Goal: Task Accomplishment & Management: Complete application form

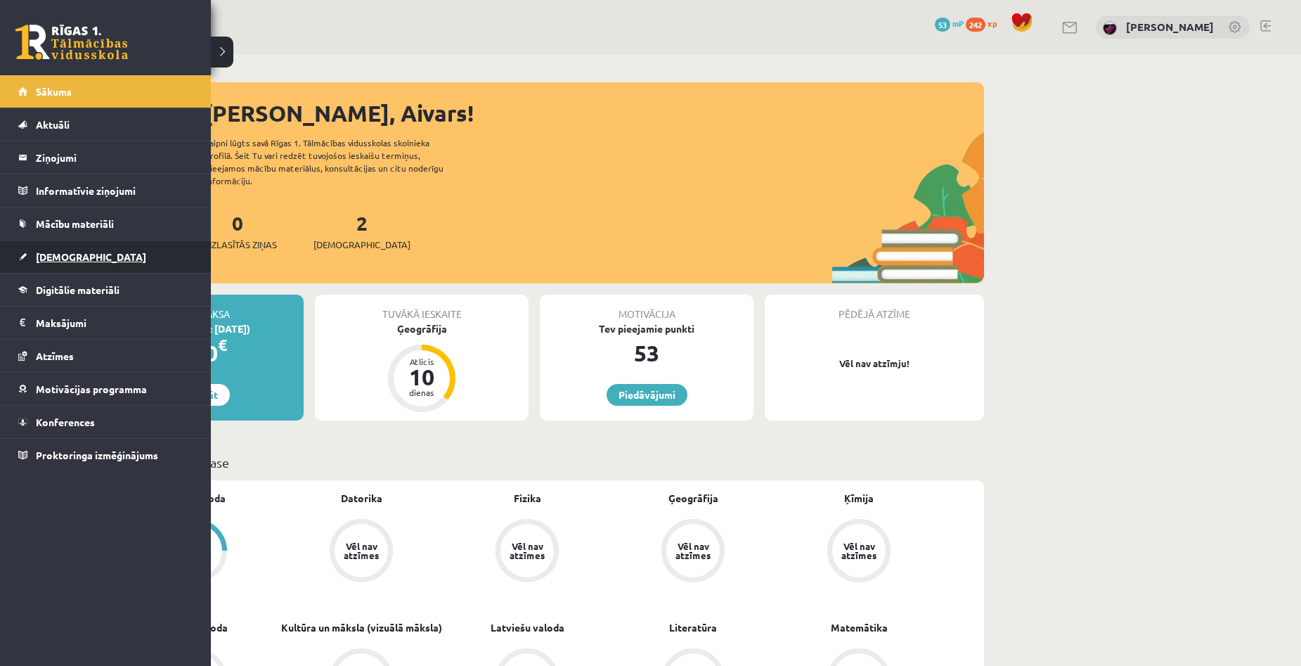
click at [60, 252] on span "[DEMOGRAPHIC_DATA]" at bounding box center [91, 256] width 110 height 13
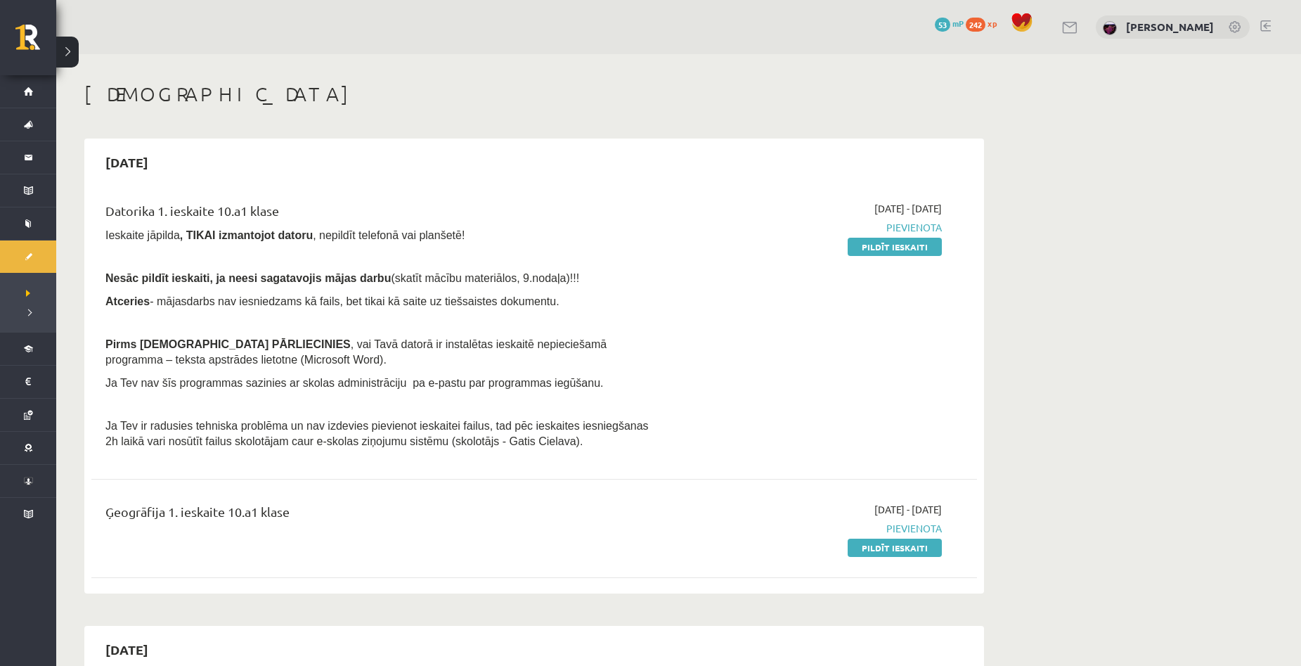
click at [1079, 25] on link at bounding box center [1070, 28] width 17 height 12
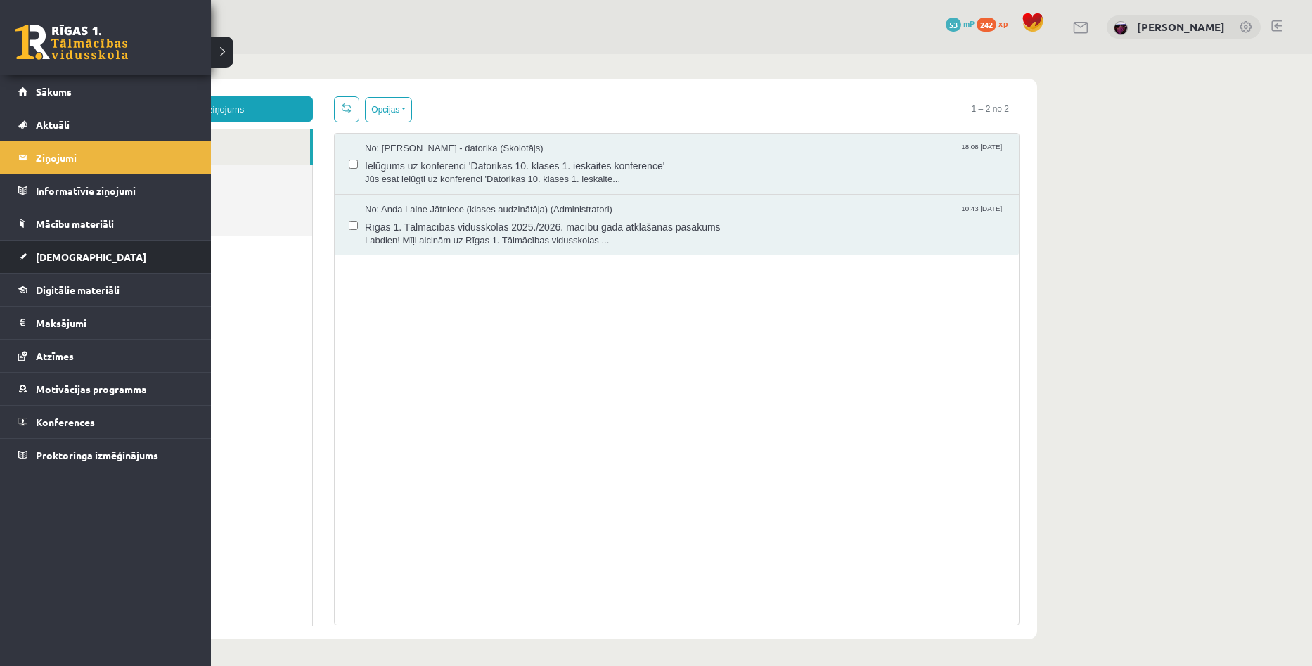
click at [37, 253] on span "[DEMOGRAPHIC_DATA]" at bounding box center [91, 256] width 110 height 13
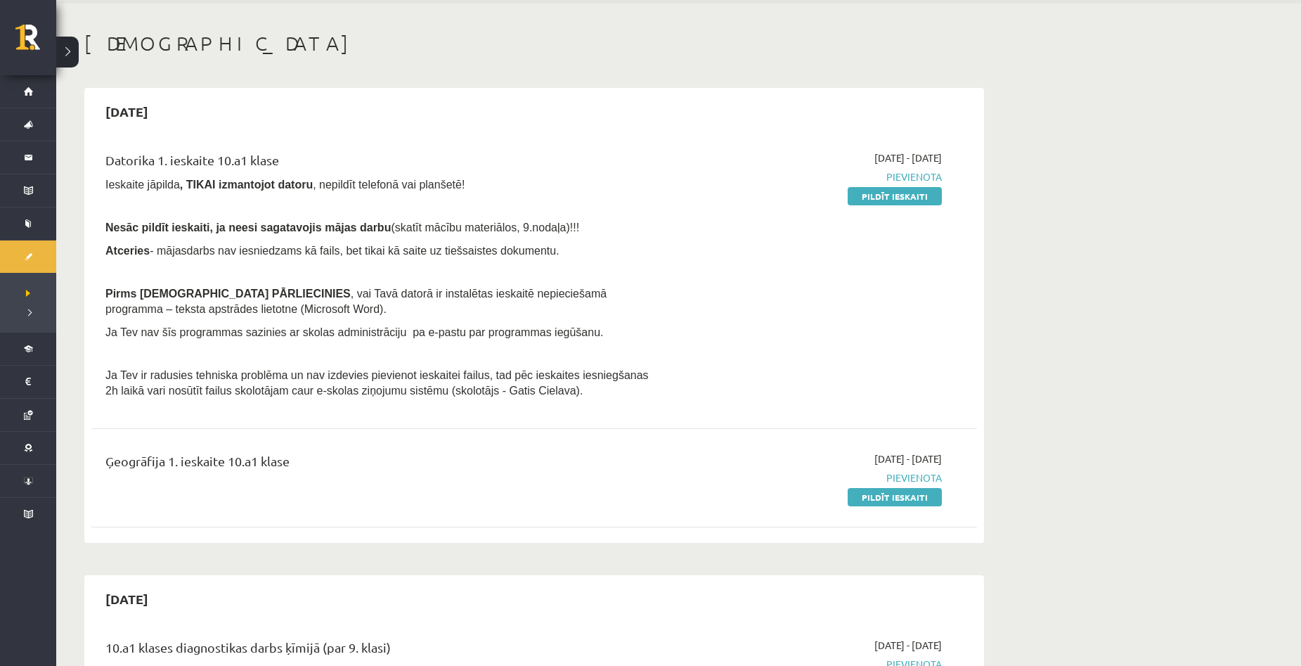
scroll to position [70, 0]
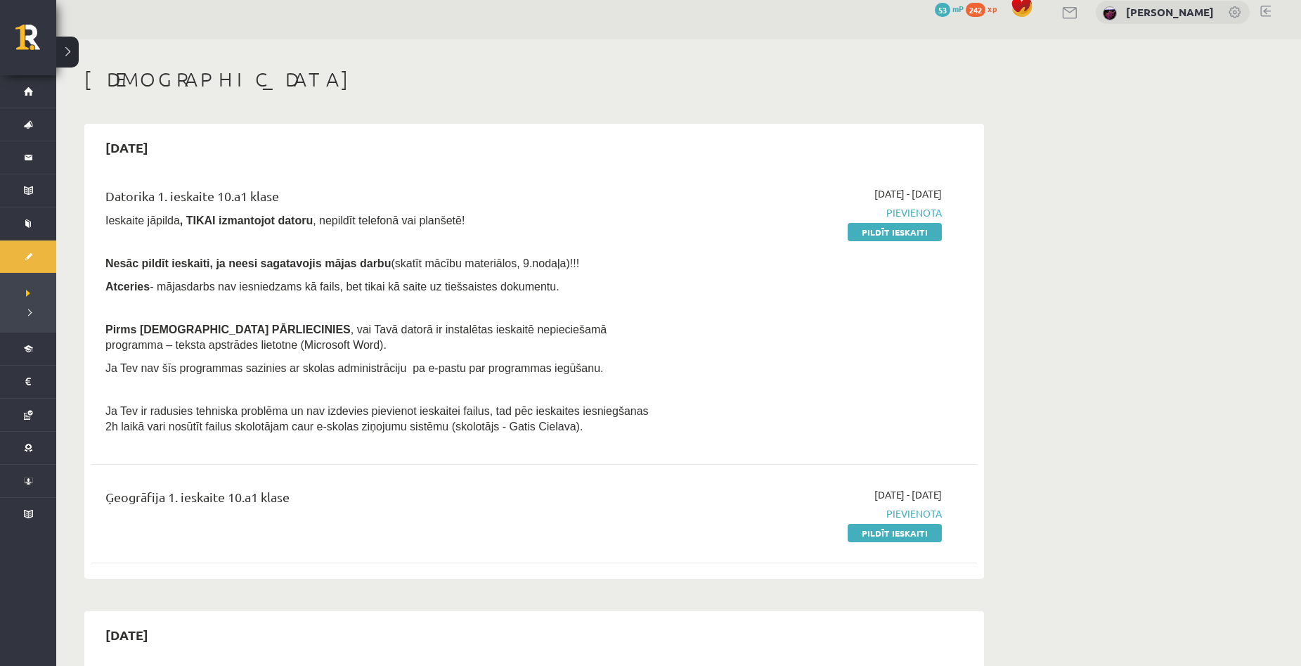
scroll to position [0, 0]
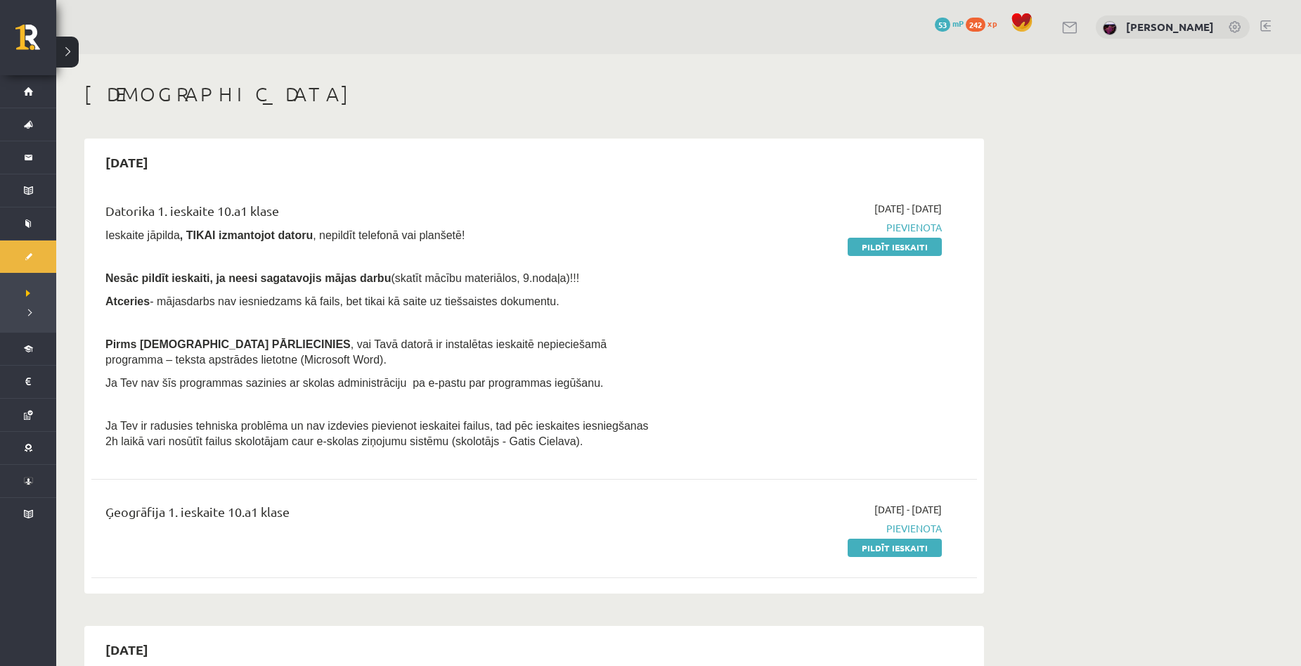
drag, startPoint x: 1263, startPoint y: 255, endPoint x: 1256, endPoint y: 251, distance: 7.9
click at [864, 544] on link "Pildīt ieskaiti" at bounding box center [895, 548] width 94 height 18
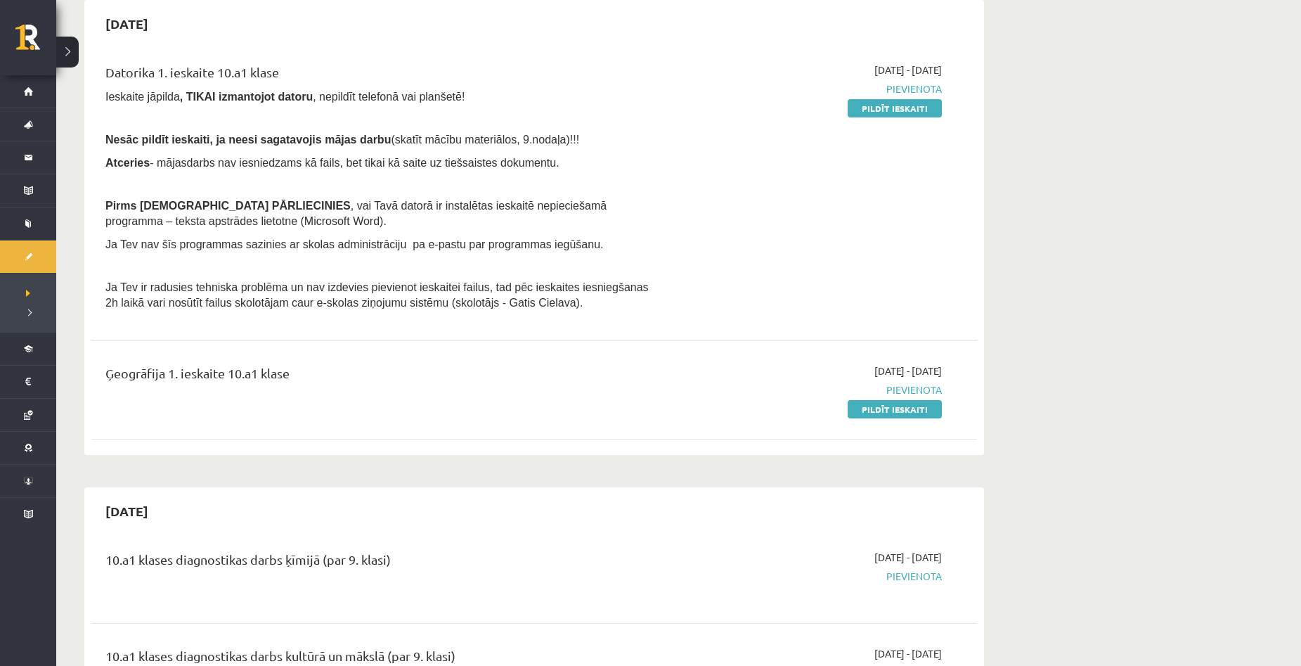
scroll to position [141, 0]
drag, startPoint x: 1258, startPoint y: 279, endPoint x: 1193, endPoint y: 250, distance: 71.5
click at [887, 407] on link "Pildīt ieskaiti" at bounding box center [895, 407] width 94 height 18
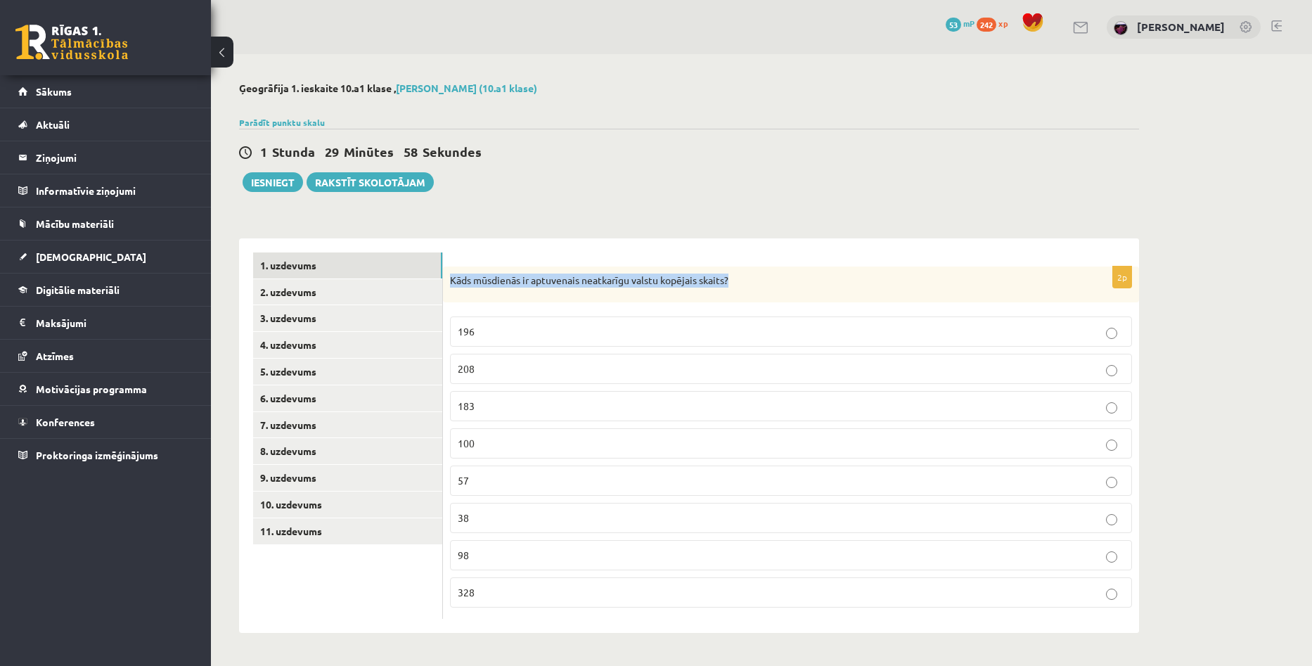
drag, startPoint x: 461, startPoint y: 299, endPoint x: 754, endPoint y: 292, distance: 293.9
click at [754, 292] on div "Kāds mūsdienās ir aptuvenais neatkarīgu valstu kopējais skaits?" at bounding box center [791, 284] width 696 height 37
click at [806, 278] on p "Kāds mūsdienās ir aptuvenais neatkarīgu valstu kopējais skaits?" at bounding box center [756, 280] width 612 height 14
click at [628, 329] on p "196" at bounding box center [791, 331] width 667 height 15
click at [303, 291] on link "2. uzdevums" at bounding box center [347, 292] width 189 height 26
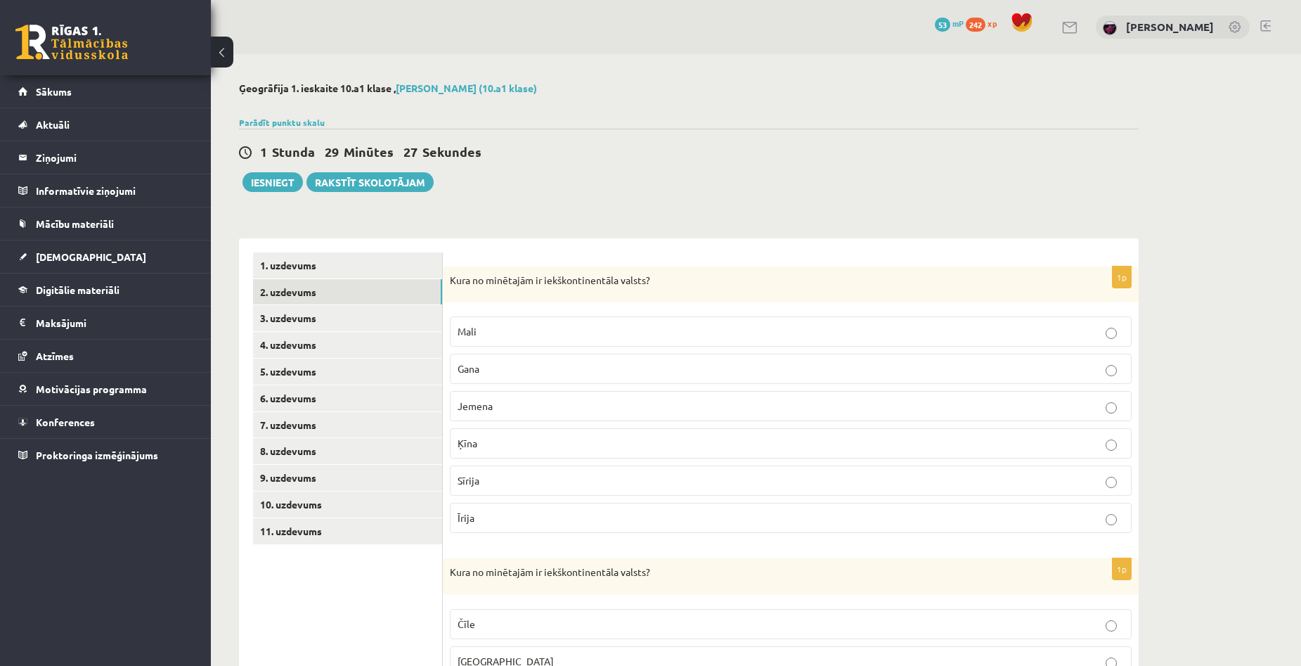
click at [670, 438] on p "Ķīna" at bounding box center [791, 443] width 667 height 15
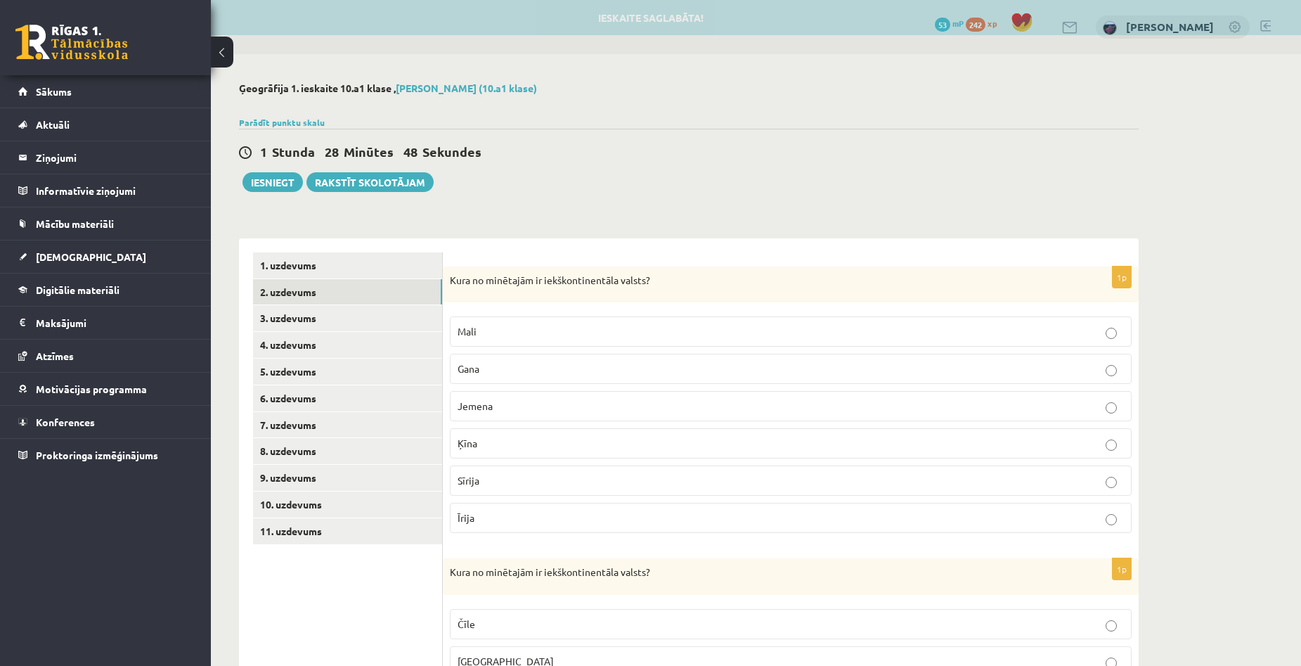
click at [863, 331] on p "Mali" at bounding box center [791, 331] width 667 height 15
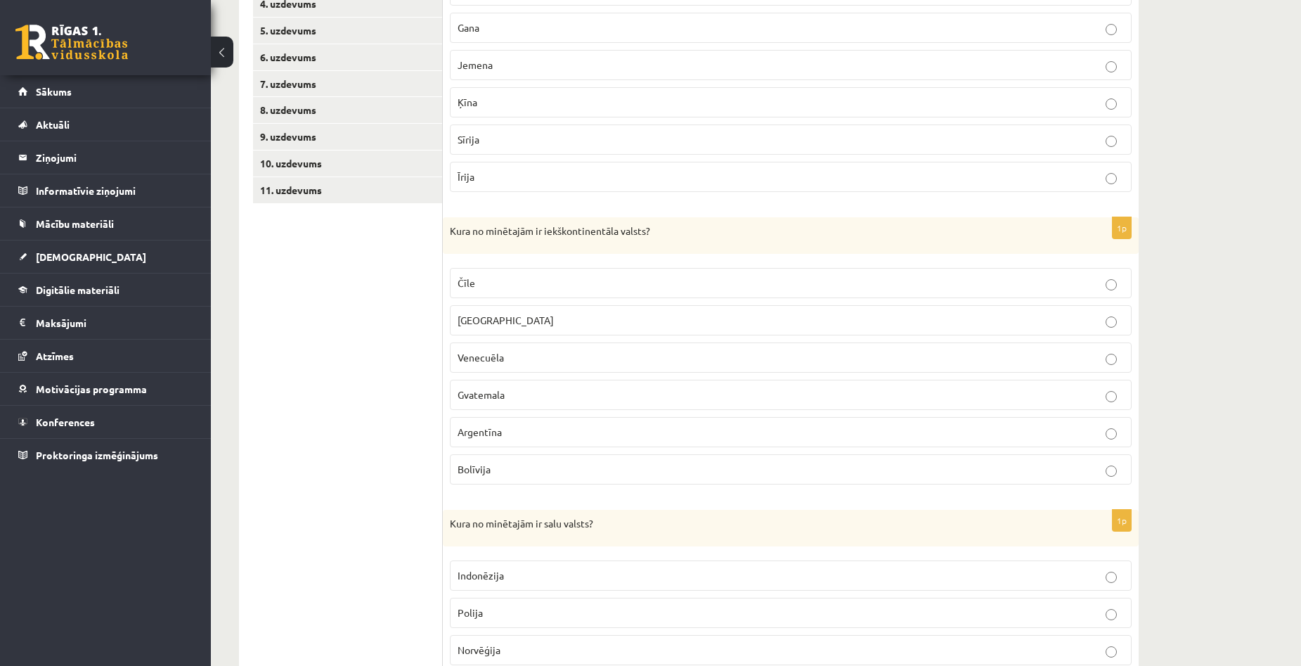
scroll to position [352, 0]
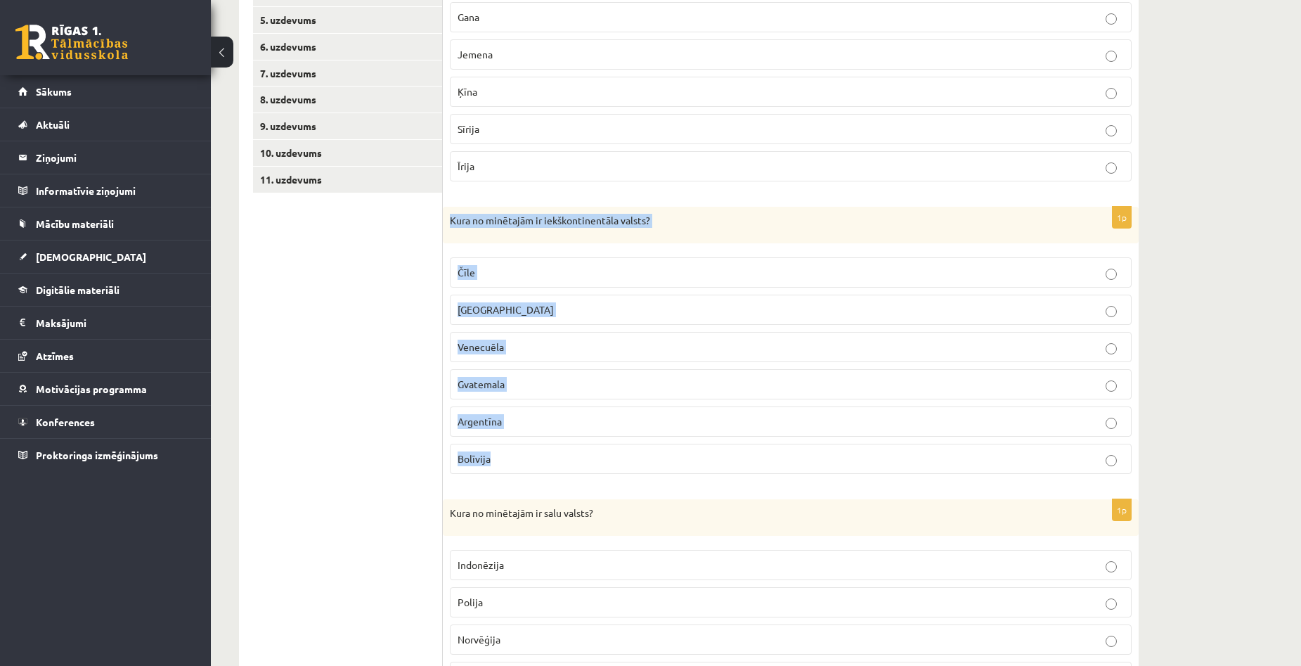
drag, startPoint x: 450, startPoint y: 217, endPoint x: 650, endPoint y: 458, distance: 313.1
click at [650, 458] on div "1p Kura no minētajām ir iekškontinentāla valsts? Čīle Meksika Venecuēla Gvatema…" at bounding box center [791, 346] width 696 height 278
copy div "Kura no minētajām ir iekškontinentāla valsts? Čīle Meksika Venecuēla Gvatemala …"
click at [730, 451] on label "Bolīvija" at bounding box center [791, 459] width 682 height 30
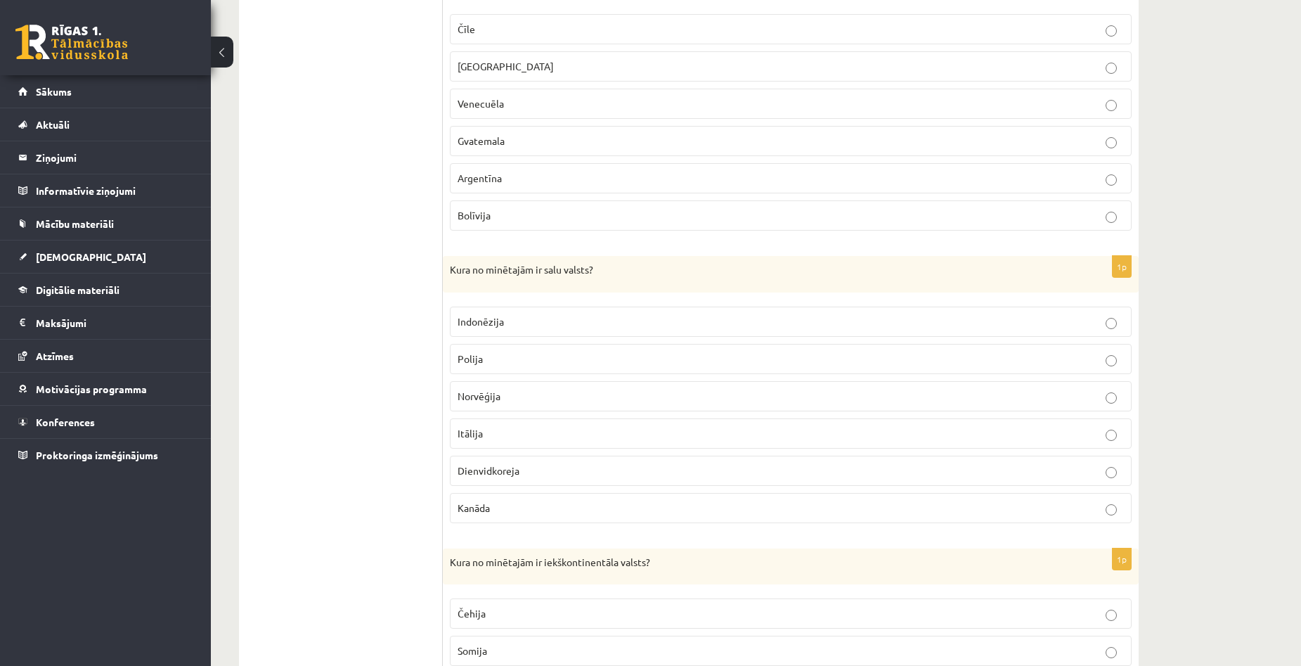
scroll to position [633, 0]
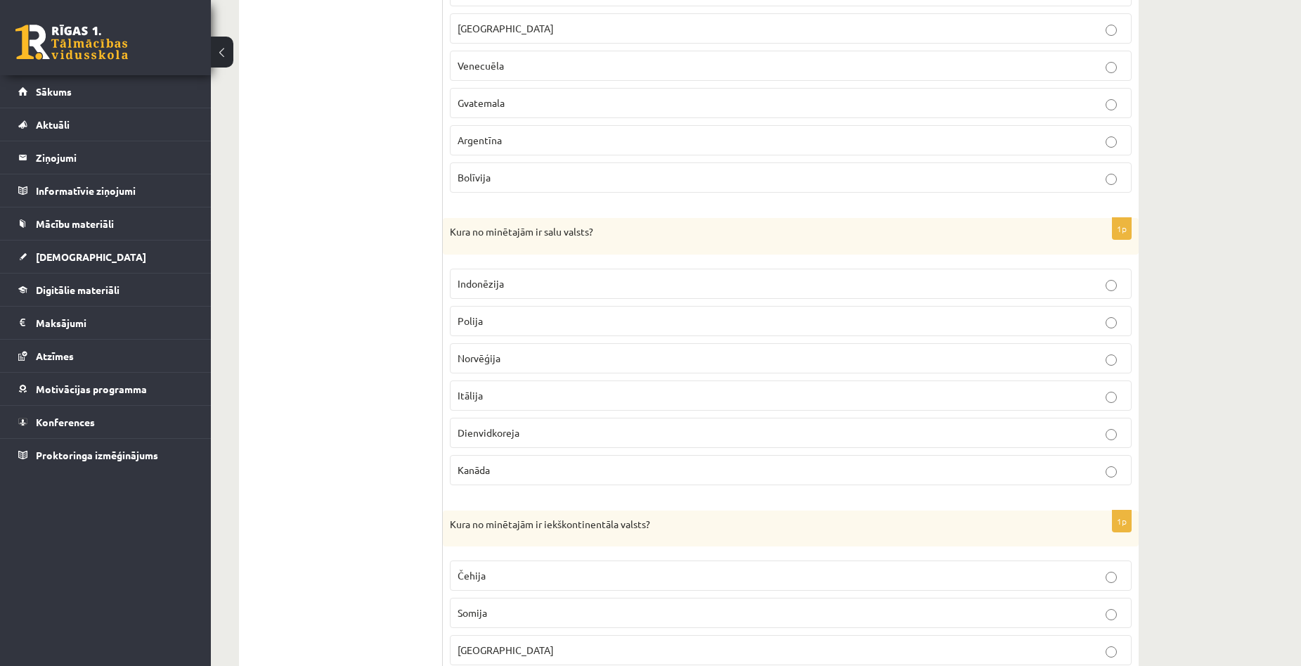
click at [574, 288] on p "Indonēzija" at bounding box center [791, 283] width 667 height 15
drag, startPoint x: 451, startPoint y: 233, endPoint x: 711, endPoint y: 466, distance: 350.0
click at [711, 466] on div "1p Kura no minētajām ir salu valsts? Indonēzija Polija Norvēģija Itālija Dienvi…" at bounding box center [791, 357] width 696 height 278
copy div "Kura no minētajām ir salu valsts? Indonēzija Polija Norvēģija Itālija Dienvidko…"
click at [389, 414] on ul "1. uzdevums 2. uzdevums 3. uzdevums 4. uzdevums 5. uzdevums 6. uzdevums 7. uzde…" at bounding box center [348, 496] width 190 height 1753
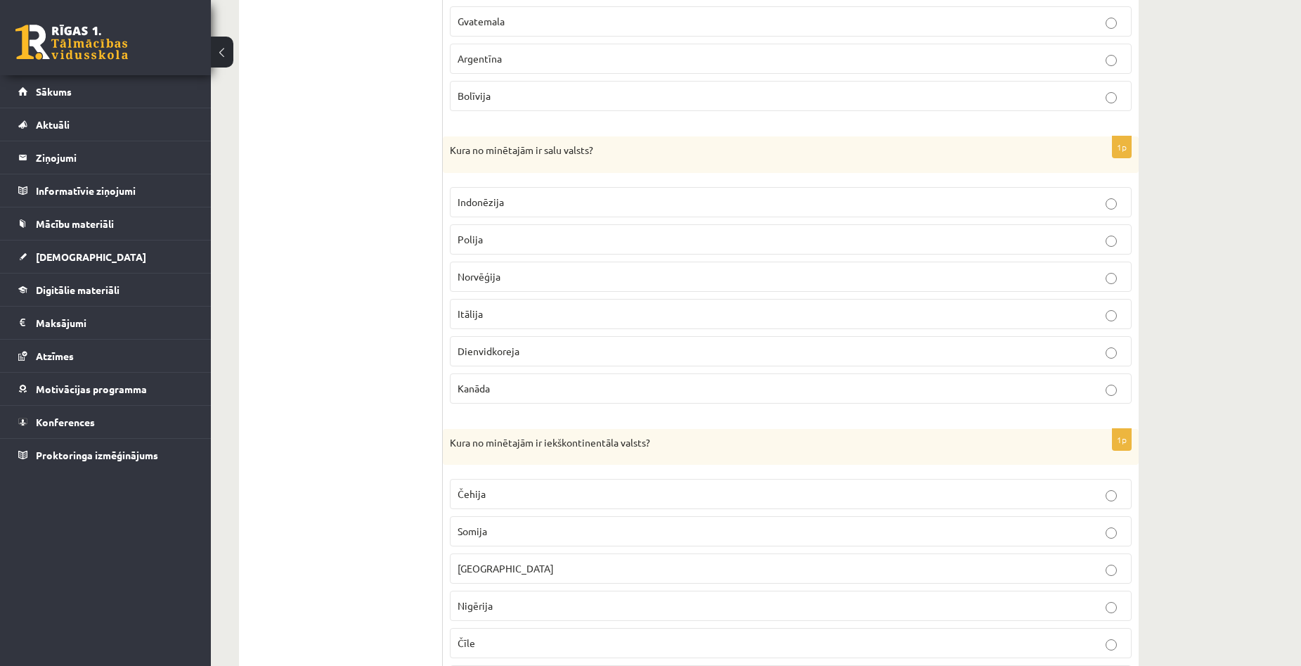
scroll to position [914, 0]
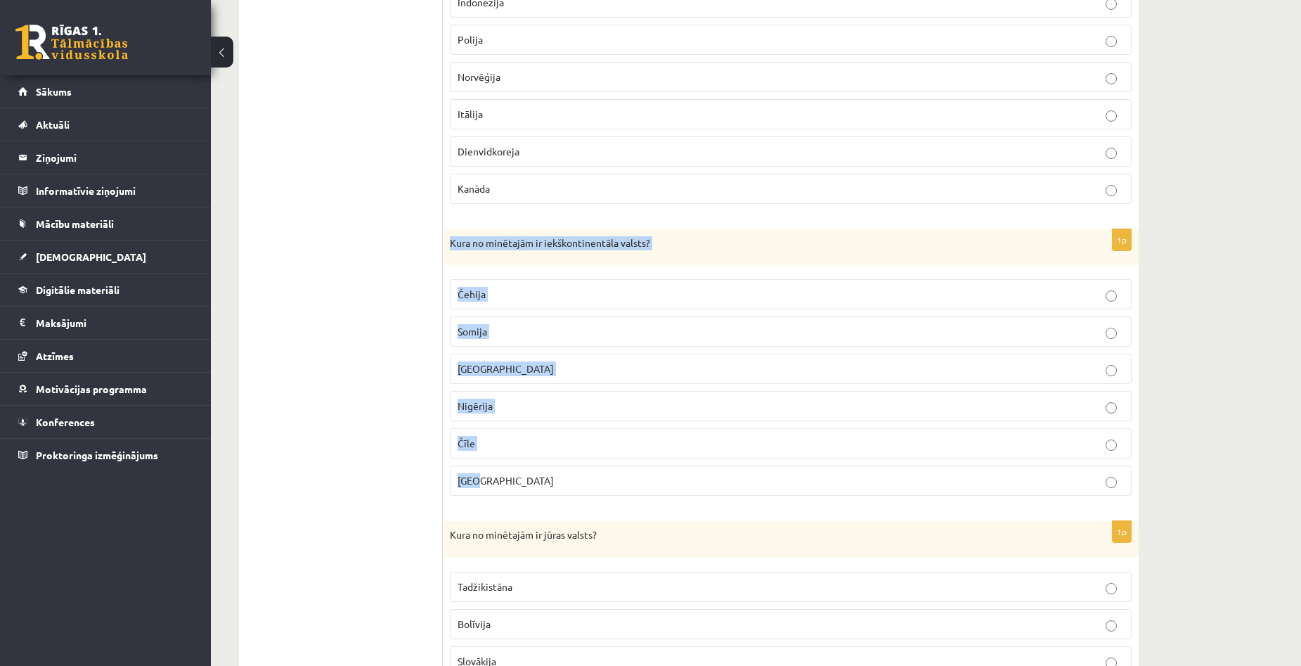
copy div "Kura no minētajām ir iekškontinentāla valsts? Čehija Somija ASV Nigērija Čīle K…"
drag, startPoint x: 453, startPoint y: 243, endPoint x: 756, endPoint y: 494, distance: 393.0
click at [756, 494] on div "1p Kura no minētajām ir iekškontinentāla valsts? Čehija Somija ASV Nigērija Čīl…" at bounding box center [791, 368] width 696 height 278
click at [571, 298] on p "Čehija" at bounding box center [791, 294] width 667 height 15
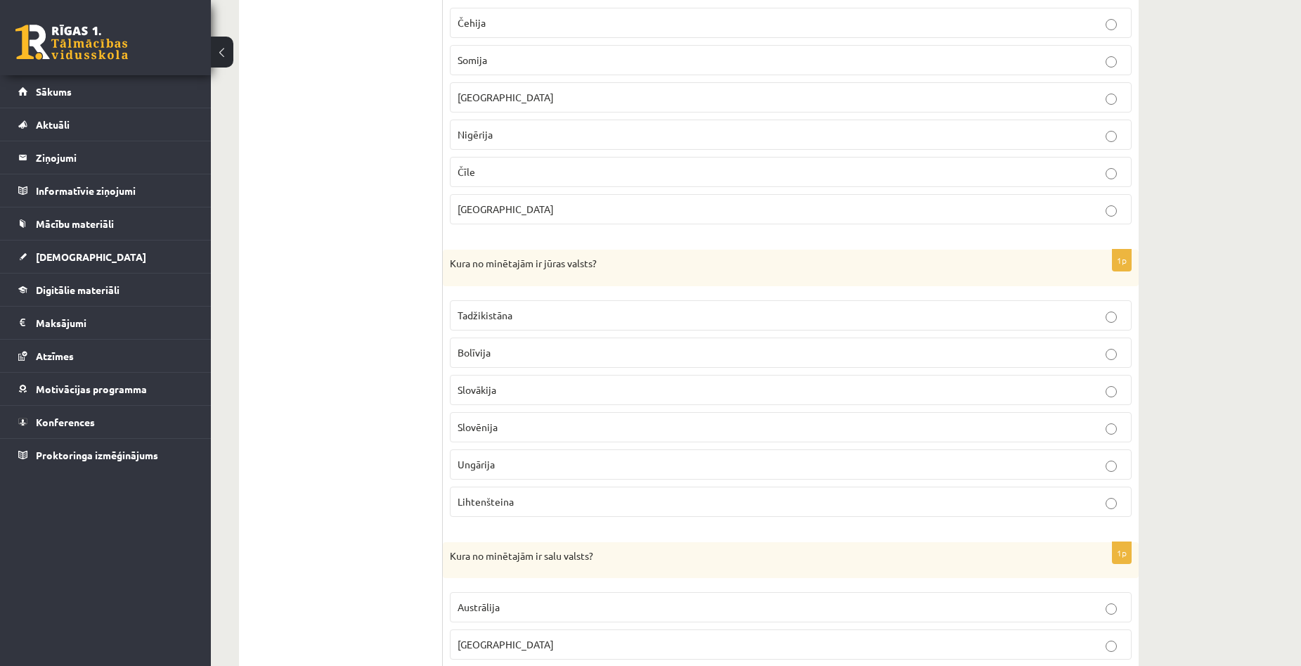
scroll to position [1195, 0]
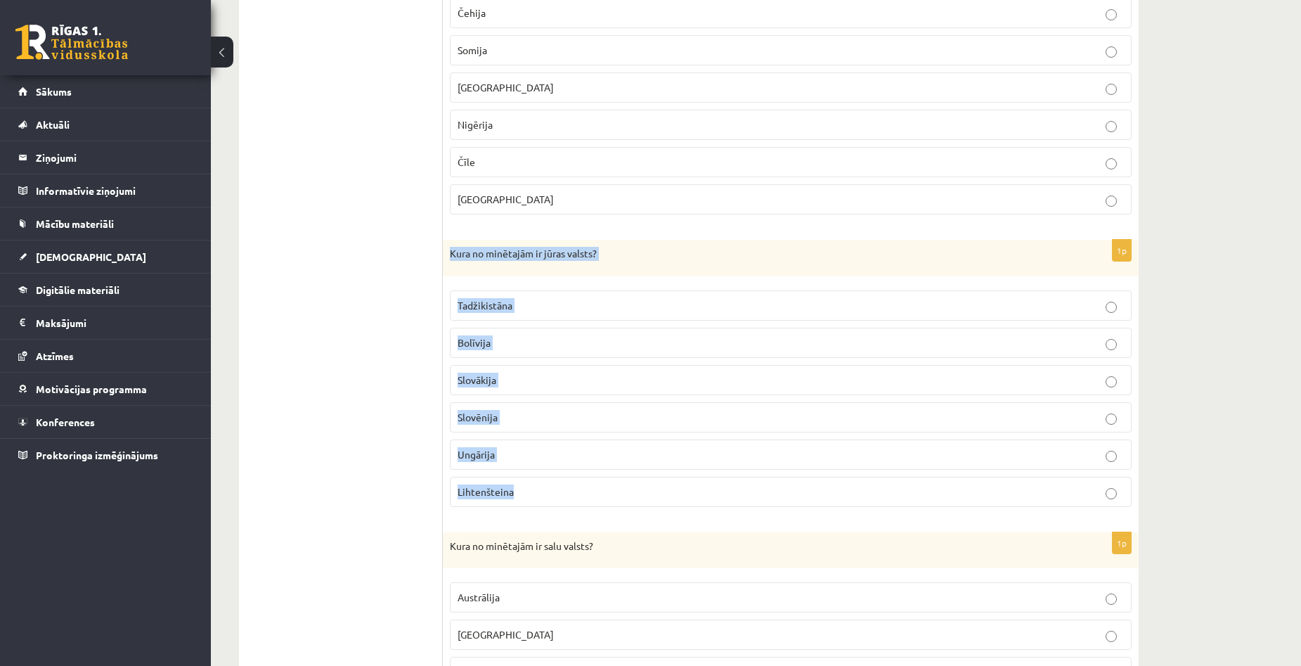
drag, startPoint x: 451, startPoint y: 253, endPoint x: 626, endPoint y: 477, distance: 283.5
click at [626, 477] on div "1p Kura no minētajām ir jūras valsts? Tadžikistāna Bolīvija Slovākija Slovēnija…" at bounding box center [791, 379] width 696 height 278
copy div "Kura no minētajām ir jūras valsts? Tadžikistāna Bolīvija Slovākija Slovēnija Un…"
click at [612, 404] on label "Slovēnija" at bounding box center [791, 417] width 682 height 30
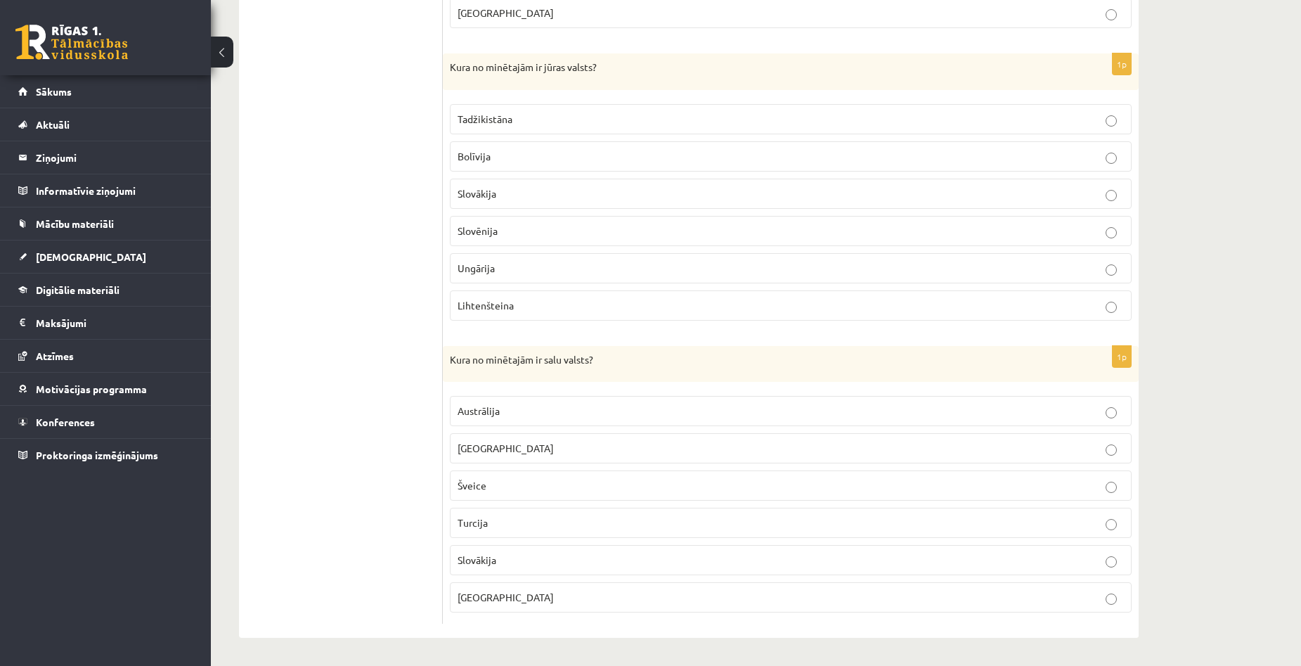
scroll to position [1382, 0]
click at [522, 442] on p "Madagaskara" at bounding box center [791, 448] width 667 height 15
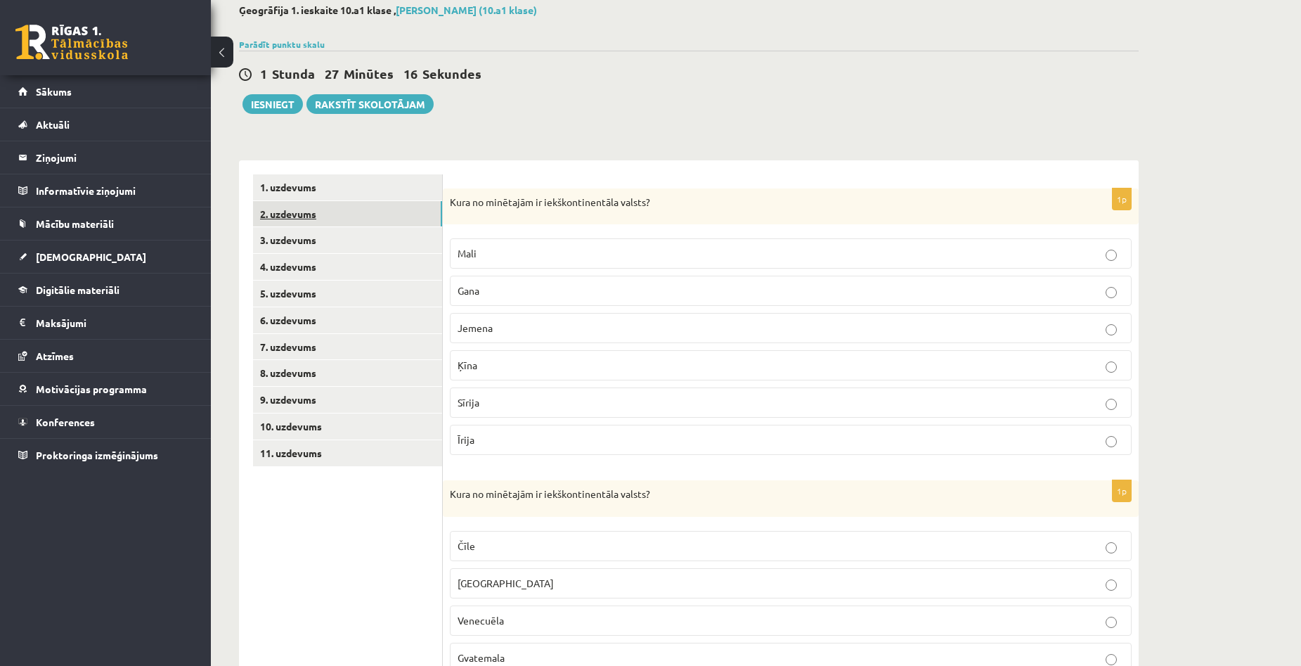
scroll to position [0, 0]
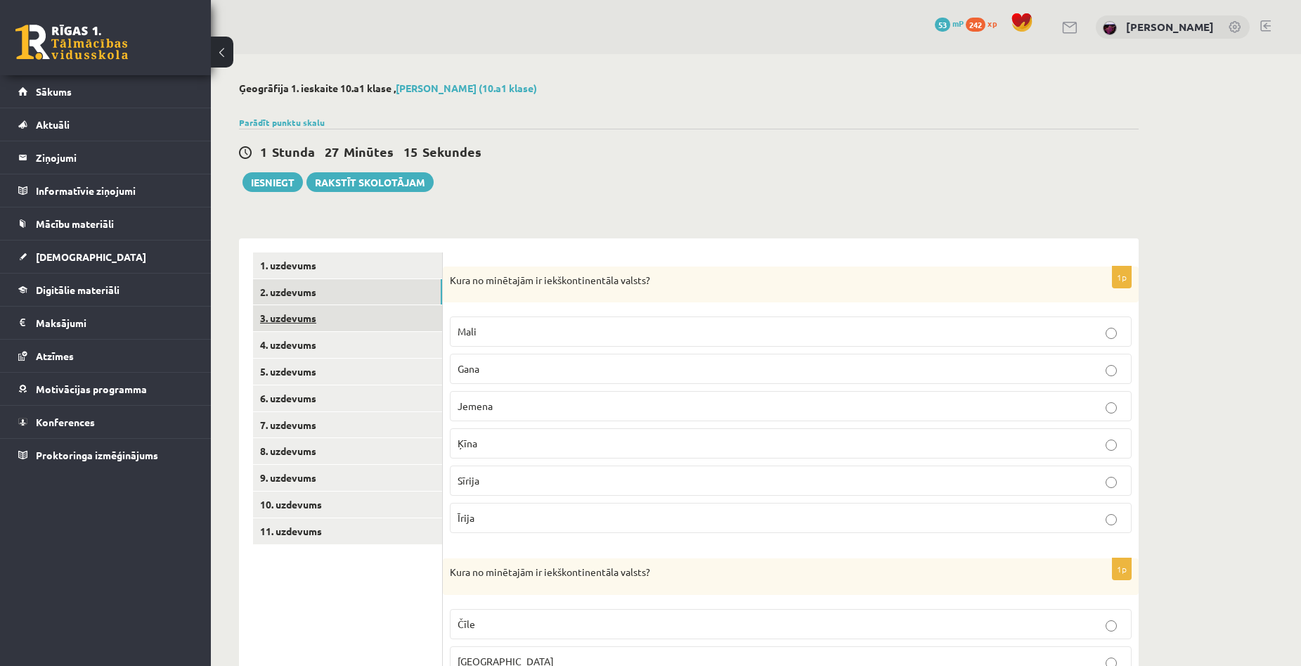
click at [309, 326] on link "3. uzdevums" at bounding box center [347, 318] width 189 height 26
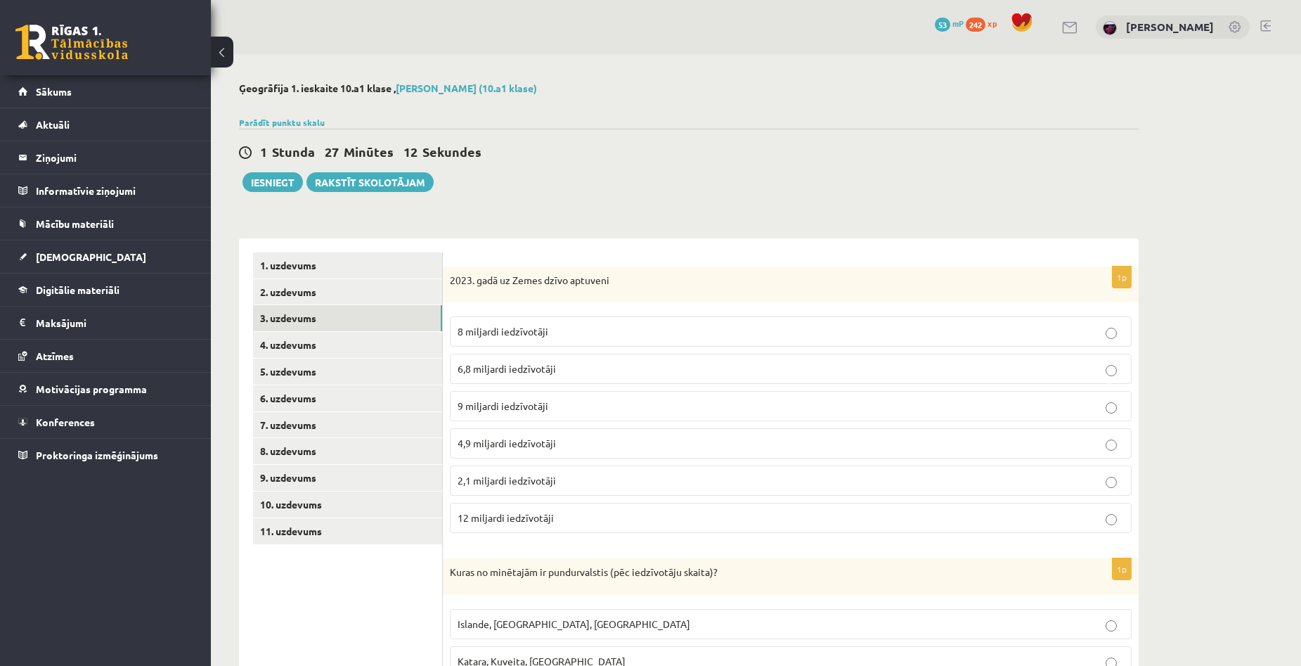
click at [549, 335] on p "8 miljardi iedzīvotāji" at bounding box center [791, 331] width 667 height 15
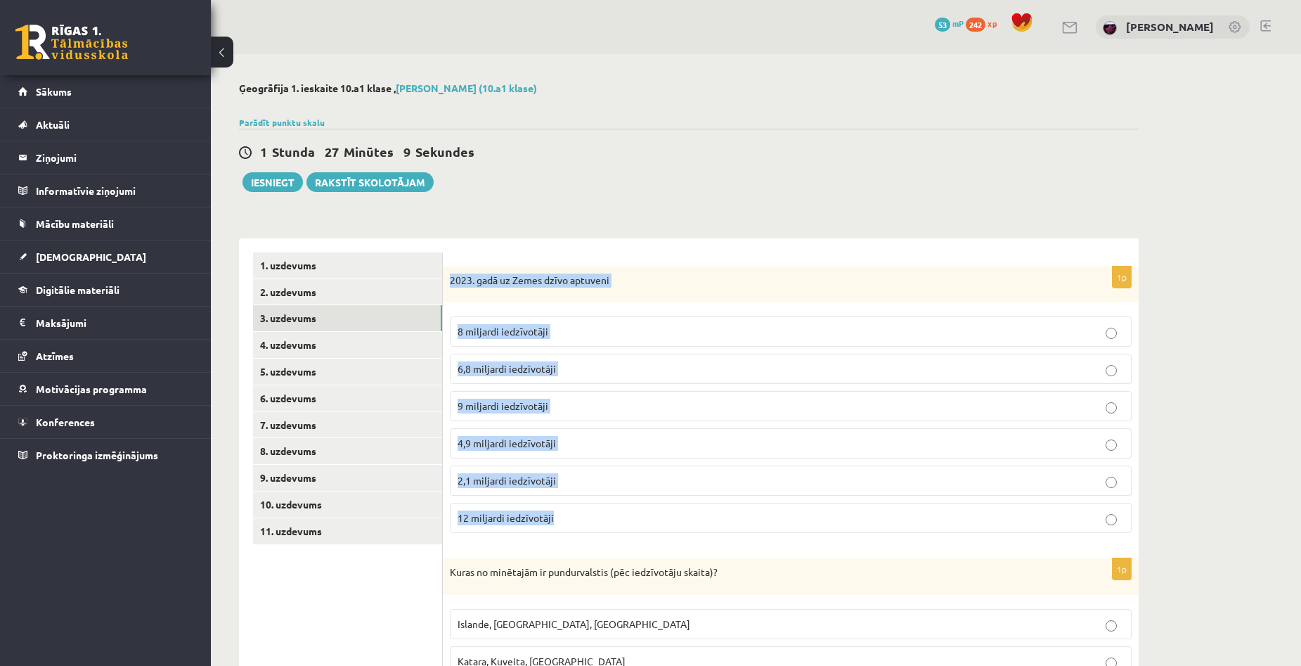
drag, startPoint x: 451, startPoint y: 276, endPoint x: 626, endPoint y: 515, distance: 296.3
click at [626, 515] on div "1p 2023. gadā uz Zemes dzīvo aptuveni 8 miljardi iedzīvotāji 6,8 miljardi iedzī…" at bounding box center [791, 405] width 696 height 278
copy div "2023. gadā uz Zemes dzīvo aptuveni 8 miljardi iedzīvotāji 6,8 miljardi iedzīvot…"
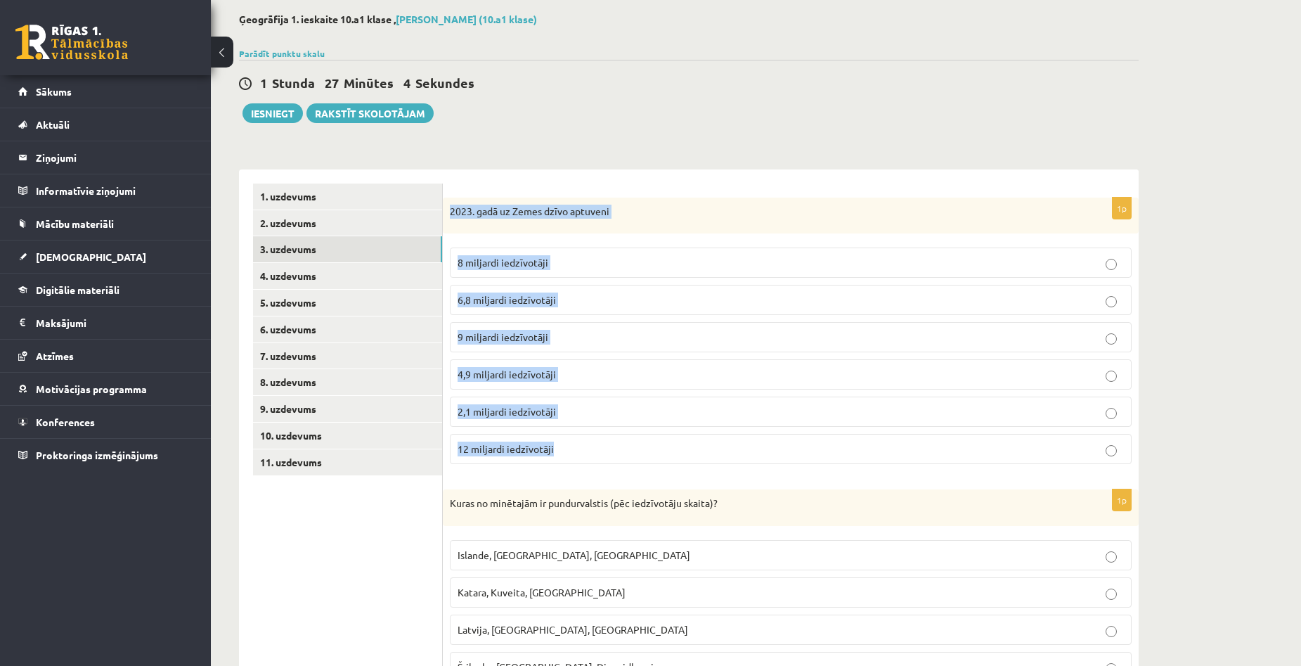
scroll to position [422, 0]
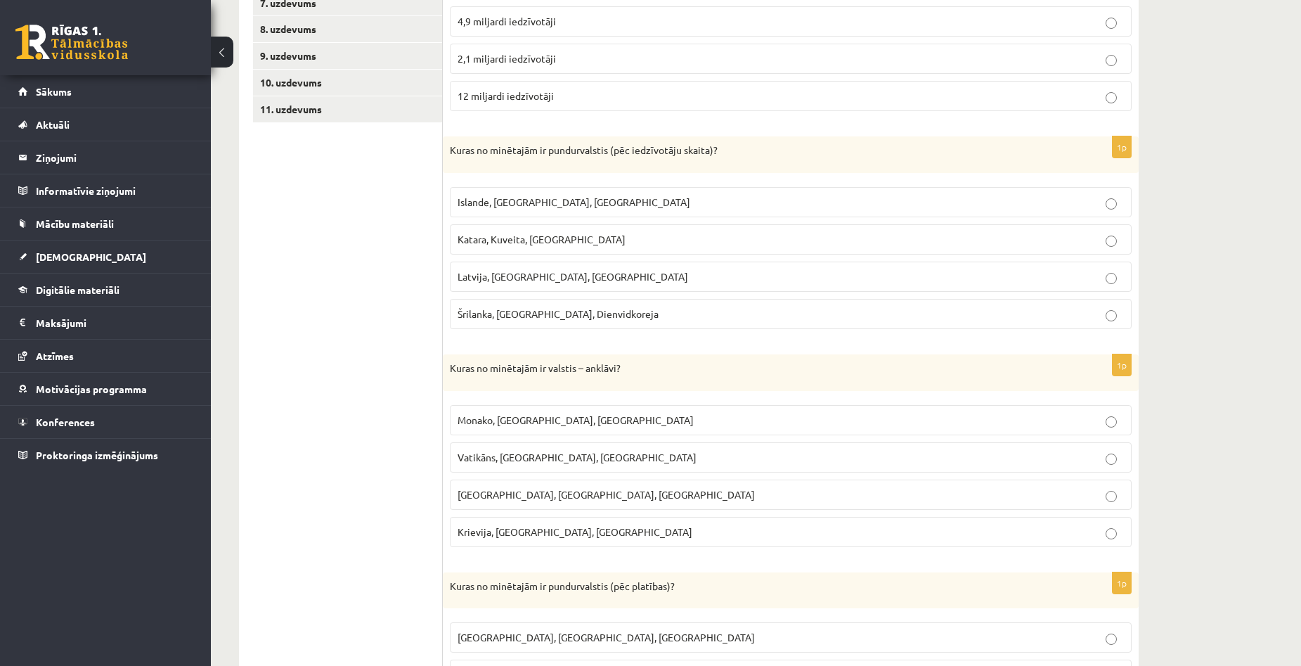
click at [655, 202] on p "Islande, Malta, Surinama" at bounding box center [791, 202] width 667 height 15
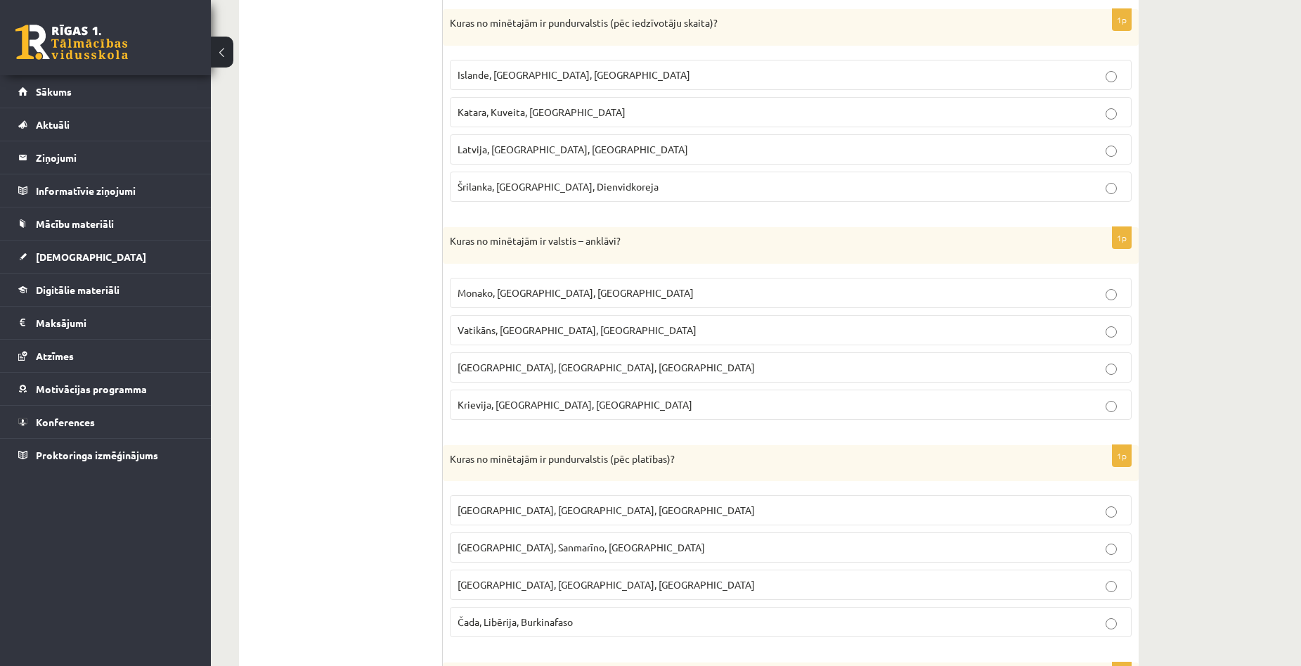
scroll to position [562, 0]
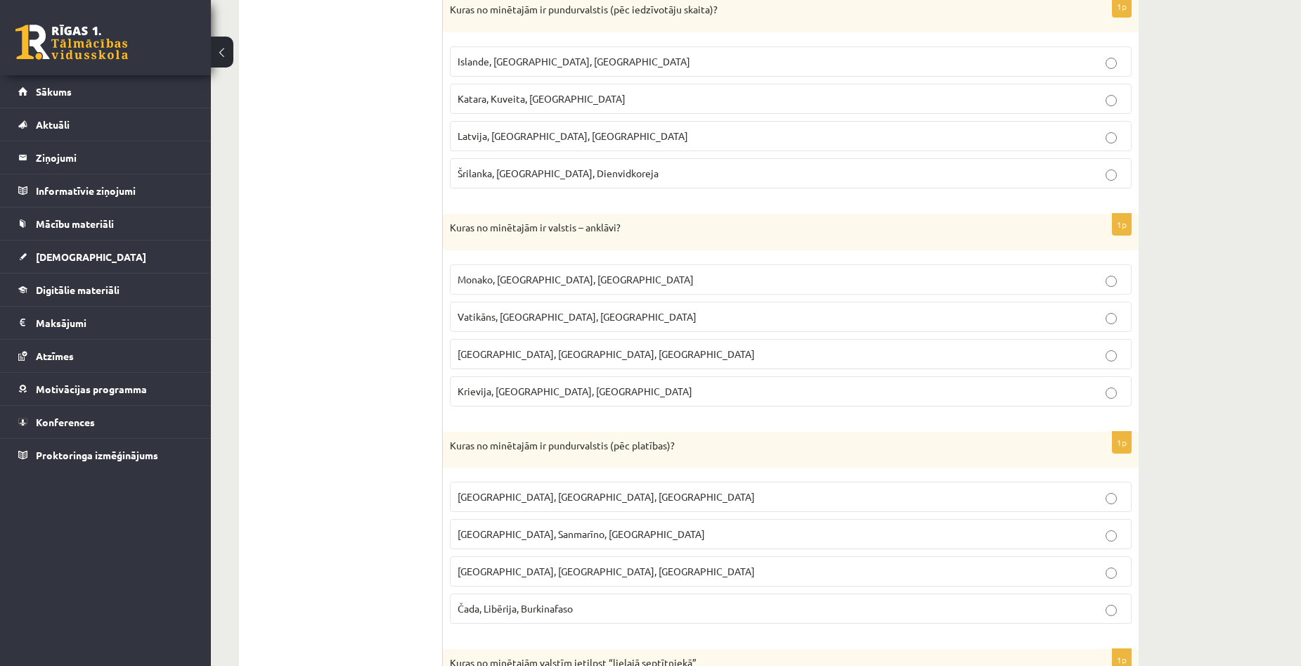
click at [1196, 297] on div "Ģeogrāfija 1. ieskaite 10.a1 klase , Aivars Brālis (10.a1 klase) Parādīt punktu…" at bounding box center [756, 193] width 1090 height 1403
click at [683, 316] on p "Vatikāns, Lesoto, Sanmarīno" at bounding box center [791, 316] width 667 height 15
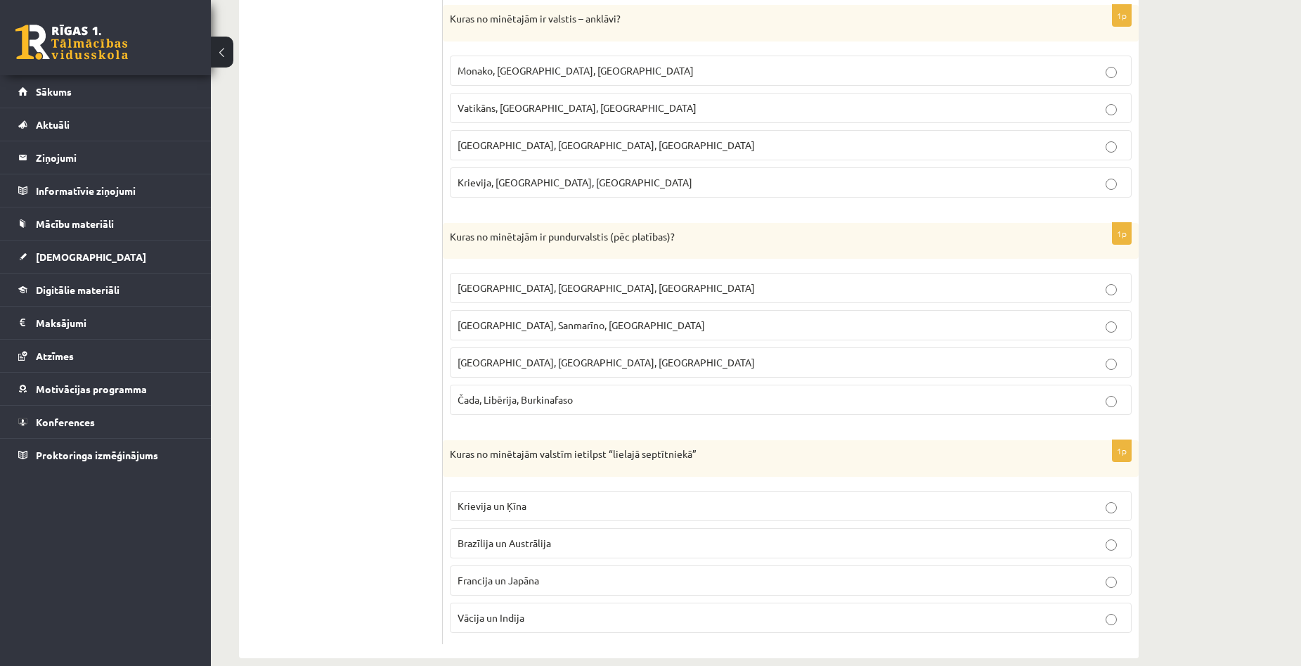
scroll to position [773, 0]
drag, startPoint x: 449, startPoint y: 233, endPoint x: 765, endPoint y: 236, distance: 315.7
click at [765, 236] on div "Kuras no minētajām ir pundurvalstis (pēc platības)?" at bounding box center [791, 239] width 696 height 37
click at [750, 263] on div "1p Kuras no minētajām ir pundurvalstis (pēc platības)? Latvija, Lietuva, Igauni…" at bounding box center [791, 323] width 696 height 204
click at [669, 270] on fieldset "Latvija, Lietuva, Igaunija Monako, Sanmarīno, Luksemburga Bangladeša, Angola, P…" at bounding box center [791, 340] width 682 height 153
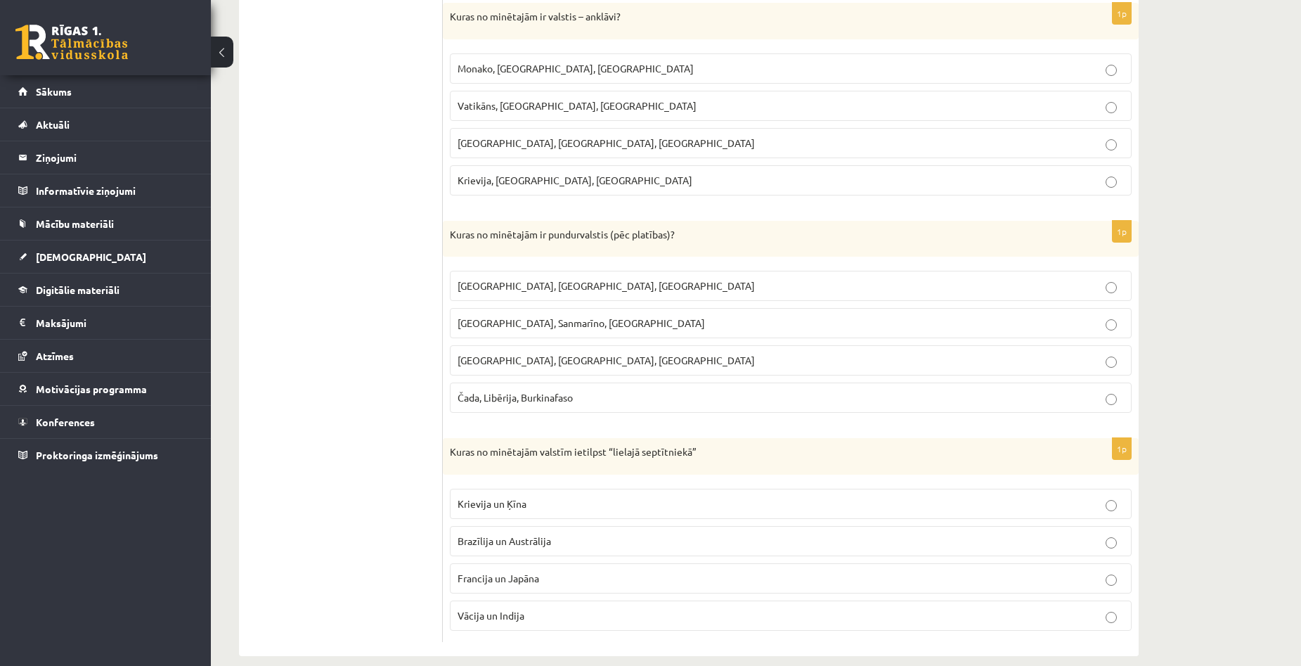
click at [678, 288] on p "Latvija, Lietuva, Igaunija" at bounding box center [791, 285] width 667 height 15
click at [565, 328] on span "Monako, Sanmarīno, Luksemburga" at bounding box center [581, 322] width 247 height 13
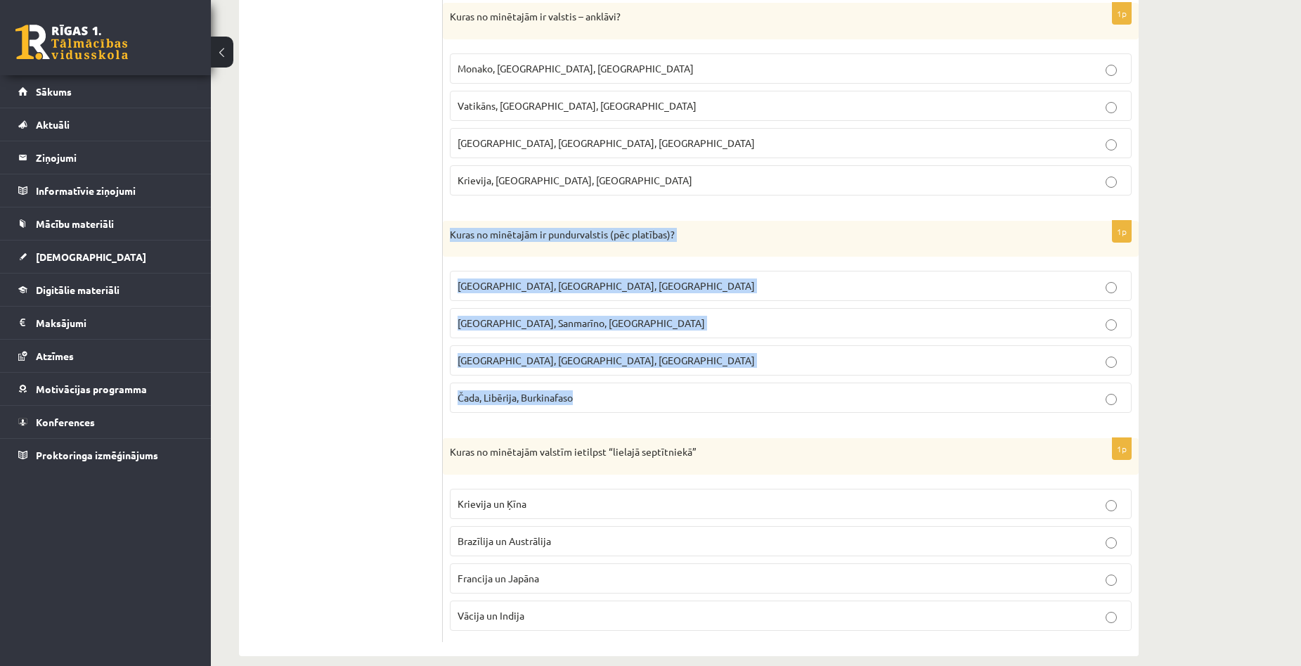
copy div "Kuras no minētajām ir pundurvalstis (pēc platības)? Latvija, Lietuva, Igaunija …"
drag, startPoint x: 451, startPoint y: 238, endPoint x: 614, endPoint y: 396, distance: 227.2
click at [614, 396] on div "1p Kuras no minētajām ir pundurvalstis (pēc platības)? Latvija, Lietuva, Igauni…" at bounding box center [791, 323] width 696 height 204
click at [676, 314] on label "Monako, Sanmarīno, Luksemburga" at bounding box center [791, 323] width 682 height 30
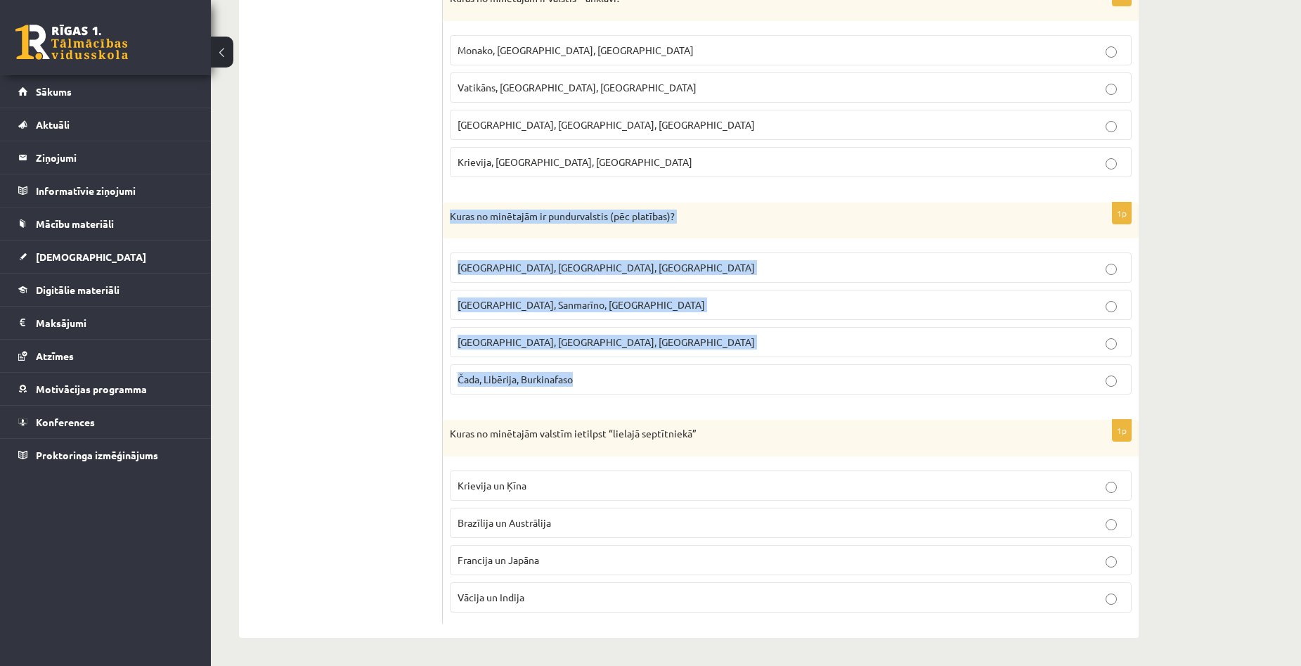
scroll to position [792, 0]
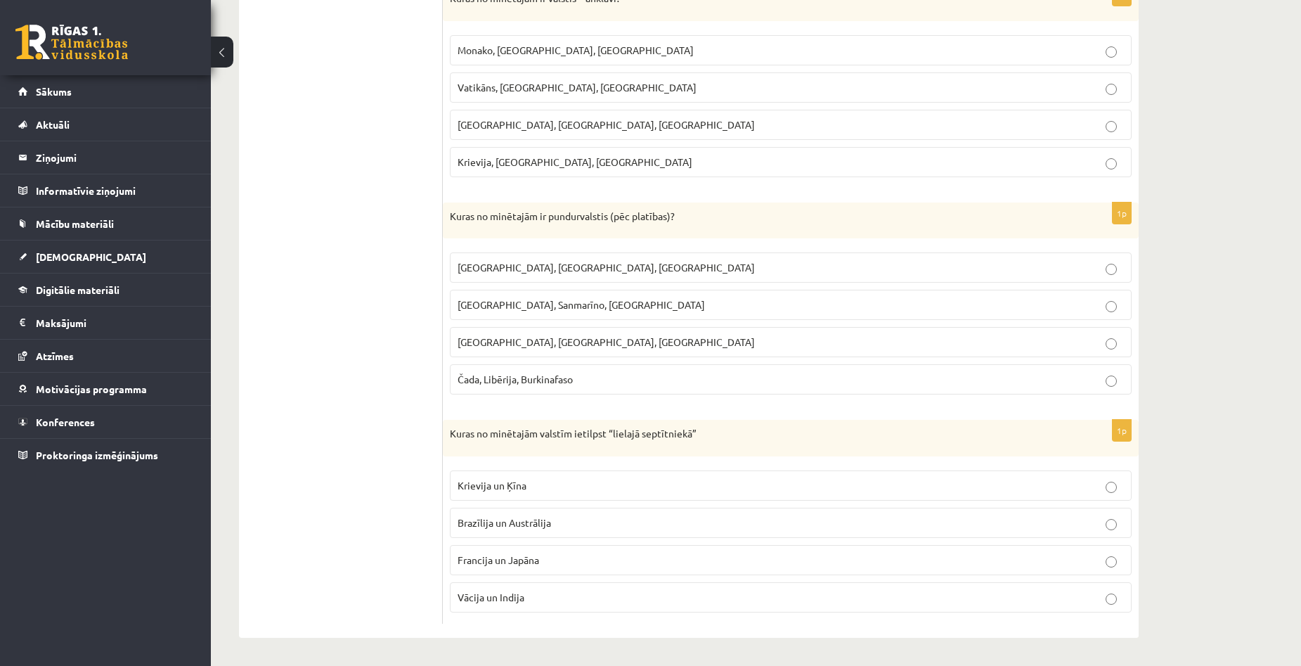
click at [401, 433] on ul "1. uzdevums 2. uzdevums 3. uzdevums 4. uzdevums 5. uzdevums 6. uzdevums 7. uzde…" at bounding box center [348, 42] width 190 height 1163
click at [666, 484] on p "Krievija un Ķīna" at bounding box center [791, 485] width 667 height 15
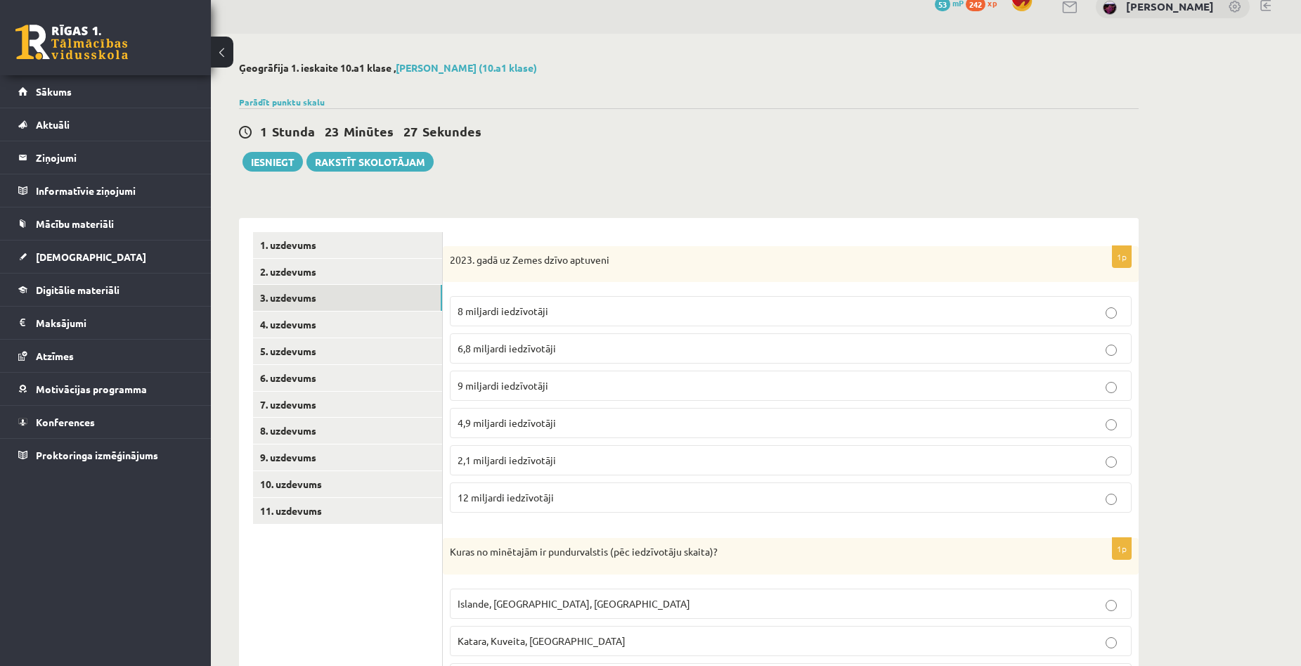
scroll to position [0, 0]
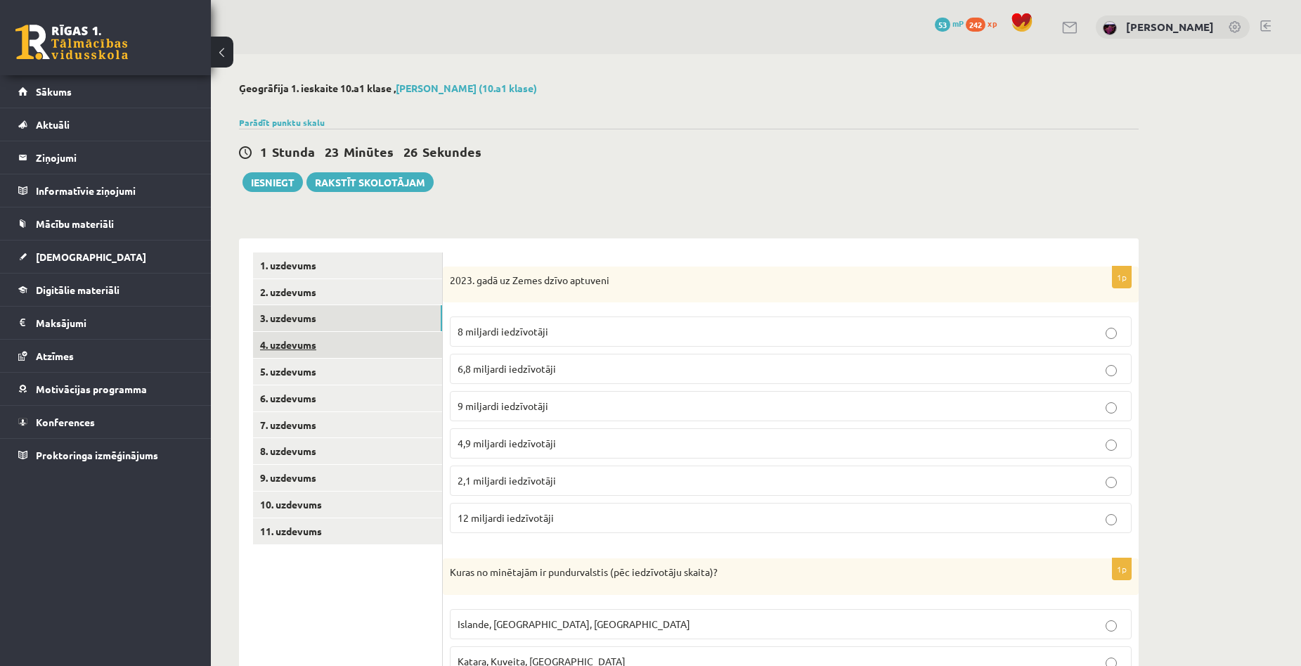
click at [285, 342] on link "4. uzdevums" at bounding box center [347, 345] width 189 height 26
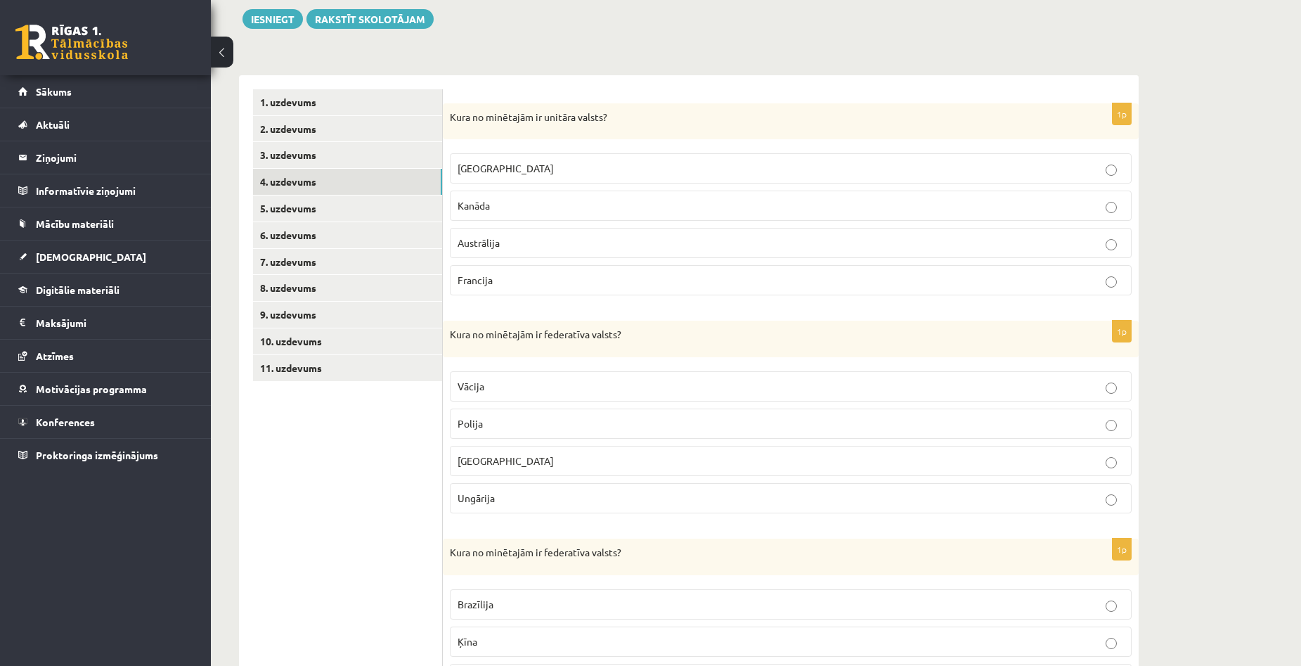
scroll to position [141, 0]
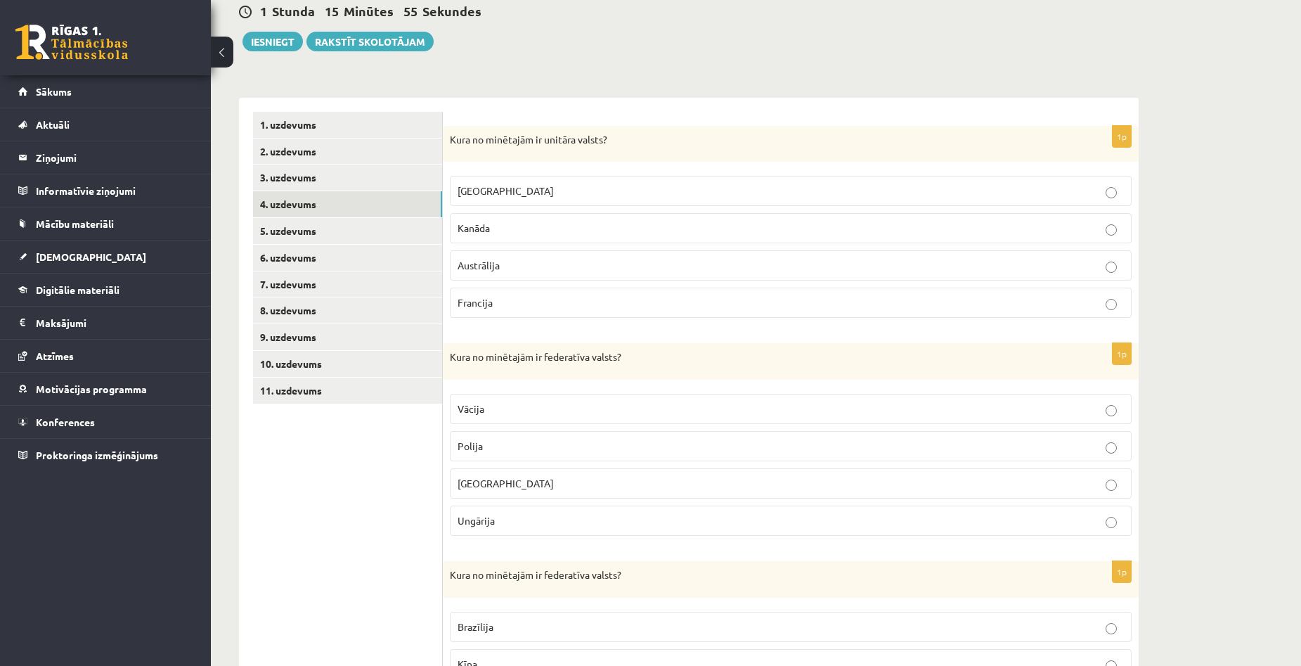
click at [1180, 294] on div "Ģeogrāfija 1. ieskaite 10.a1 klase , Aivars Brālis (10.a1 klase) Parādīt punktu…" at bounding box center [756, 469] width 1090 height 1111
drag, startPoint x: 452, startPoint y: 139, endPoint x: 612, endPoint y: 294, distance: 222.7
click at [612, 294] on div "1p Kura no minētajām ir unitāra valsts? ASV Kanāda Austrālija Francija" at bounding box center [791, 228] width 696 height 204
copy div "Kura no minētajām ir unitāra valsts? ASV Kanāda Austrālija Francija"
click at [539, 299] on p "Francija" at bounding box center [791, 302] width 667 height 15
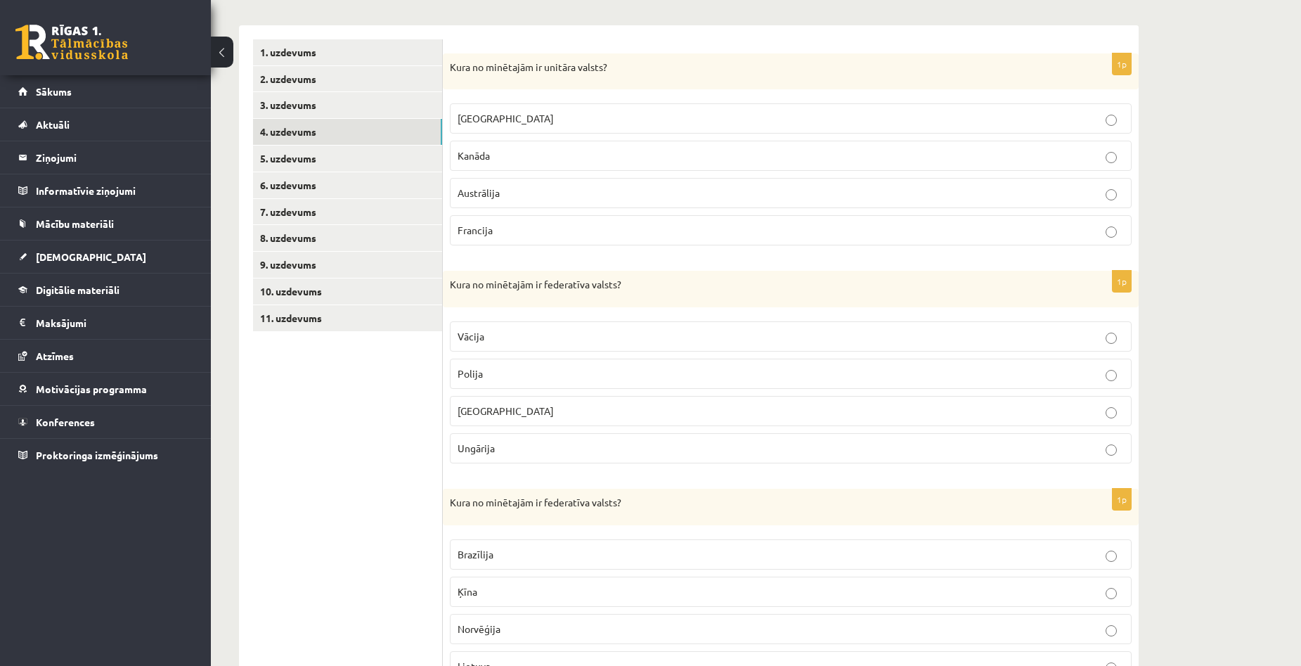
scroll to position [211, 0]
click at [517, 335] on p "Vācija" at bounding box center [791, 338] width 667 height 15
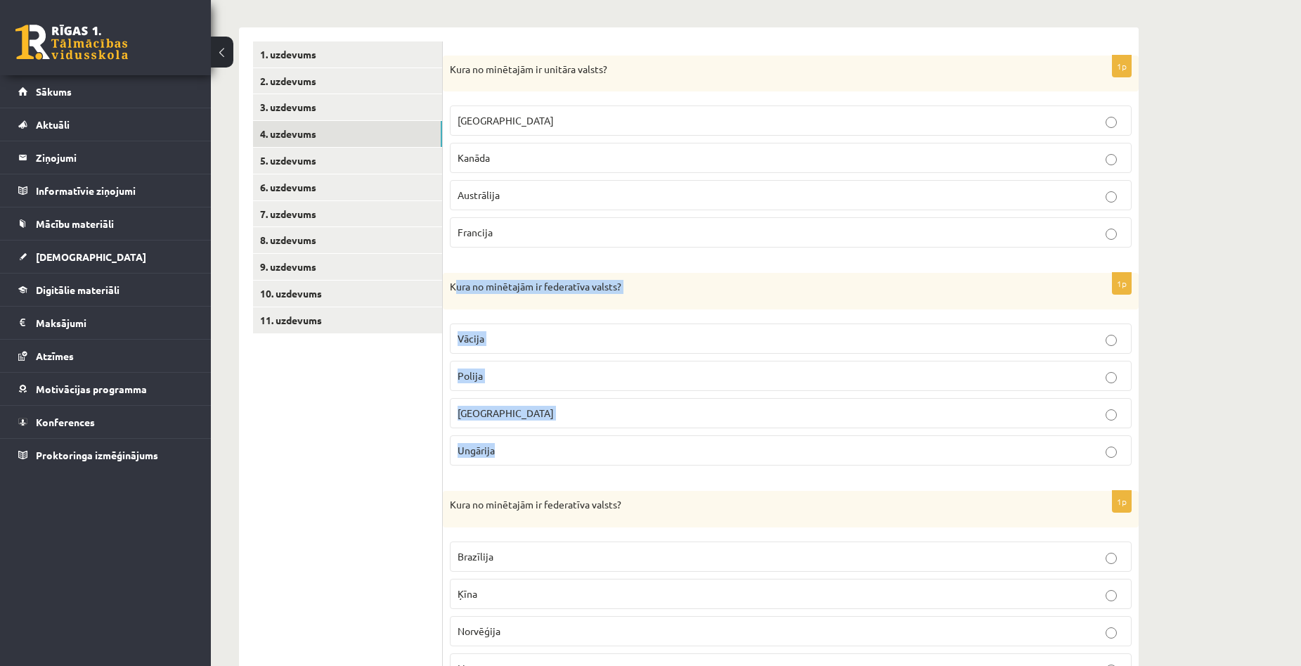
drag, startPoint x: 454, startPoint y: 288, endPoint x: 542, endPoint y: 457, distance: 190.9
click at [542, 457] on div "1p Kura no minētajām ir federatīva valsts? Vācija Polija Ukraina Ungārija" at bounding box center [791, 375] width 696 height 204
copy div "ura no minētajām ir federatīva valsts? Vācija Polija Ukraina Ungārija"
click at [1242, 239] on div "Ģeogrāfija 1. ieskaite 10.a1 klase , Aivars Brālis (10.a1 klase) Parādīt punktu…" at bounding box center [756, 398] width 1090 height 1111
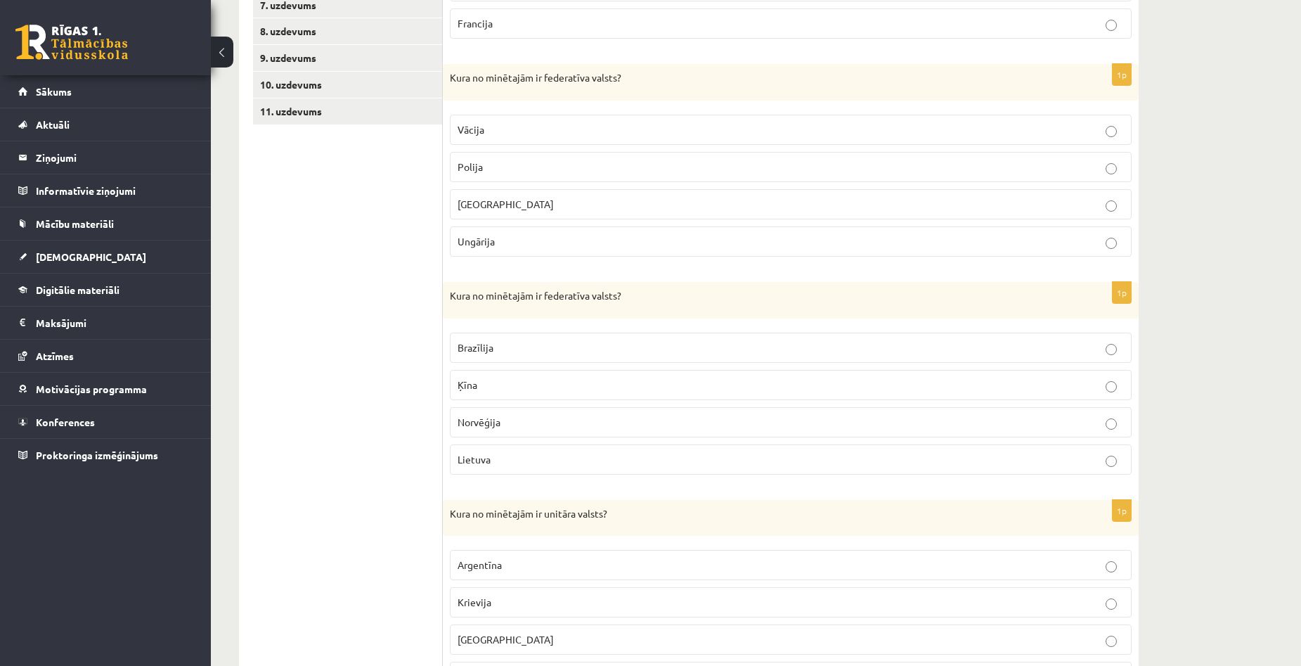
scroll to position [422, 0]
click at [508, 451] on p "Lietuva" at bounding box center [791, 457] width 667 height 15
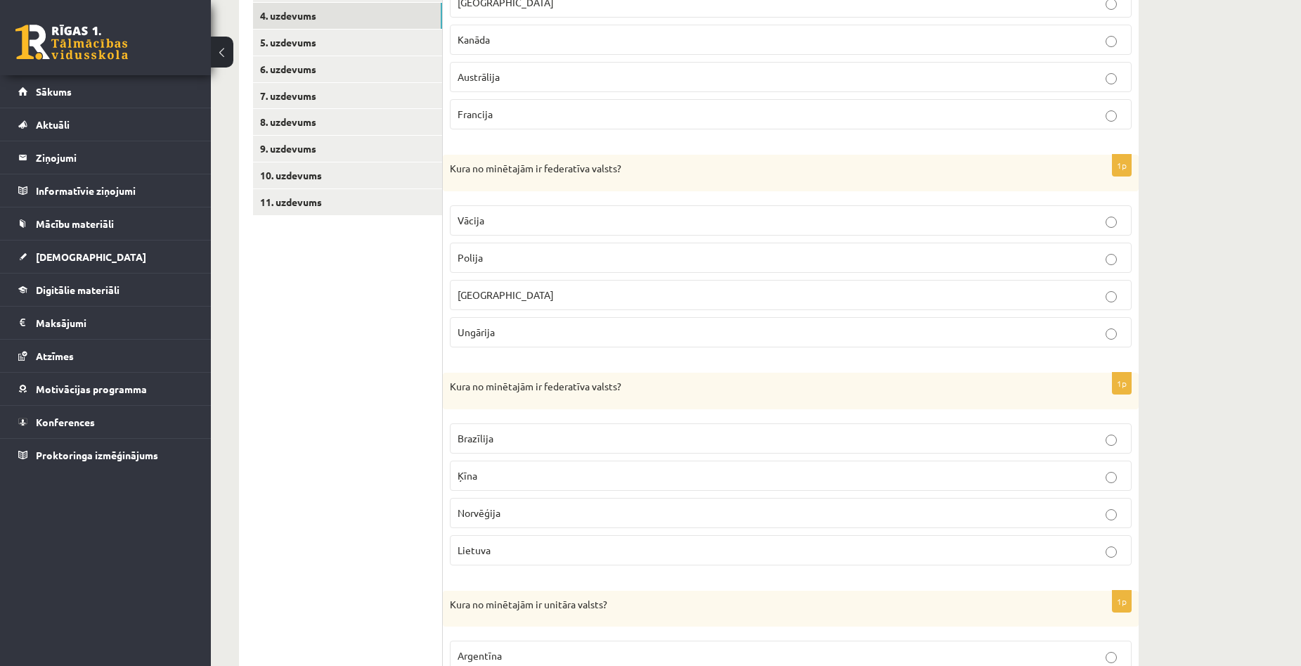
scroll to position [352, 0]
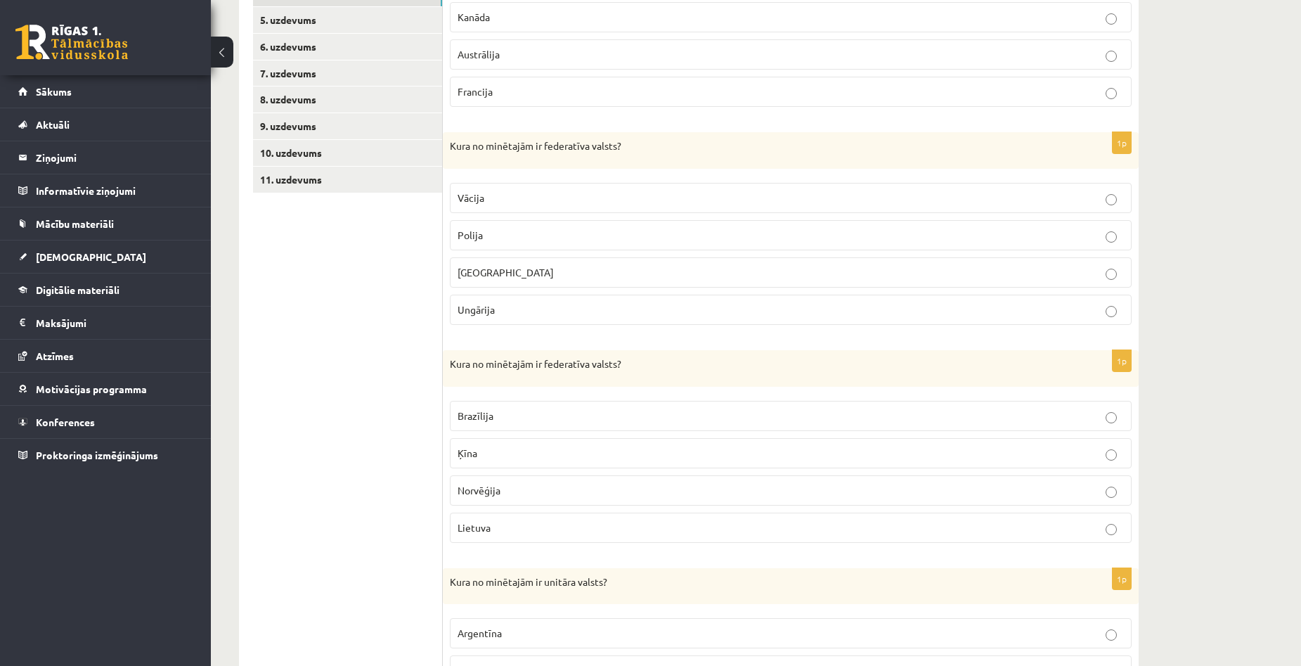
click at [508, 451] on p "Ķīna" at bounding box center [791, 453] width 667 height 15
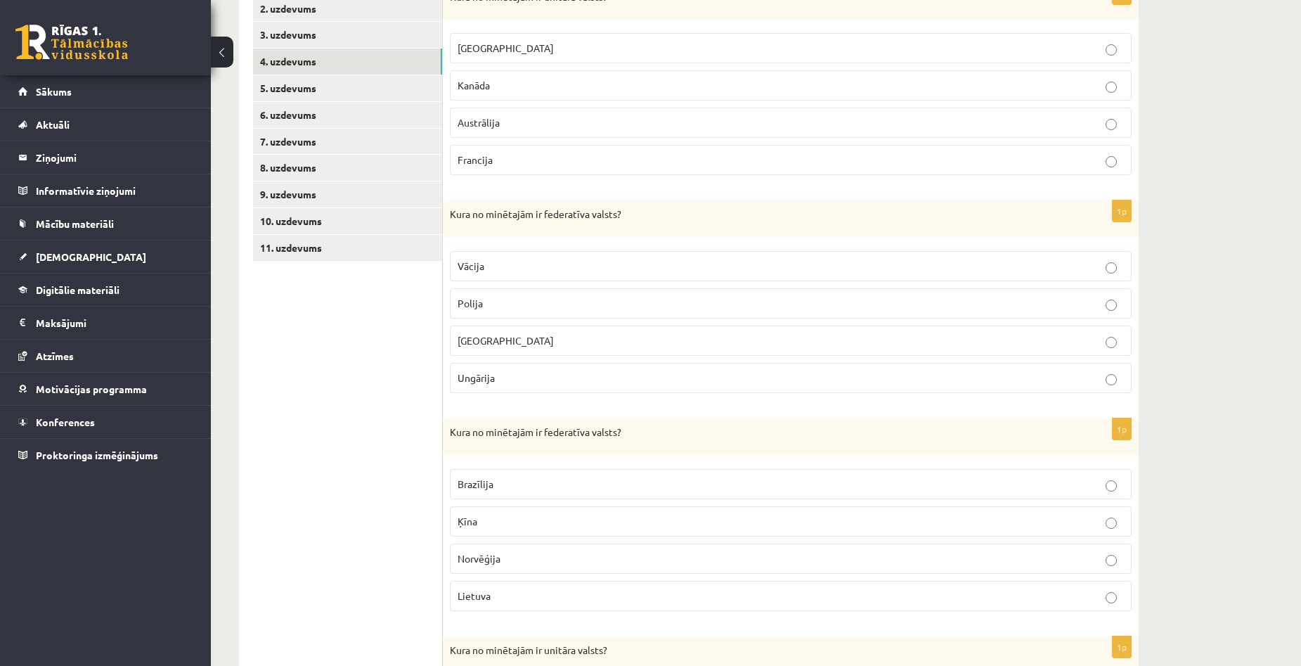
scroll to position [281, 0]
click at [1225, 322] on div "Ģeogrāfija 1. ieskaite 10.a1 klase , Aivars Brālis (10.a1 klase) Parādīt punktu…" at bounding box center [756, 328] width 1090 height 1111
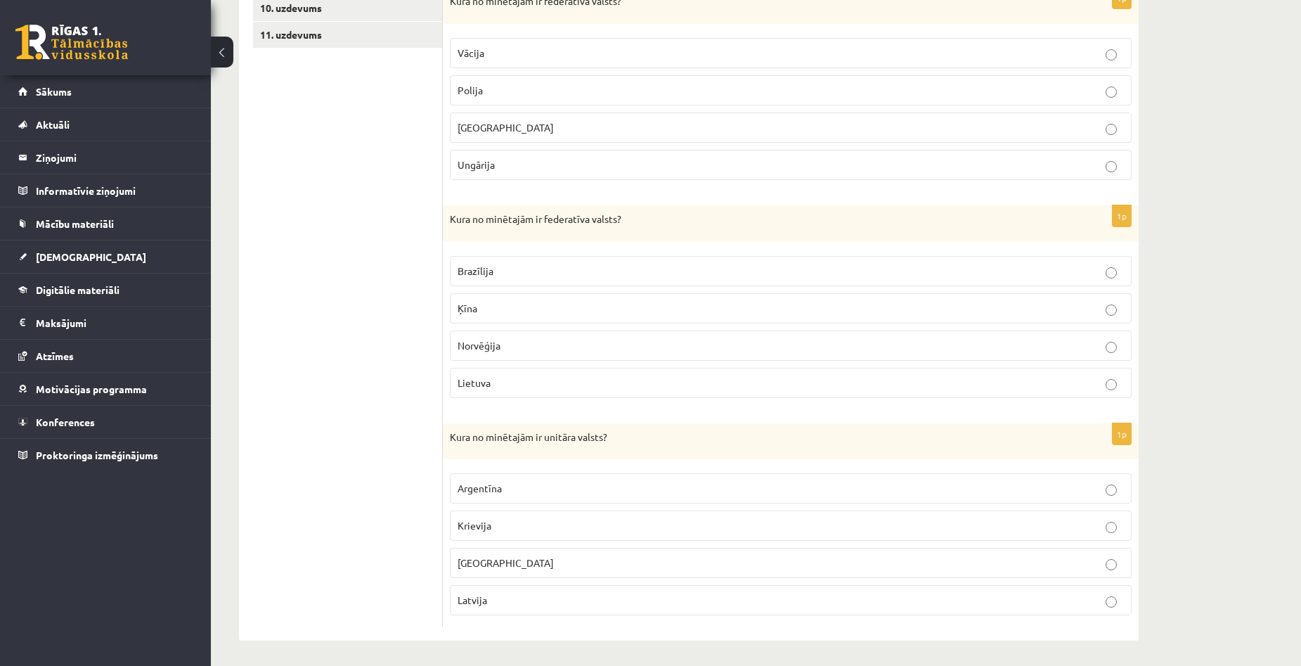
scroll to position [500, 0]
click at [527, 597] on p "Latvija" at bounding box center [791, 597] width 667 height 15
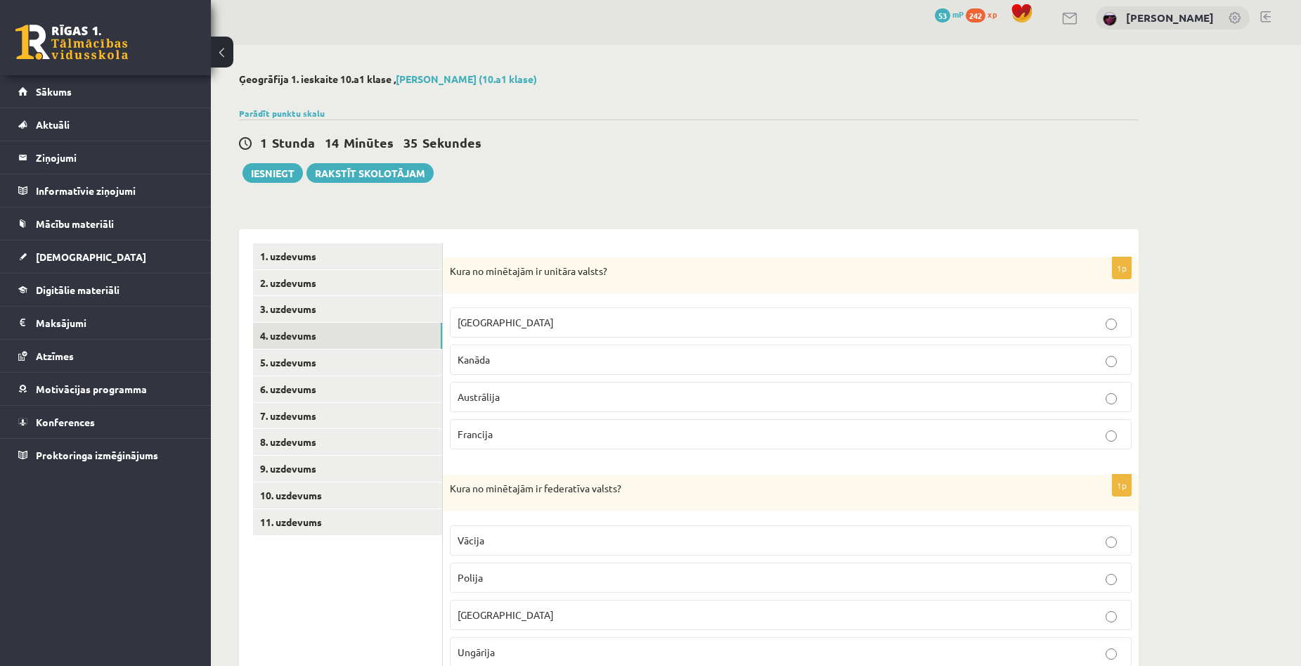
scroll to position [0, 0]
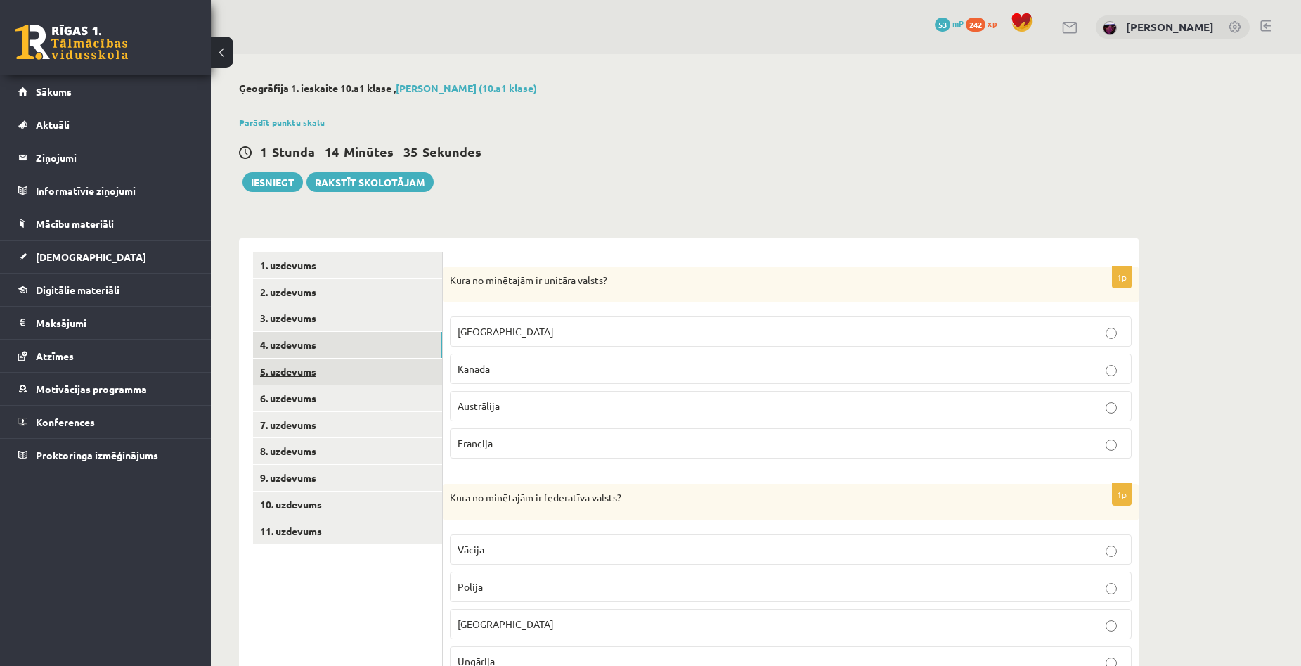
click at [301, 368] on link "5. uzdevums" at bounding box center [347, 372] width 189 height 26
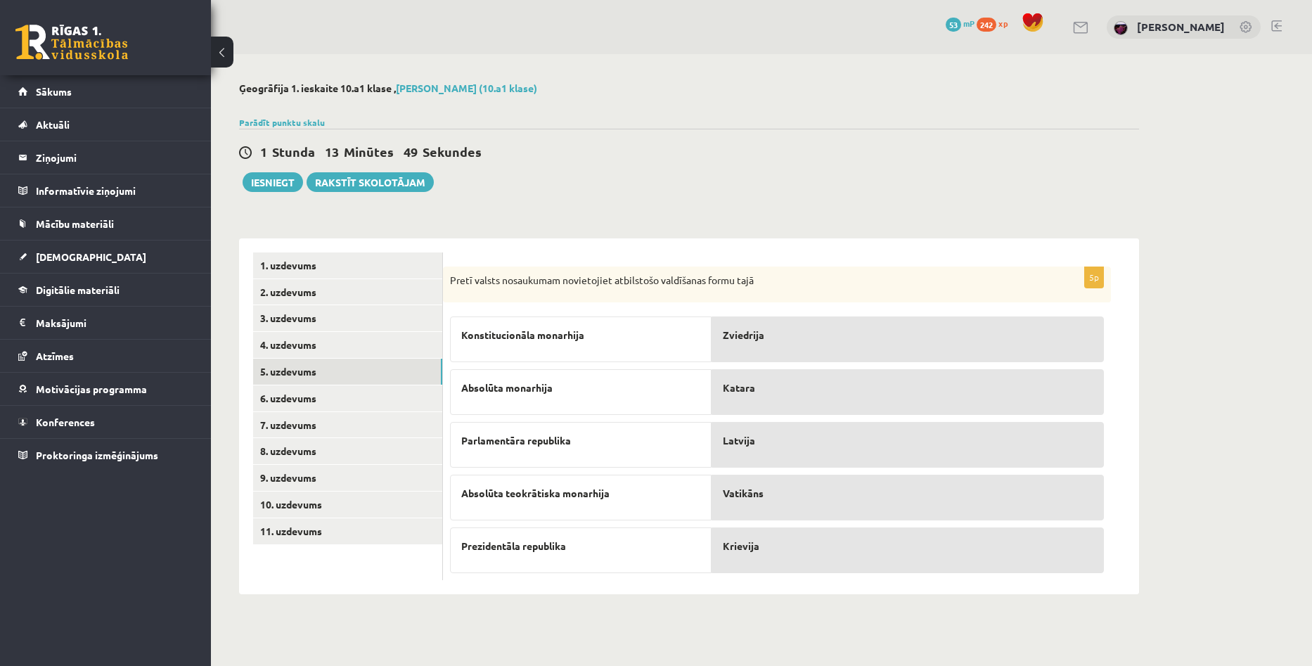
click at [1202, 348] on div "Ģeogrāfija 1. ieskaite 10.a1 klase , Aivars Brālis (10.a1 klase) Parādīt punktu…" at bounding box center [761, 338] width 1101 height 568
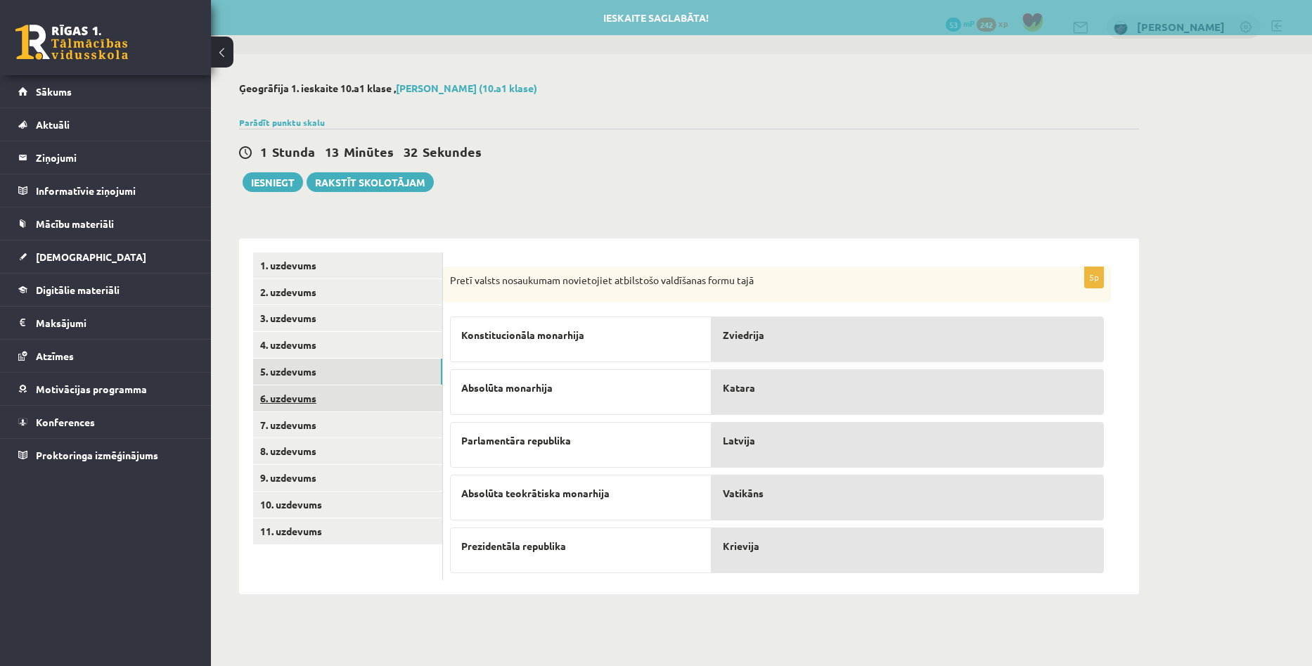
click at [310, 398] on link "6. uzdevums" at bounding box center [347, 398] width 189 height 26
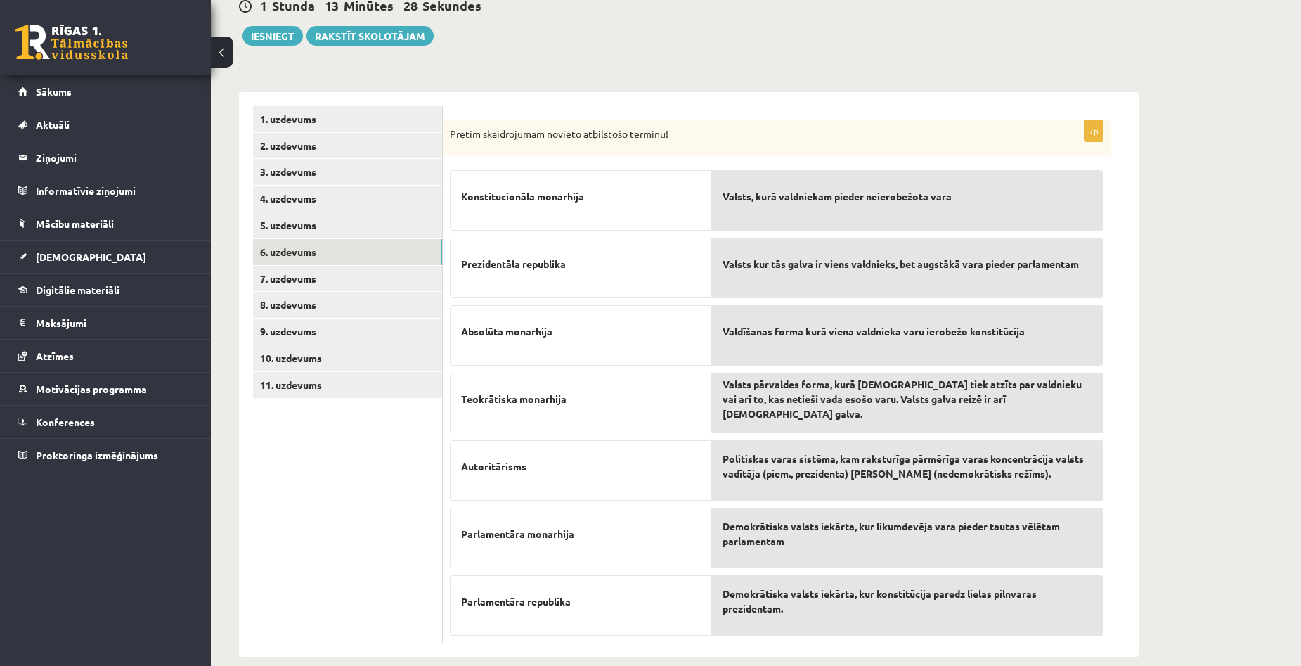
scroll to position [166, 0]
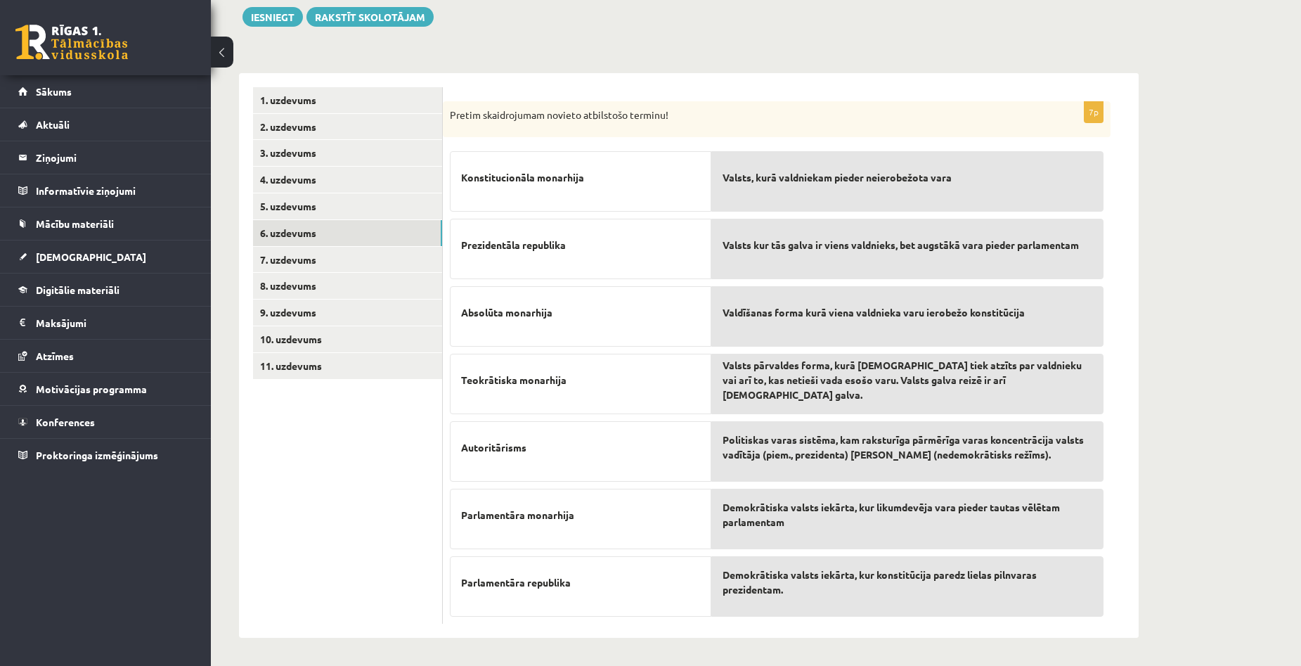
click at [1235, 292] on div "Ģeogrāfija 1. ieskaite 10.a1 klase , Aivars Brālis (10.a1 klase) Parādīt punktu…" at bounding box center [756, 277] width 1090 height 777
drag, startPoint x: 462, startPoint y: 173, endPoint x: 619, endPoint y: 161, distance: 157.2
click at [619, 161] on div "Konstitucionāla monarhija" at bounding box center [581, 181] width 262 height 60
copy span "Konstitucionāla monarhija"
click at [1127, 241] on div "7p Pretim skaidrojumam novieto atbilstošo terminu! Konstitucionāla monarhija Pr…" at bounding box center [791, 355] width 696 height 565
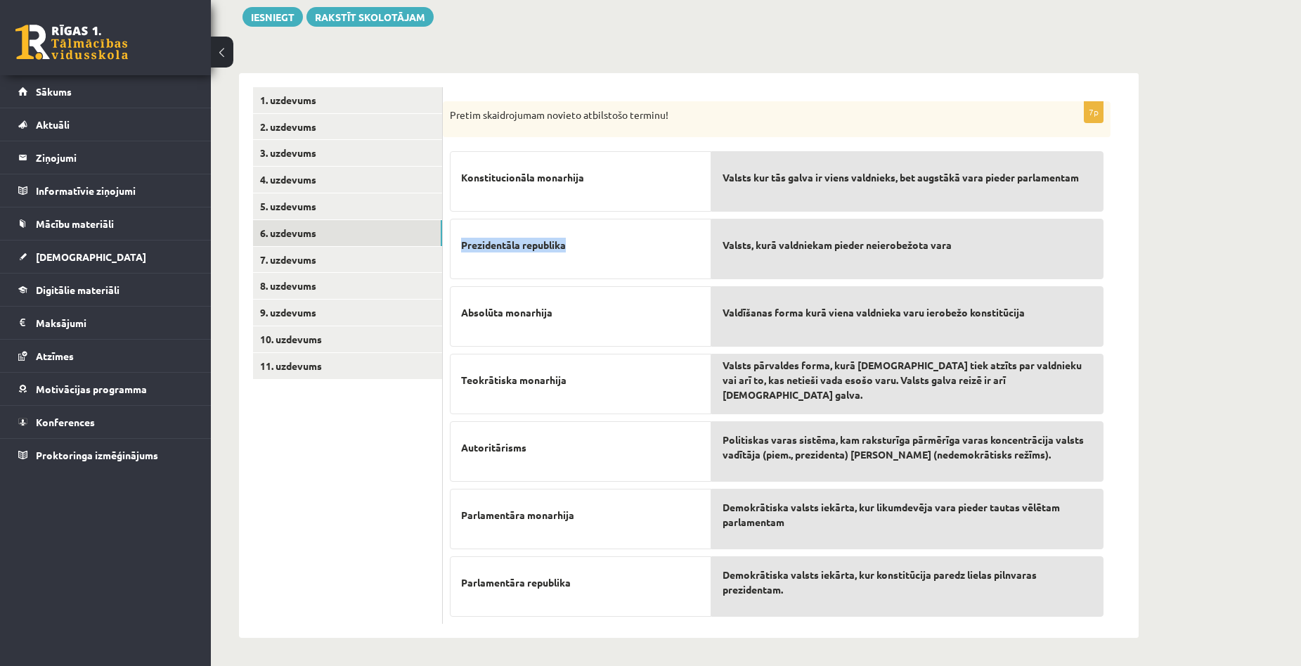
copy span "Prezidentāla republika"
drag, startPoint x: 464, startPoint y: 243, endPoint x: 570, endPoint y: 240, distance: 106.2
click at [570, 240] on p "Prezidentāla republika" at bounding box center [580, 245] width 239 height 30
click at [1165, 303] on div "Ģeogrāfija 1. ieskaite 10.a1 klase , Aivars Brālis (10.a1 klase) Parādīt punktu…" at bounding box center [689, 277] width 956 height 777
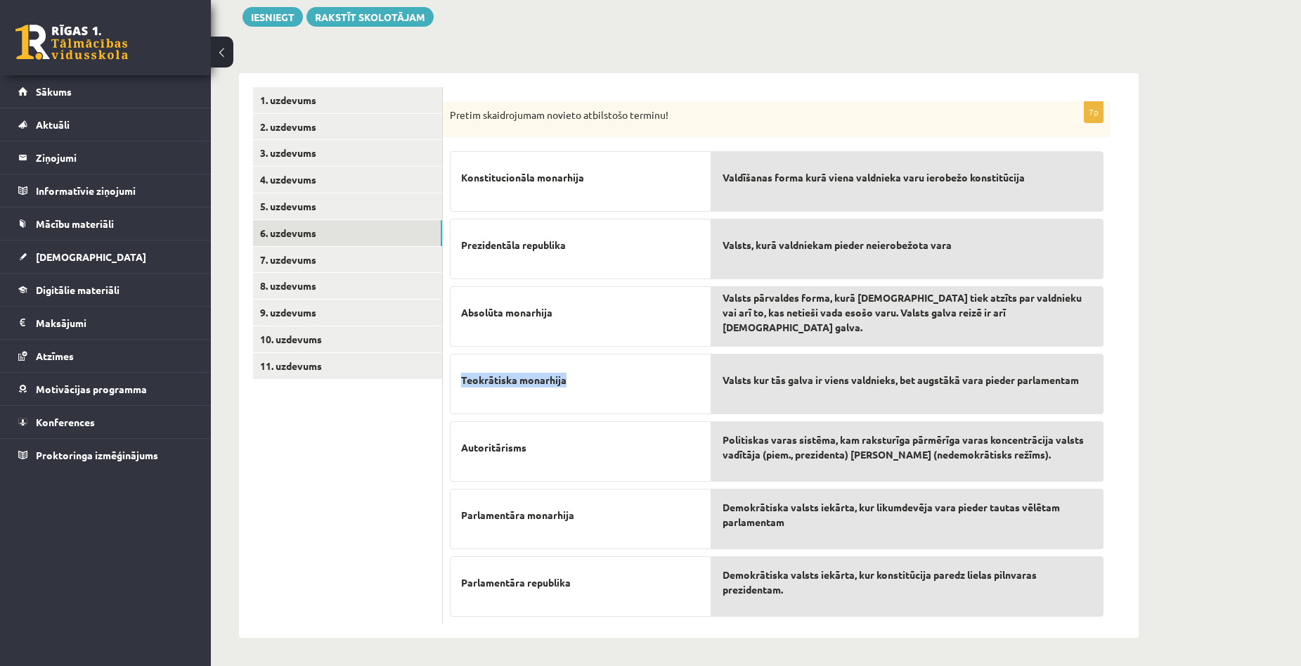
drag, startPoint x: 461, startPoint y: 380, endPoint x: 595, endPoint y: 377, distance: 133.6
click at [595, 377] on p "Teokrātiska monarhija" at bounding box center [580, 380] width 239 height 30
click at [1235, 294] on div "Ģeogrāfija 1. ieskaite 10.a1 klase , Aivars Brālis (10.a1 klase) Parādīt punktu…" at bounding box center [756, 277] width 1090 height 777
drag, startPoint x: 463, startPoint y: 451, endPoint x: 527, endPoint y: 456, distance: 64.2
click at [527, 456] on p "Autoritārisms" at bounding box center [580, 447] width 239 height 30
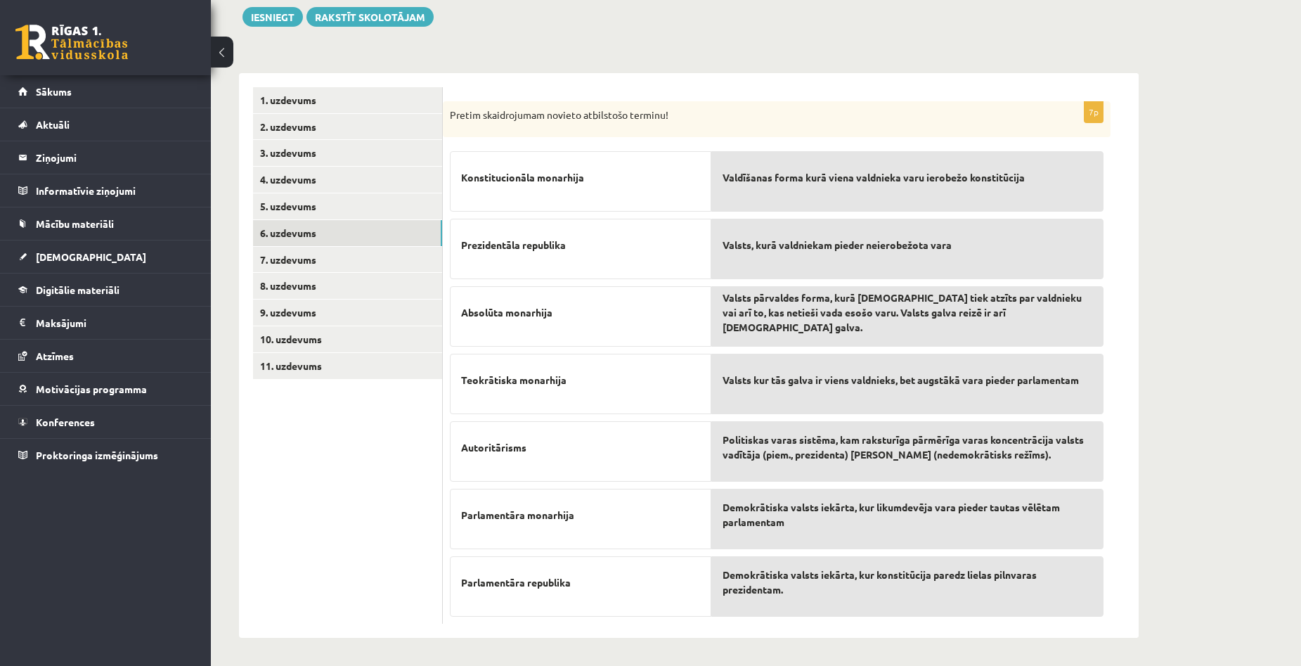
click at [1186, 427] on div "Ģeogrāfija 1. ieskaite 10.a1 klase , Aivars Brālis (10.a1 klase) Parādīt punktu…" at bounding box center [756, 277] width 1090 height 777
click at [1185, 431] on div "Ģeogrāfija 1. ieskaite 10.a1 klase , Aivars Brālis (10.a1 klase) Parādīt punktu…" at bounding box center [756, 277] width 1090 height 777
click at [295, 252] on link "7. uzdevums" at bounding box center [347, 260] width 189 height 26
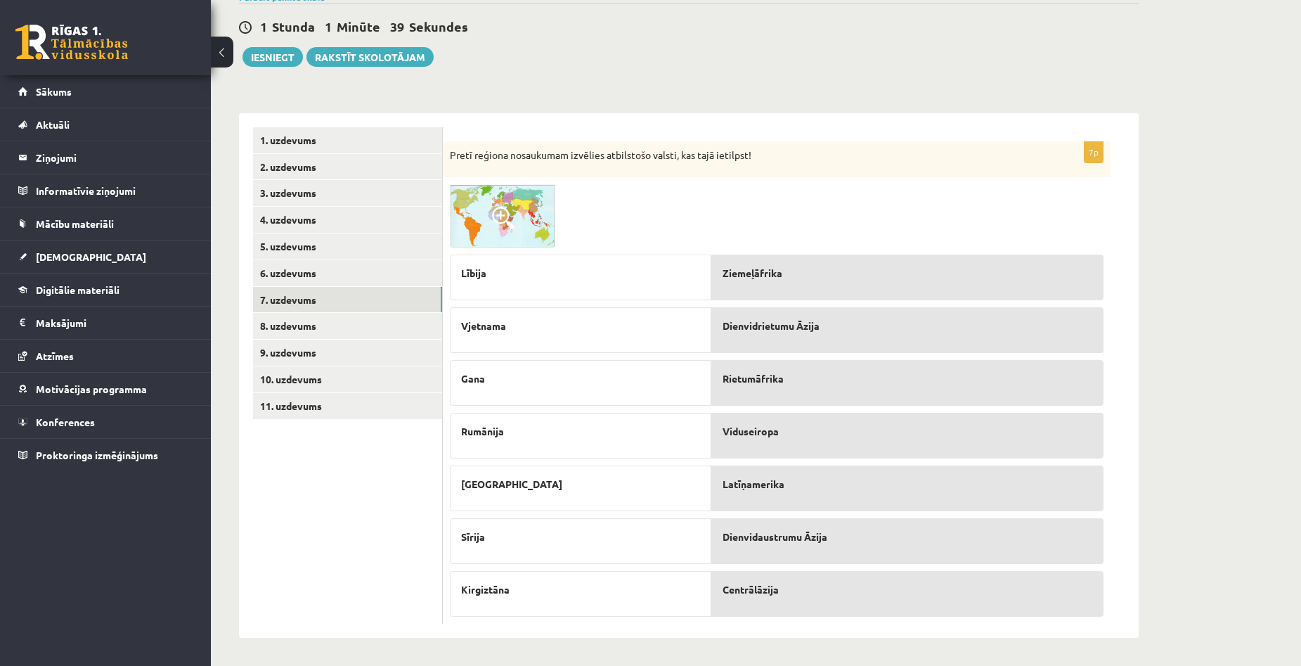
click at [1192, 366] on div "Ģeogrāfija 1. ieskaite 10.a1 klase , Aivars Brālis (10.a1 klase) Parādīt punktu…" at bounding box center [756, 297] width 1090 height 737
click at [295, 324] on link "8. uzdevums" at bounding box center [347, 326] width 189 height 26
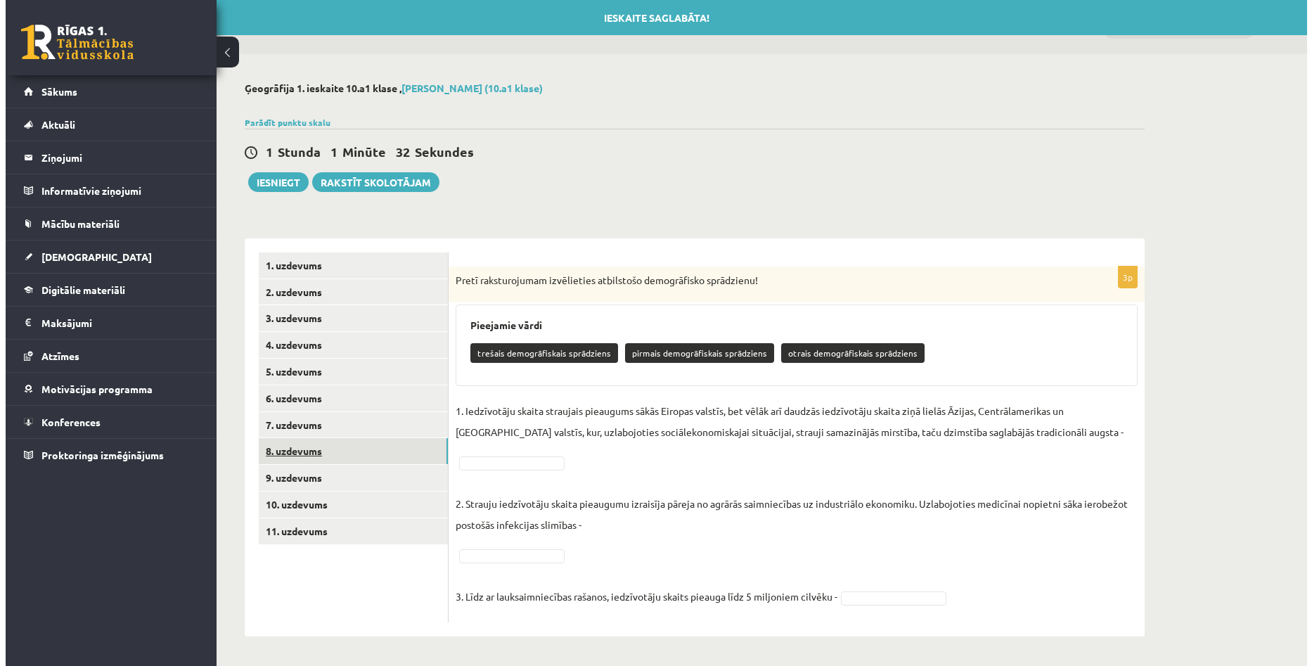
scroll to position [0, 0]
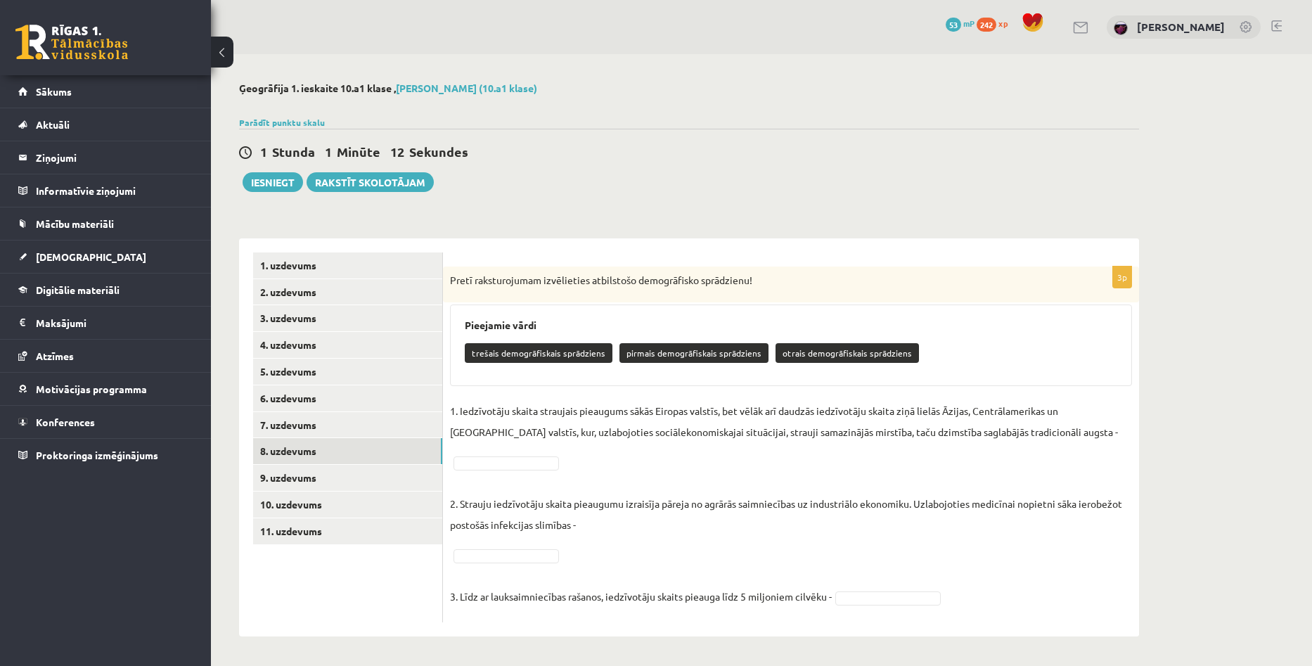
click at [681, 354] on p "pirmais demogrāfiskais sprādziens" at bounding box center [693, 353] width 149 height 20
click at [804, 351] on p "otrais demogrāfiskais sprādziens" at bounding box center [846, 353] width 143 height 20
click at [1188, 336] on div "Ģeogrāfija 1. ieskaite 10.a1 klase , Aivars Brālis (10.a1 klase) Parādīt punktu…" at bounding box center [761, 359] width 1101 height 610
drag, startPoint x: 512, startPoint y: 350, endPoint x: 538, endPoint y: 347, distance: 26.2
click at [538, 347] on p "trešais demogrāfiskais sprādziens" at bounding box center [539, 353] width 148 height 20
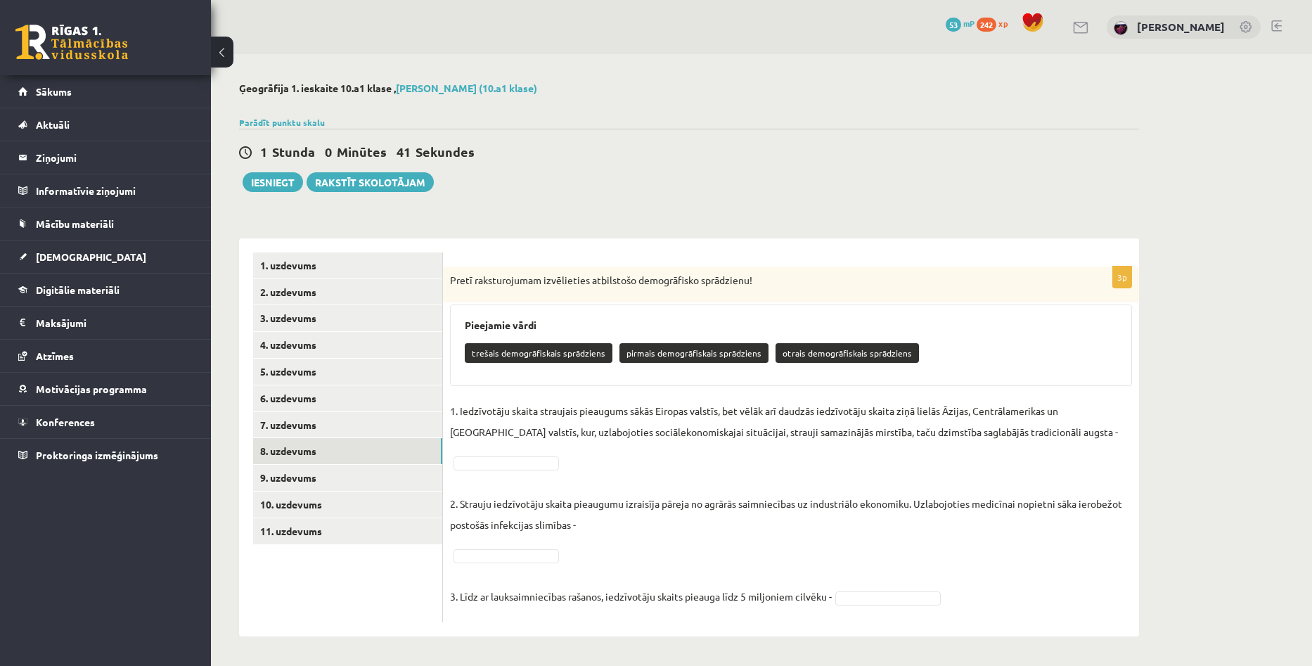
click at [528, 392] on div "3p Pretī raksturojumam izvēlieties atbilstošo demogrāfisko sprādzienu! Pieejami…" at bounding box center [791, 444] width 696 height 356
click at [1287, 306] on div "Ģeogrāfija 1. ieskaite 10.a1 klase , Aivars Brālis (10.a1 klase) Parādīt punktu…" at bounding box center [761, 359] width 1101 height 610
click at [1228, 183] on div "Ģeogrāfija 1. ieskaite 10.a1 klase , Aivars Brālis (10.a1 klase) Parādīt punktu…" at bounding box center [761, 359] width 1101 height 610
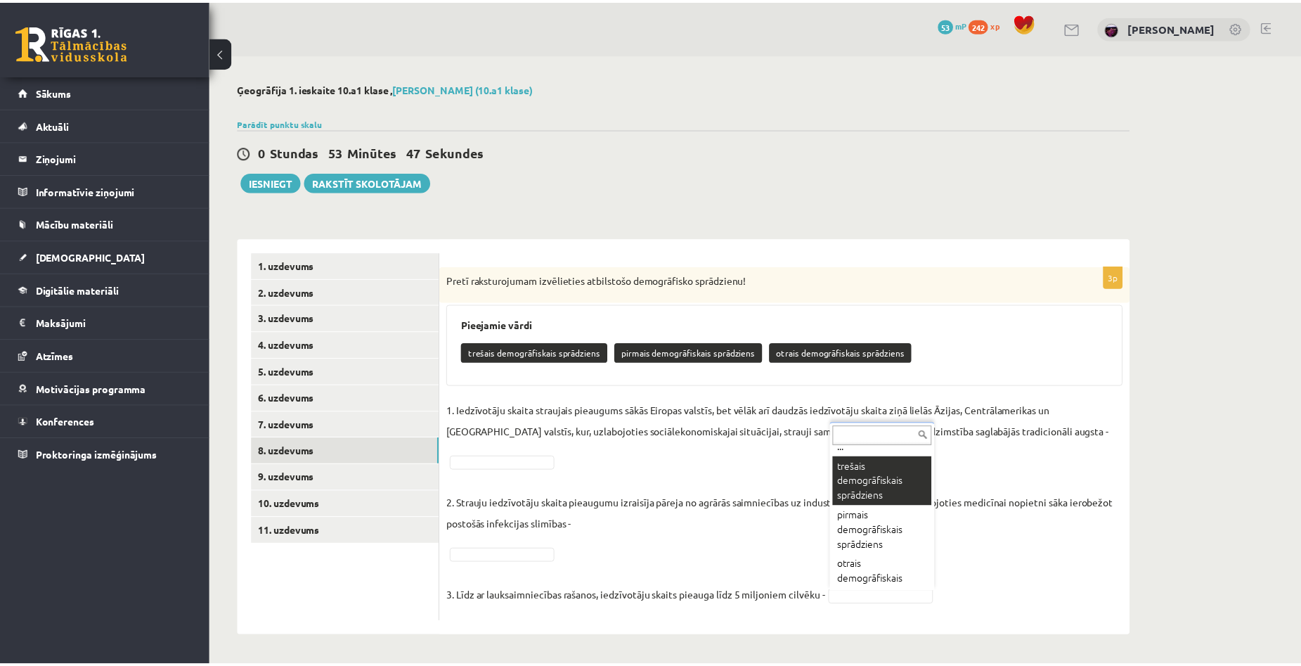
scroll to position [27, 0]
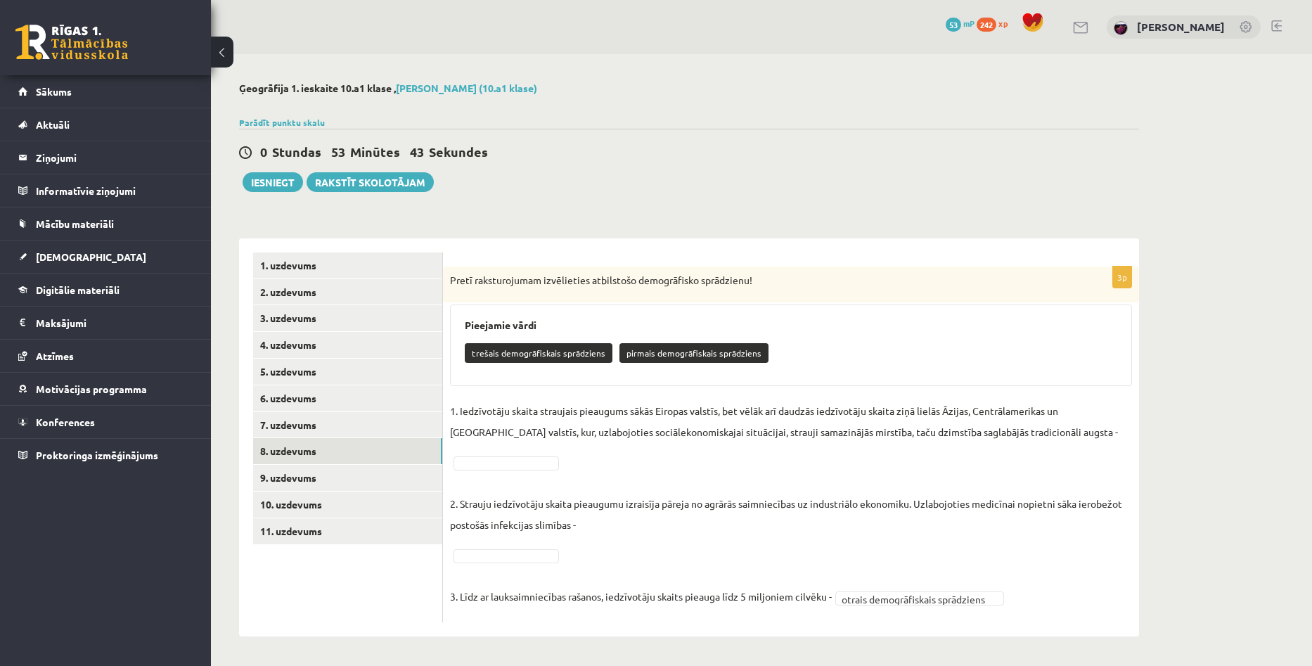
click at [1232, 405] on div "Ģeogrāfija 1. ieskaite 10.a1 klase , Aivars Brālis (10.a1 klase) Parādīt punktu…" at bounding box center [761, 359] width 1101 height 610
click at [1187, 367] on div "Ģeogrāfija 1. ieskaite 10.a1 klase , Aivars Brālis (10.a1 klase) Parādīt punktu…" at bounding box center [761, 359] width 1101 height 610
click at [1189, 459] on div "Ģeogrāfija 1. ieskaite 10.a1 klase , Aivars Brālis (10.a1 klase) Parādīt punktu…" at bounding box center [761, 359] width 1101 height 610
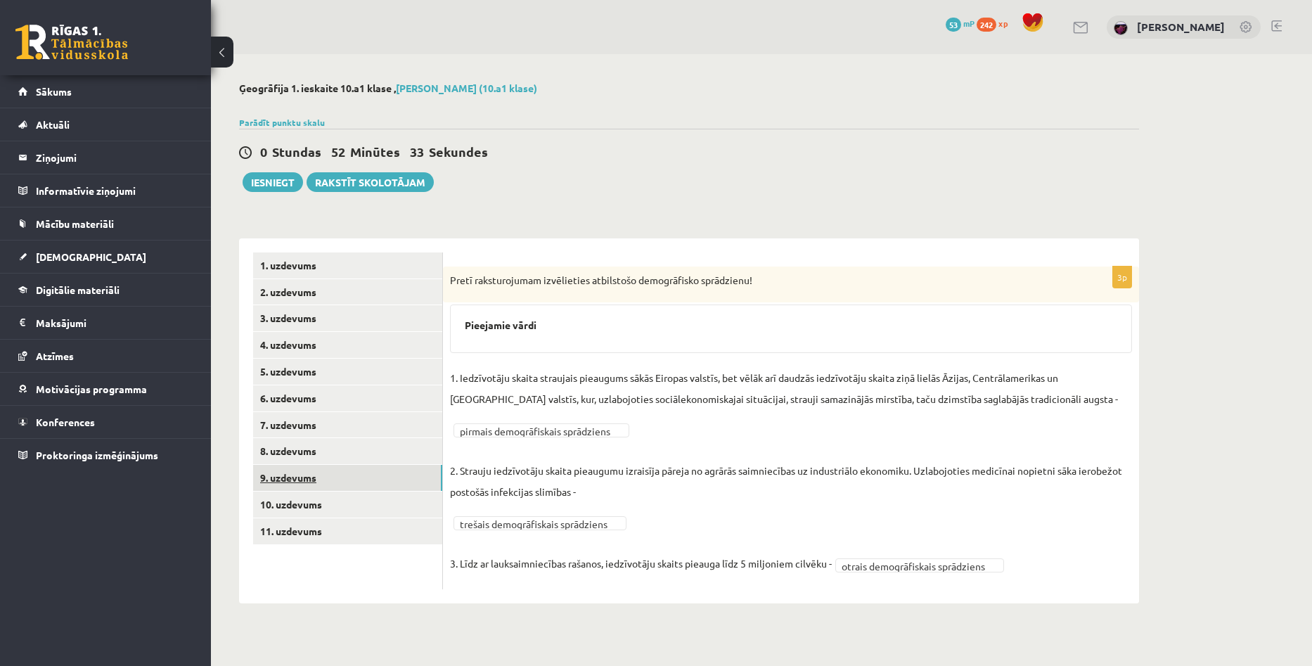
click at [311, 487] on link "9. uzdevums" at bounding box center [347, 478] width 189 height 26
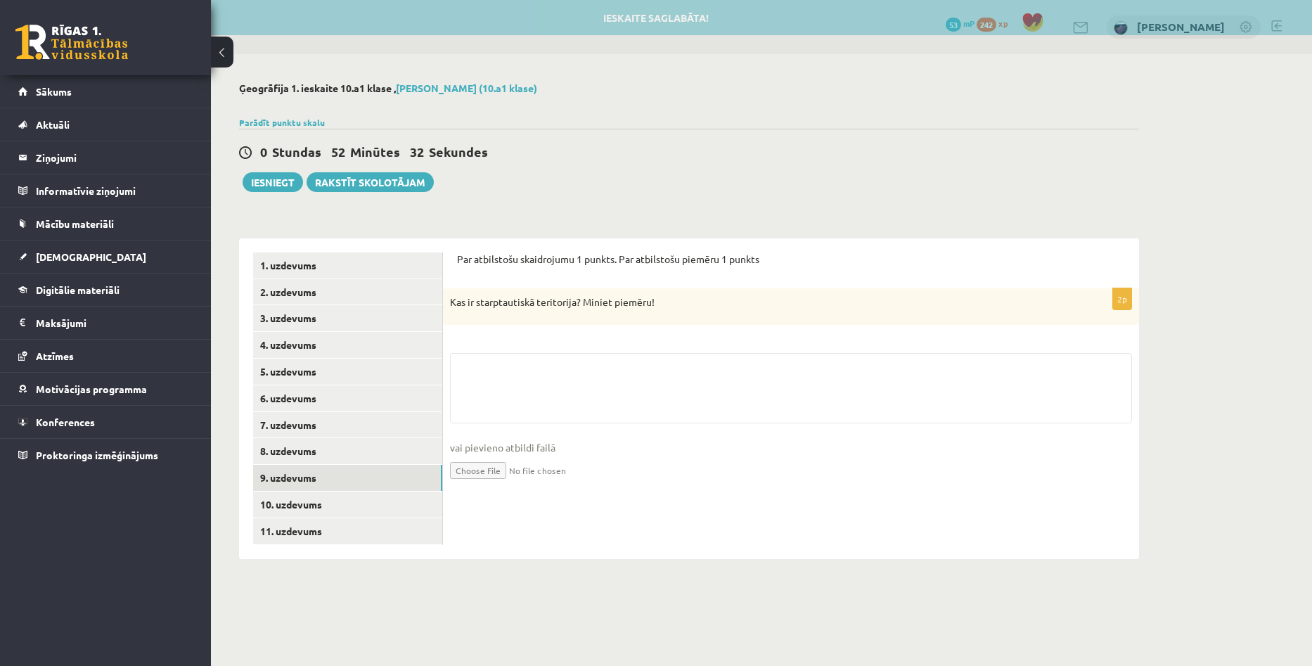
drag, startPoint x: 666, startPoint y: 341, endPoint x: 685, endPoint y: 355, distance: 23.6
click at [667, 342] on div "2p Kas ir starptautiskā teritorija? Miniet piemēru! vai pievieno atbildi failā …" at bounding box center [791, 396] width 696 height 217
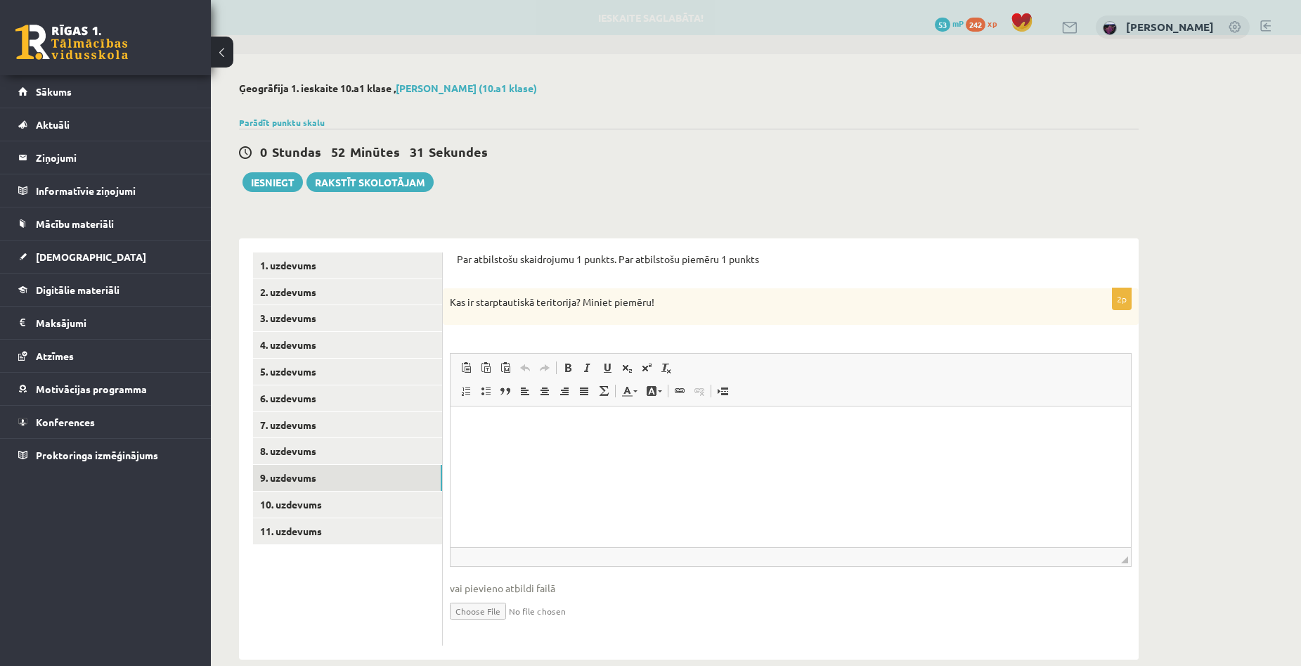
scroll to position [0, 0]
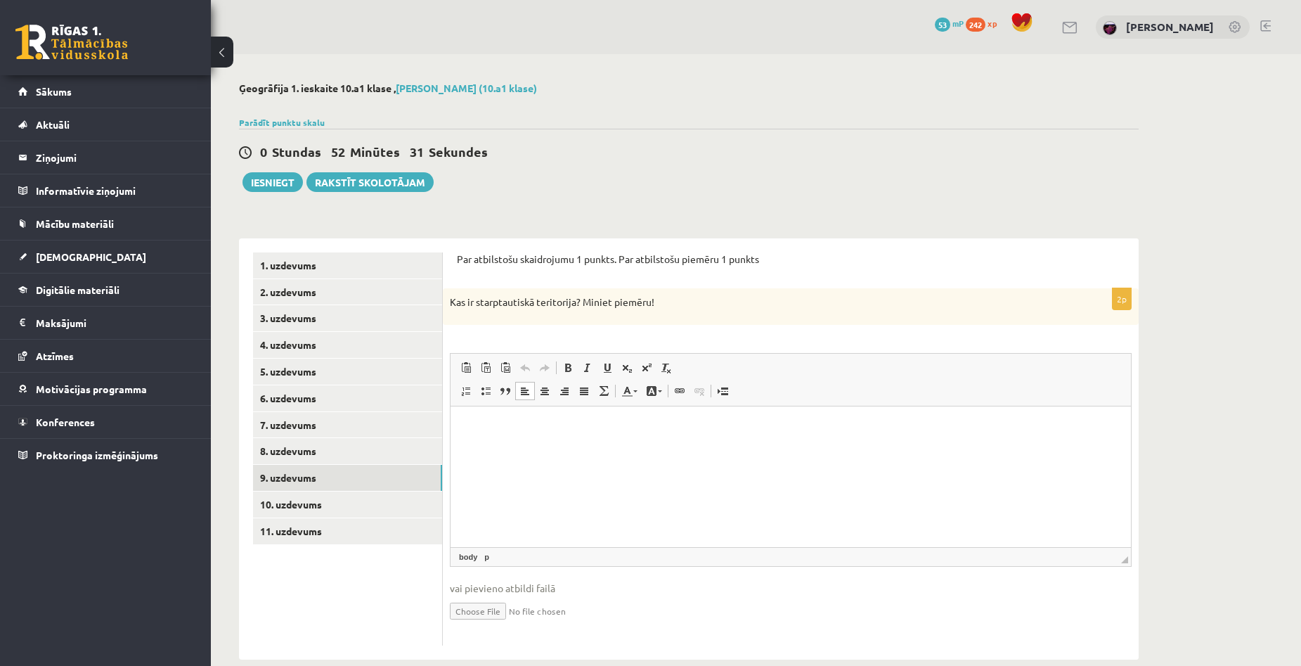
click at [659, 418] on html at bounding box center [791, 427] width 681 height 43
drag, startPoint x: 448, startPoint y: 302, endPoint x: 579, endPoint y: 307, distance: 130.8
click at [579, 307] on div "Kas ir starptautiskā teritorija? Miniet piemēru!" at bounding box center [791, 306] width 696 height 37
click at [720, 325] on div "Kas ir starptautiskā teritorija? Miniet piemēru!" at bounding box center [791, 306] width 696 height 37
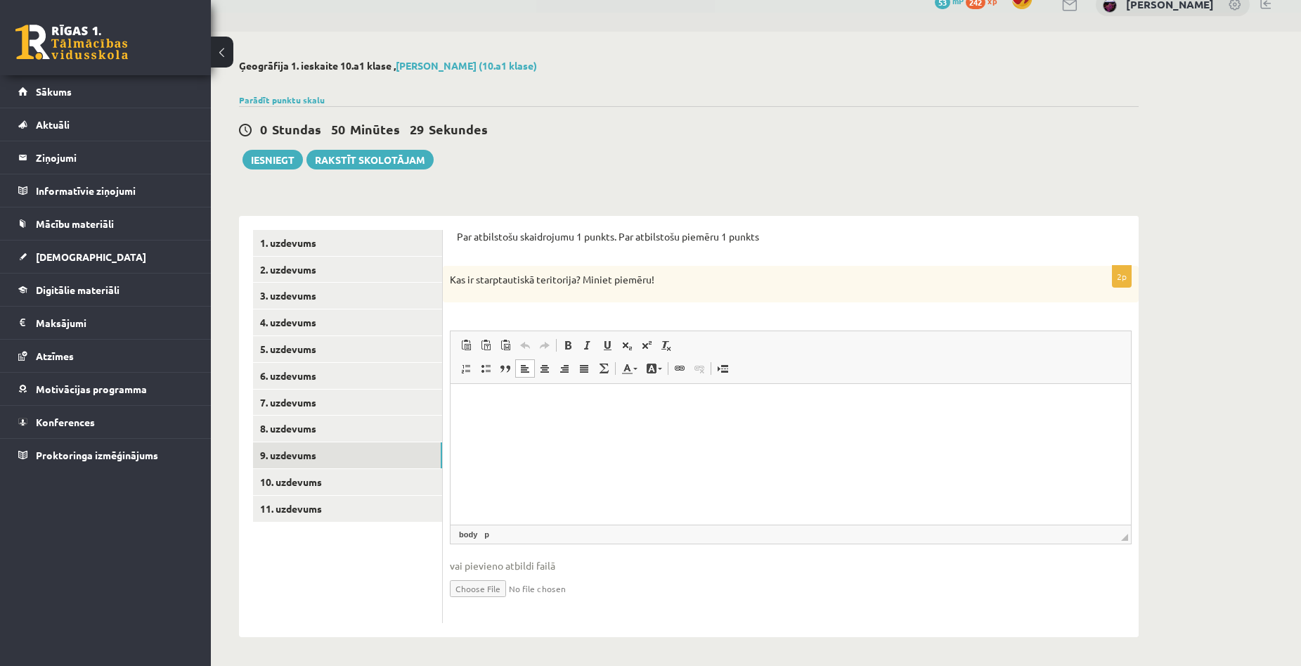
drag, startPoint x: 1208, startPoint y: 118, endPoint x: 1194, endPoint y: 103, distance: 20.4
click at [1208, 118] on div "Ģeogrāfija 1. ieskaite 10.a1 klase , Aivars Brālis (10.a1 klase) Parādīt punktu…" at bounding box center [756, 348] width 1090 height 633
click at [562, 410] on p "Editor, wiswyg-editor-user-answer-47024779055800" at bounding box center [791, 404] width 652 height 15
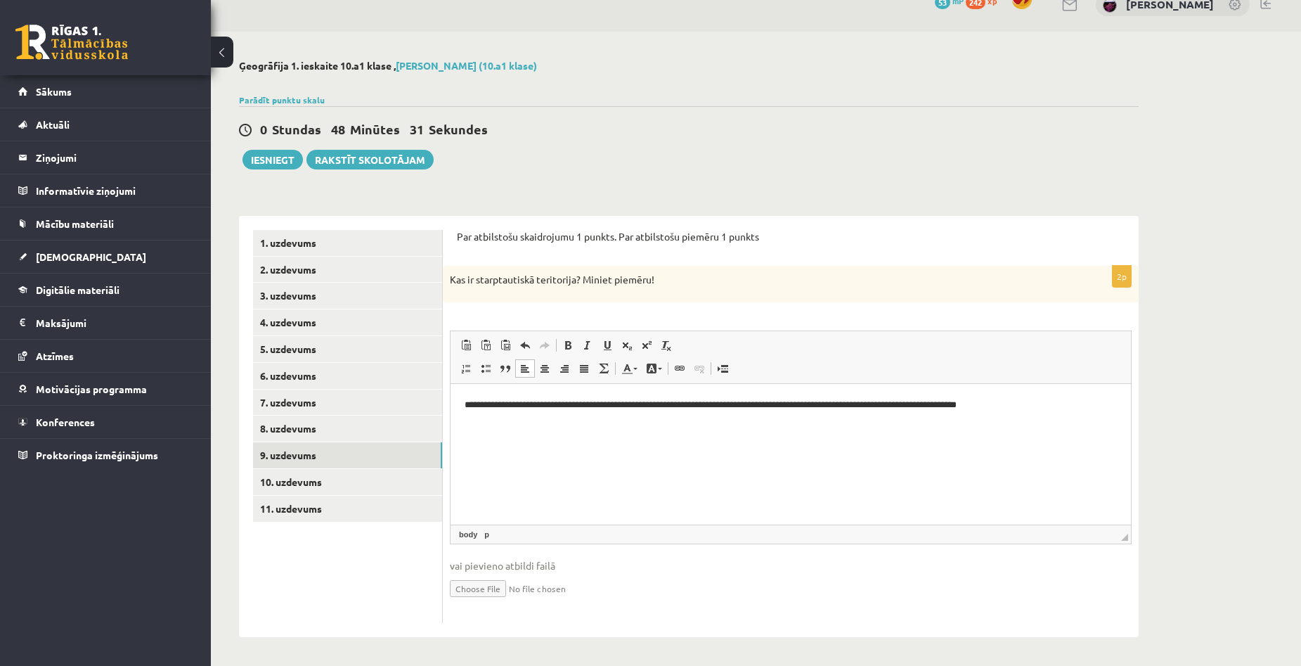
click at [932, 402] on p "**********" at bounding box center [791, 404] width 652 height 15
click at [1017, 418] on html "**********" at bounding box center [791, 404] width 681 height 43
click at [974, 404] on p "**********" at bounding box center [791, 404] width 652 height 15
drag, startPoint x: 1266, startPoint y: 347, endPoint x: 1202, endPoint y: 349, distance: 63.3
click at [1266, 348] on div "Ģeogrāfija 1. ieskaite 10.a1 klase , Aivars Brālis (10.a1 klase) Parādīt punktu…" at bounding box center [756, 348] width 1090 height 633
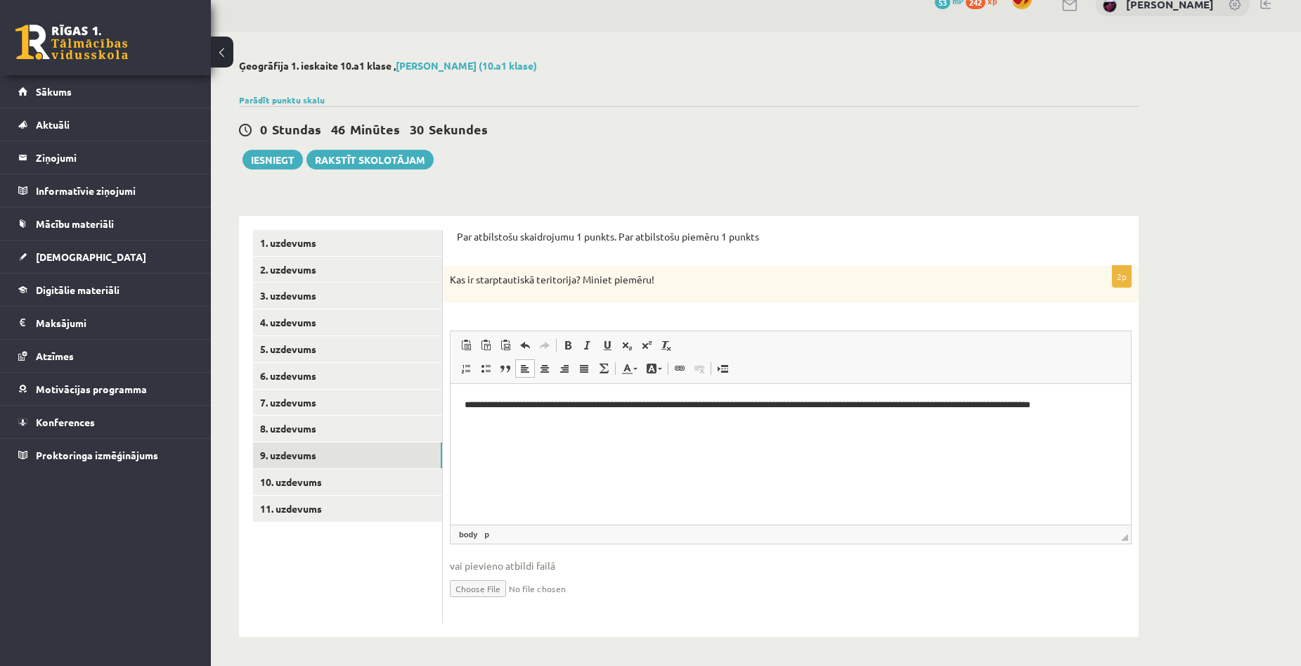
click at [998, 404] on p "**********" at bounding box center [791, 404] width 652 height 15
click at [1041, 404] on p "**********" at bounding box center [791, 412] width 652 height 30
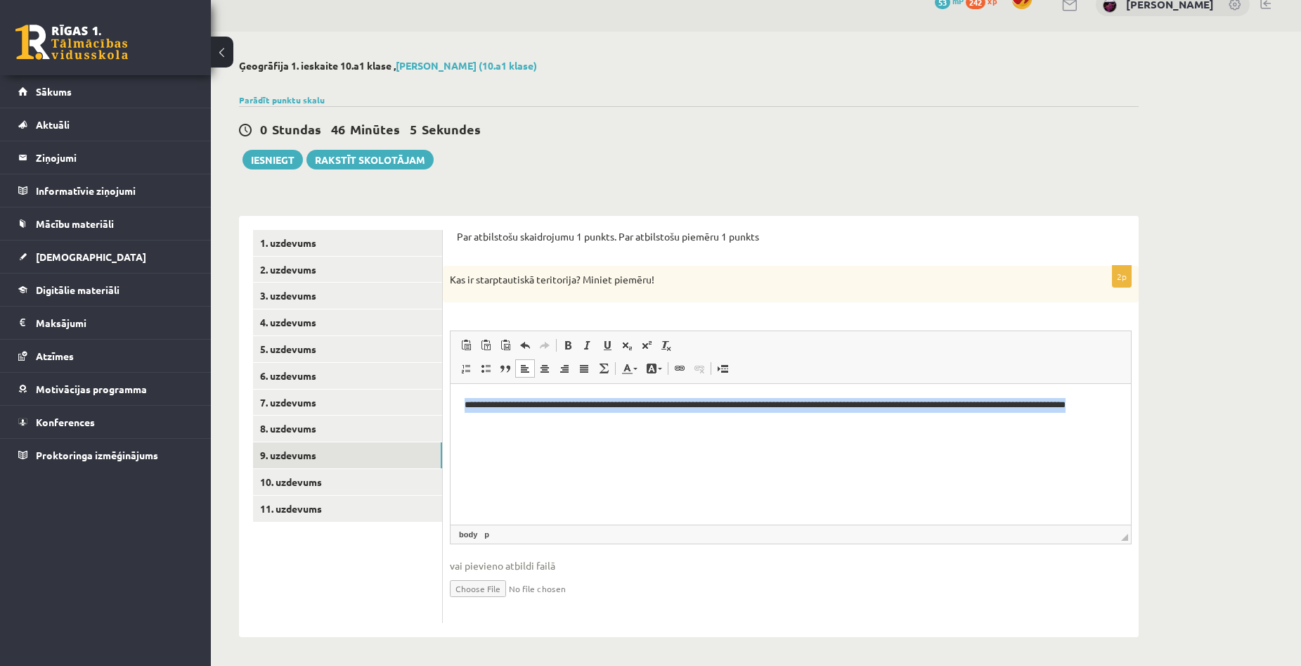
drag, startPoint x: 464, startPoint y: 404, endPoint x: 513, endPoint y: 417, distance: 50.1
click at [513, 417] on html "**********" at bounding box center [791, 412] width 681 height 58
click at [902, 441] on html "**********" at bounding box center [791, 412] width 681 height 58
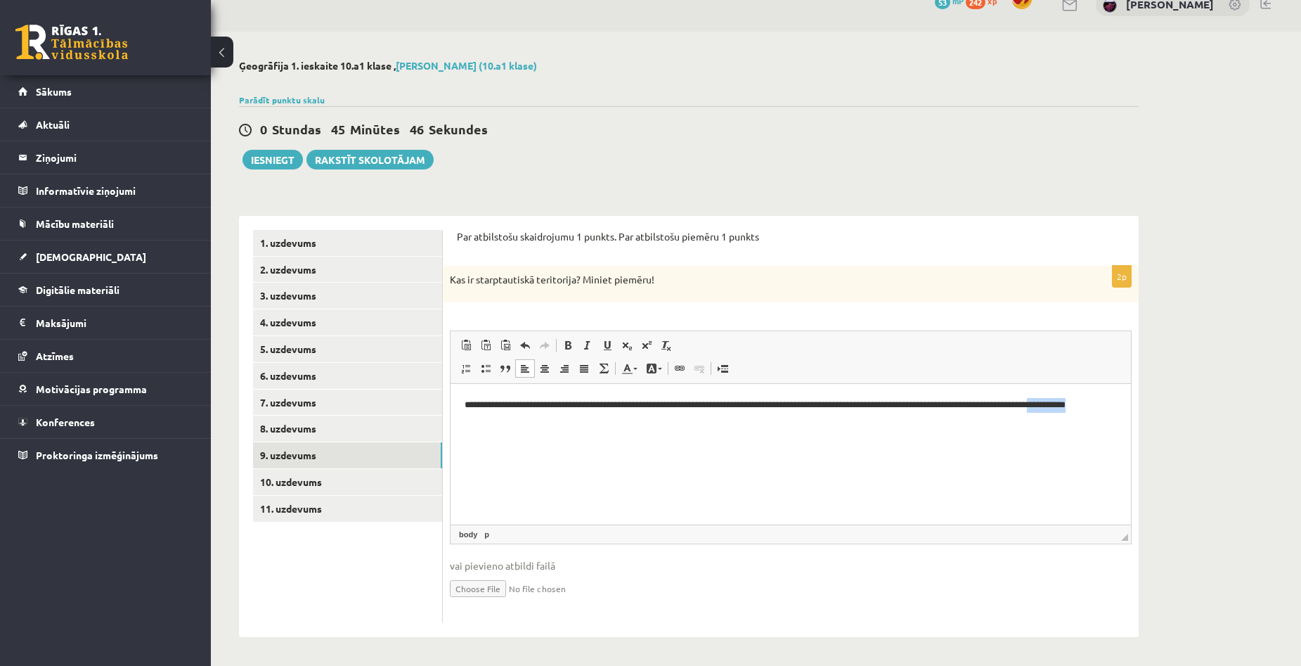
drag, startPoint x: 593, startPoint y: 420, endPoint x: 451, endPoint y: 419, distance: 142.0
click at [451, 419] on html "**********" at bounding box center [791, 412] width 681 height 58
click at [290, 491] on link "10. uzdevums" at bounding box center [347, 482] width 189 height 26
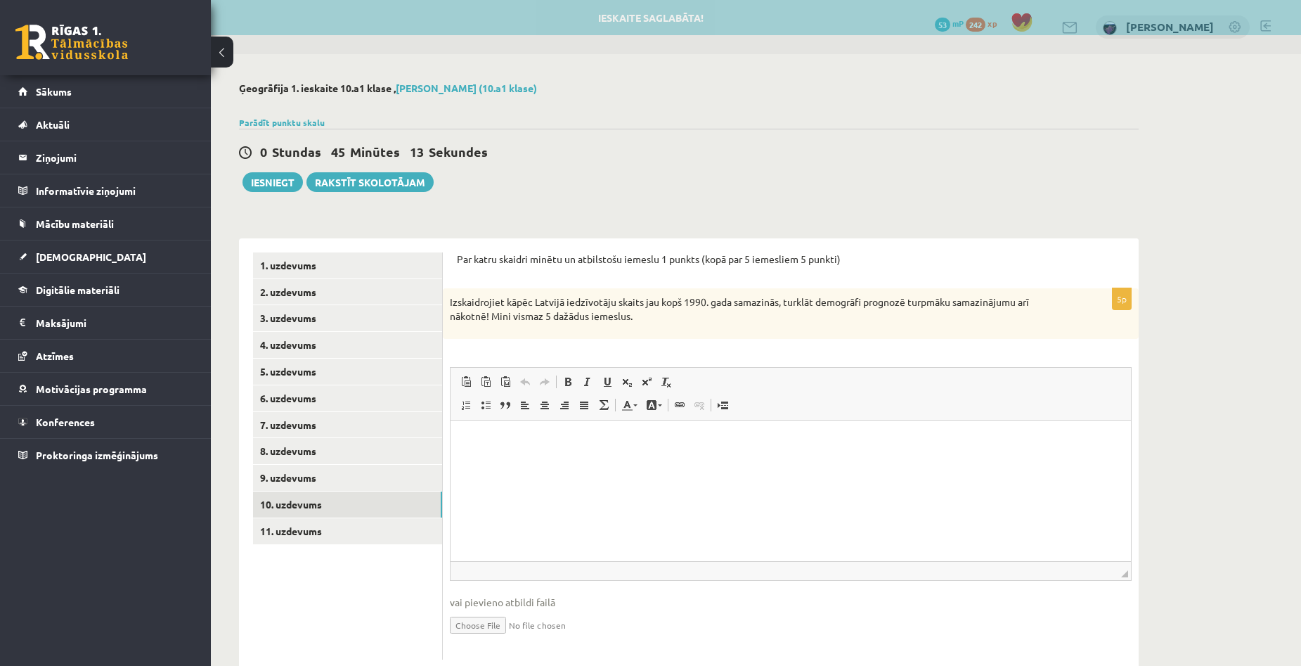
scroll to position [0, 0]
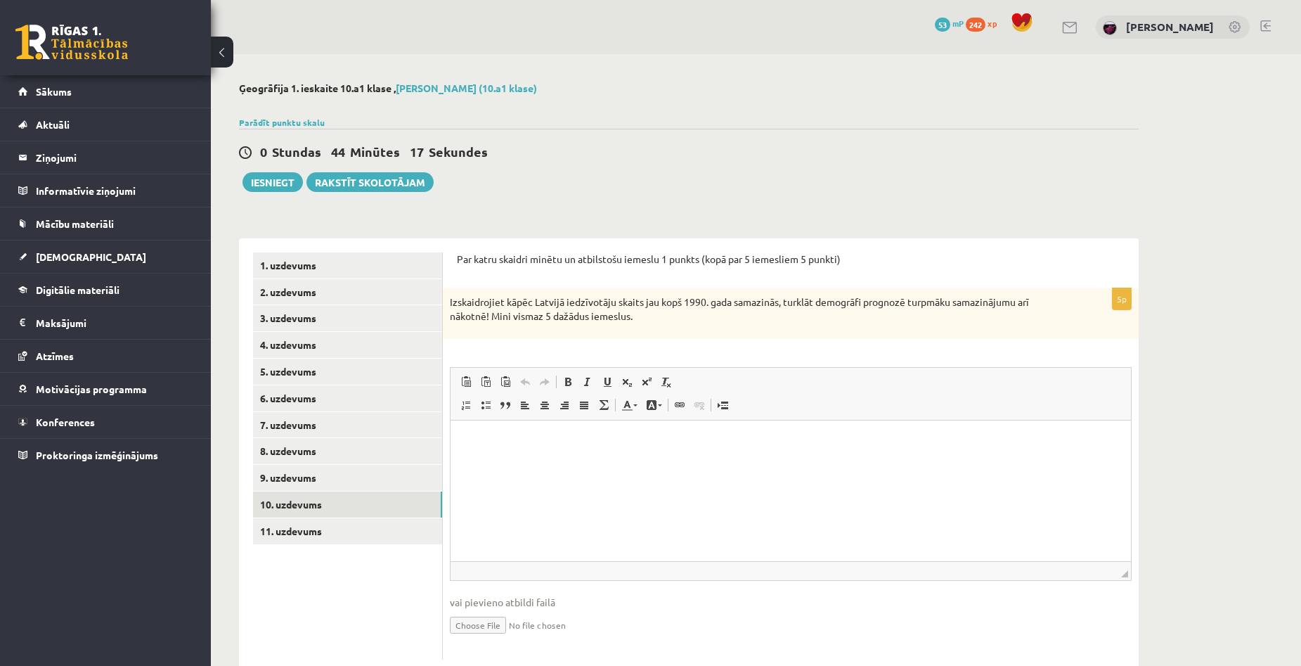
click at [1228, 387] on div "Ģeogrāfija 1. ieskaite 10.a1 klase , Aivars Brālis (10.a1 klase) Parādīt punktu…" at bounding box center [756, 378] width 1090 height 648
click at [277, 535] on link "11. uzdevums" at bounding box center [347, 531] width 189 height 26
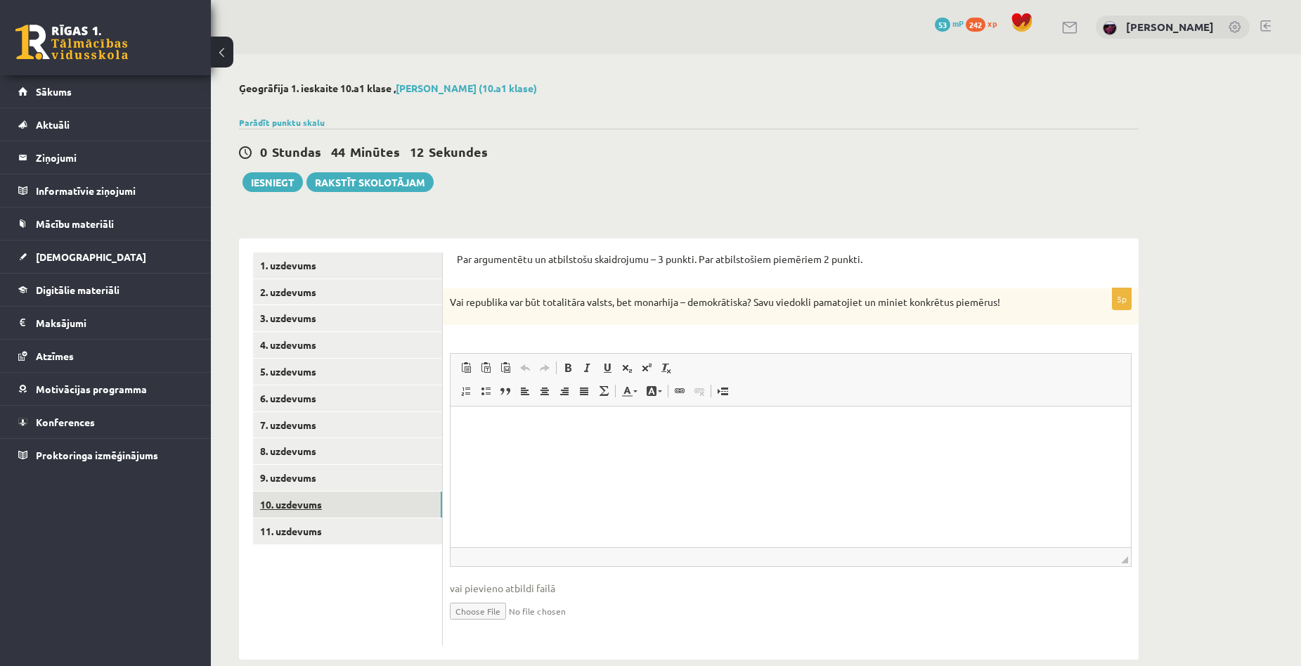
click at [280, 511] on link "10. uzdevums" at bounding box center [347, 504] width 189 height 26
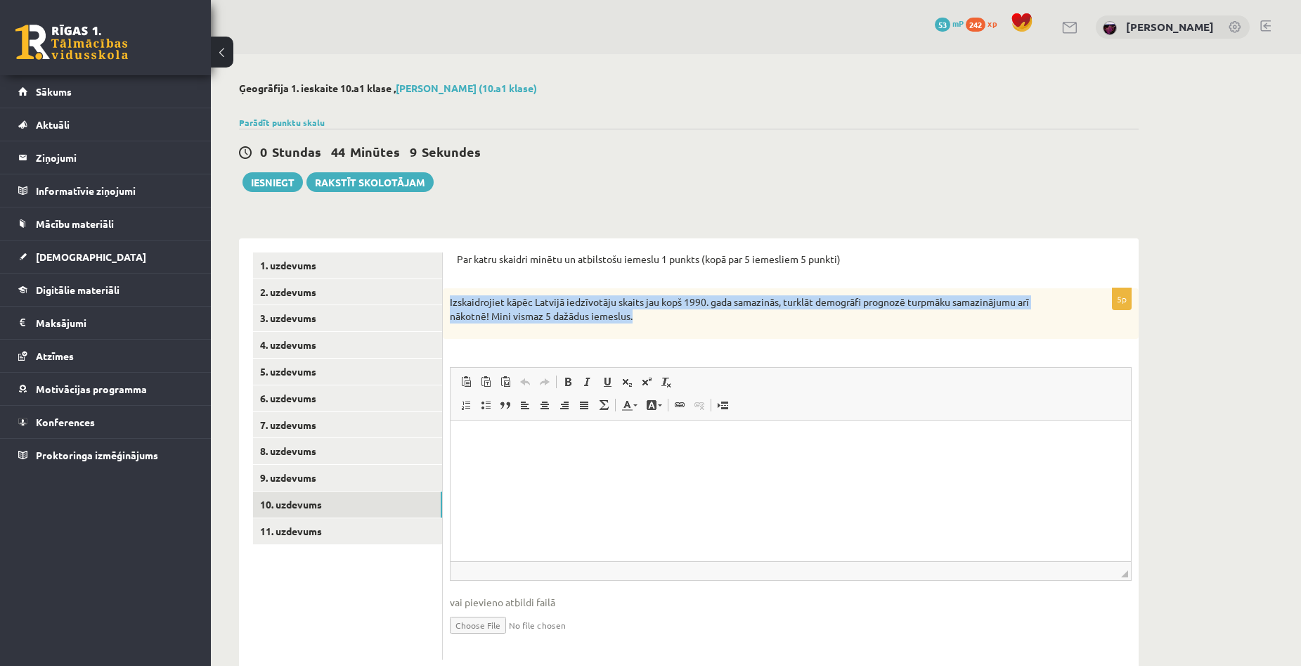
drag, startPoint x: 449, startPoint y: 300, endPoint x: 642, endPoint y: 315, distance: 193.2
click at [642, 315] on div "Izskaidrojiet kāpēc Latvijā iedzīvotāju skaits jau kopš 1990. gada samazinās, t…" at bounding box center [791, 313] width 696 height 50
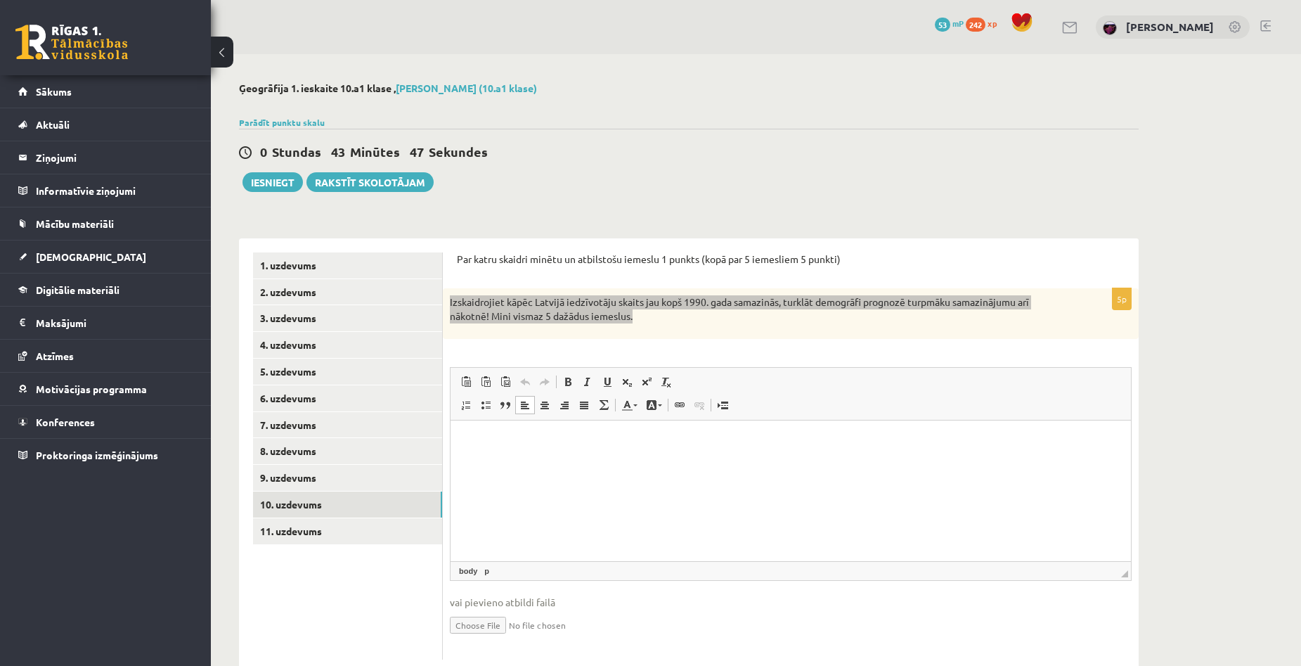
click at [564, 461] on html at bounding box center [791, 441] width 681 height 43
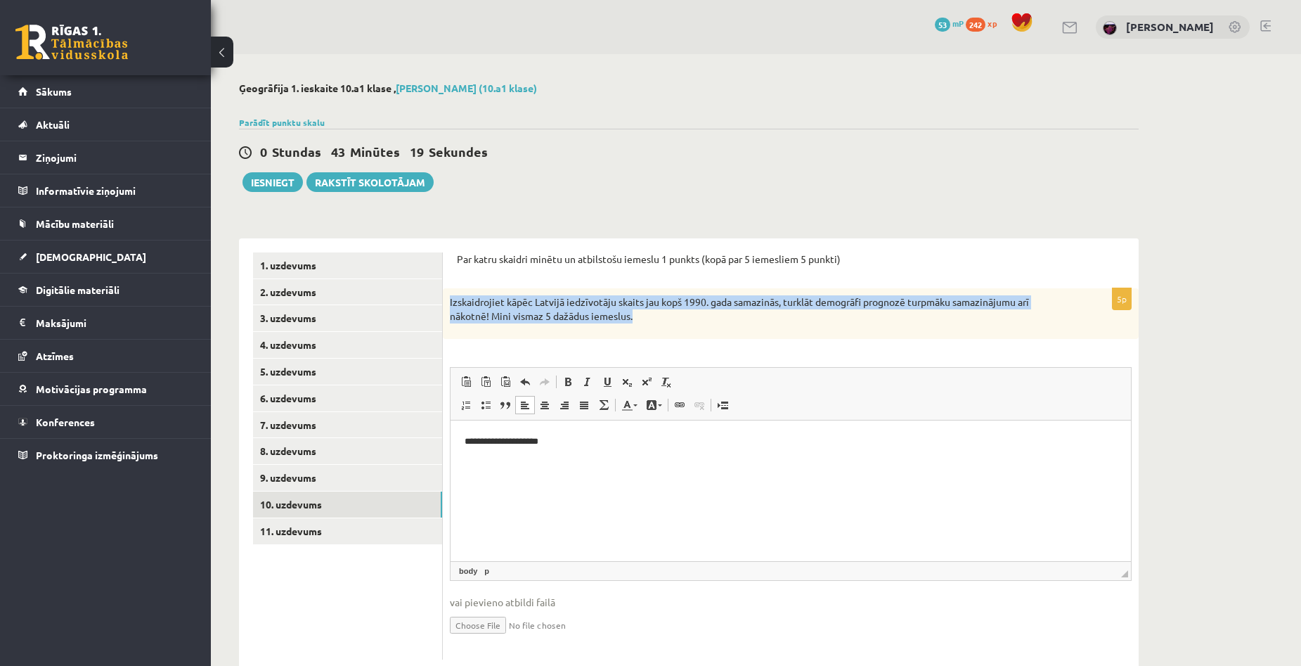
drag, startPoint x: 1204, startPoint y: 304, endPoint x: 1154, endPoint y: 258, distance: 67.7
click at [1204, 304] on div "Ģeogrāfija 1. ieskaite 10.a1 klase , Aivars Brālis (10.a1 klase) Parādīt punktu…" at bounding box center [756, 378] width 1090 height 648
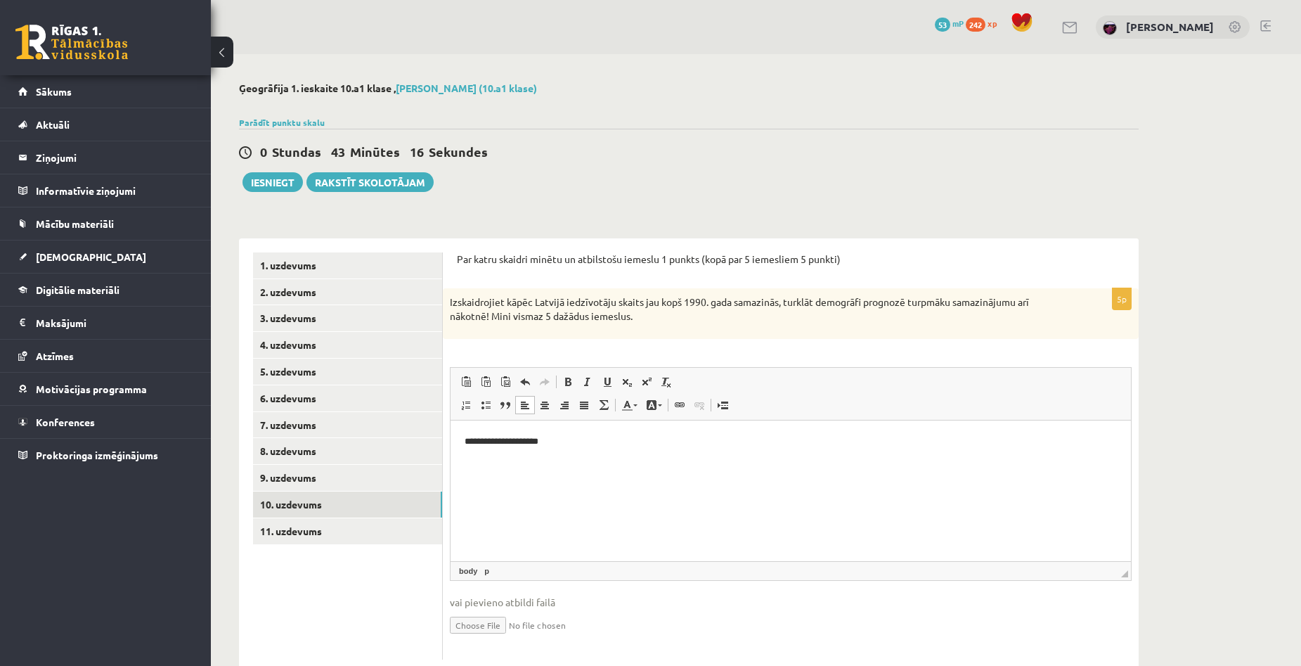
click at [590, 440] on p "**********" at bounding box center [791, 441] width 652 height 15
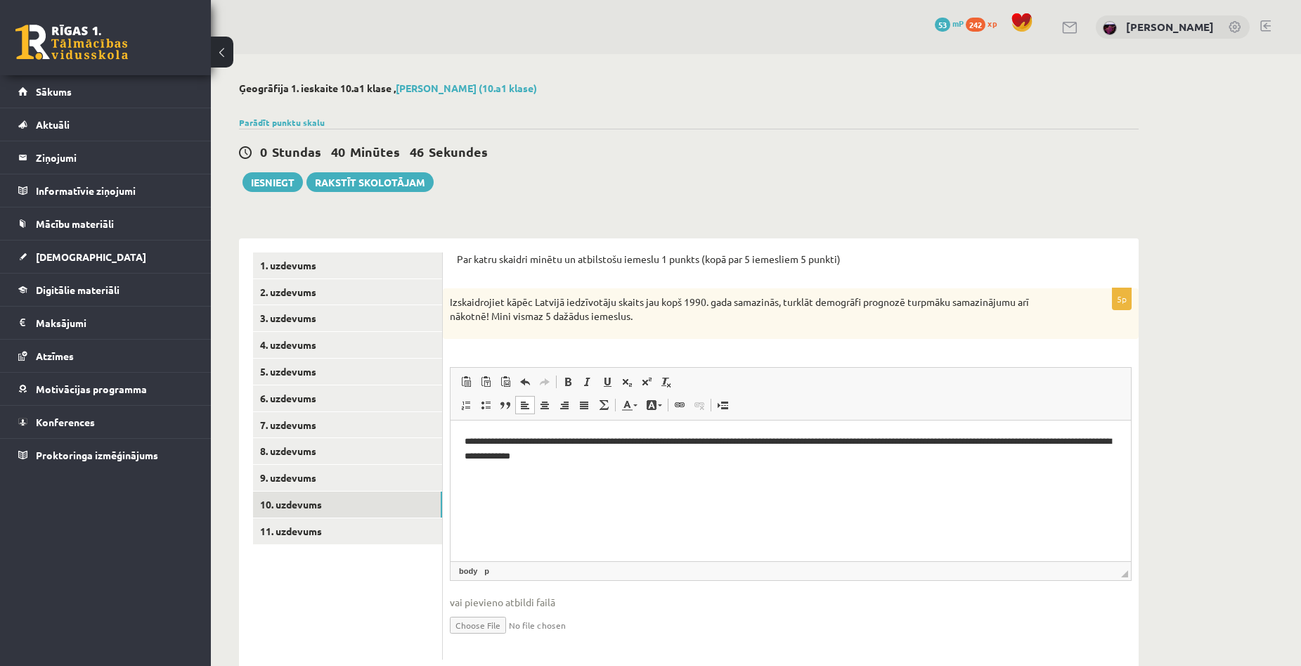
drag, startPoint x: 1257, startPoint y: 397, endPoint x: 1244, endPoint y: 397, distance: 12.7
click at [1257, 397] on div "Ģeogrāfija 1. ieskaite 10.a1 klase , Aivars Brālis (10.a1 klase) Parādīt punktu…" at bounding box center [756, 378] width 1090 height 648
click at [644, 454] on p "**********" at bounding box center [791, 449] width 652 height 30
click at [678, 458] on p "**********" at bounding box center [791, 449] width 652 height 30
click at [680, 458] on p "**********" at bounding box center [791, 449] width 652 height 30
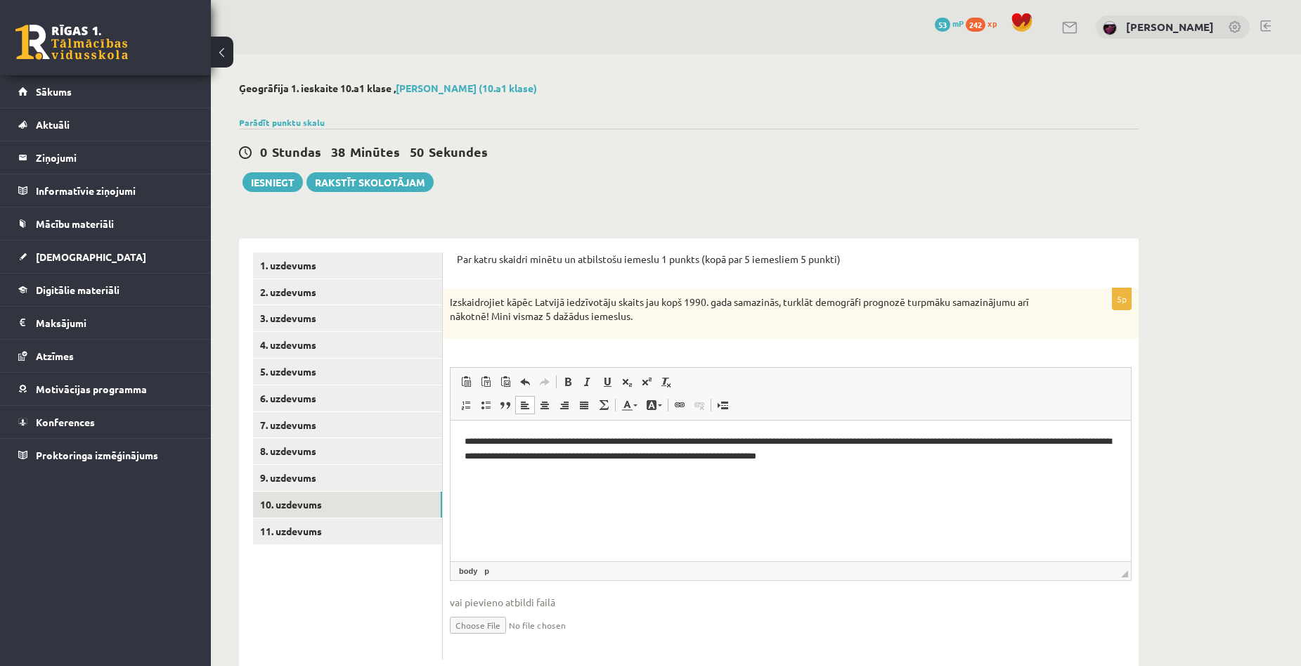
click at [1209, 375] on div "Ģeogrāfija 1. ieskaite 10.a1 klase , Aivars Brālis (10.a1 klase) Parādīt punktu…" at bounding box center [756, 378] width 1090 height 648
click at [939, 451] on p "**********" at bounding box center [791, 449] width 652 height 30
click at [295, 520] on link "11. uzdevums" at bounding box center [347, 531] width 189 height 26
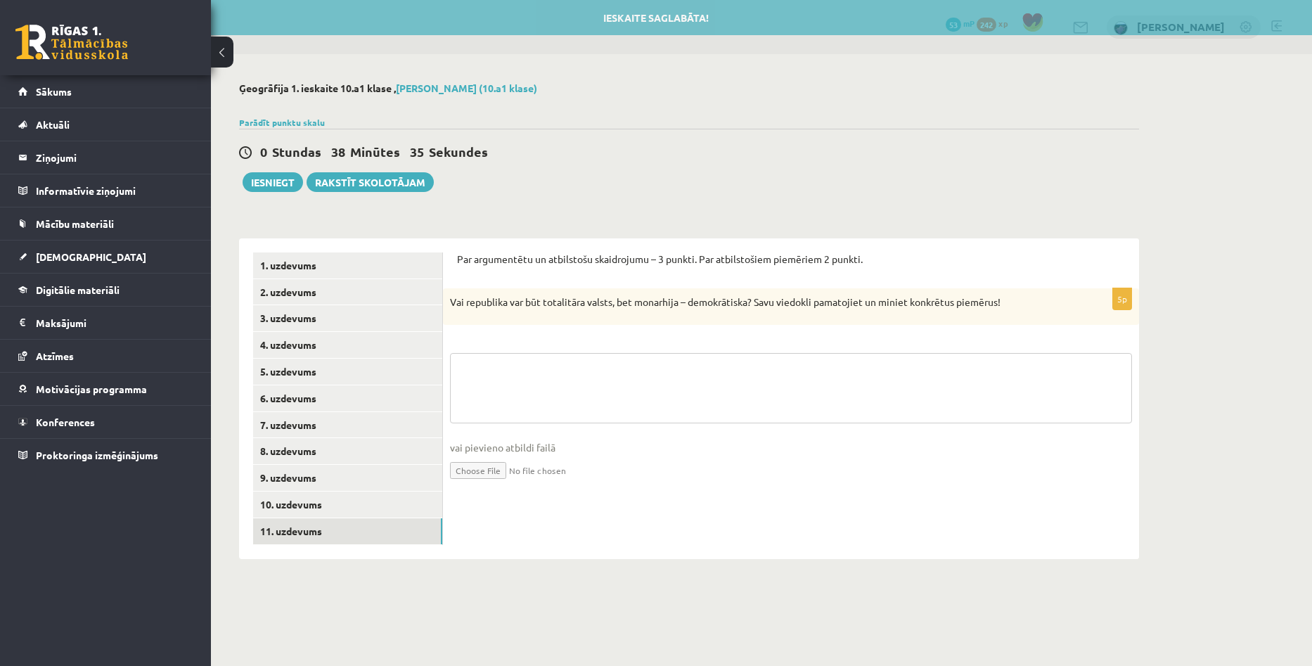
click at [581, 369] on textarea at bounding box center [791, 388] width 682 height 70
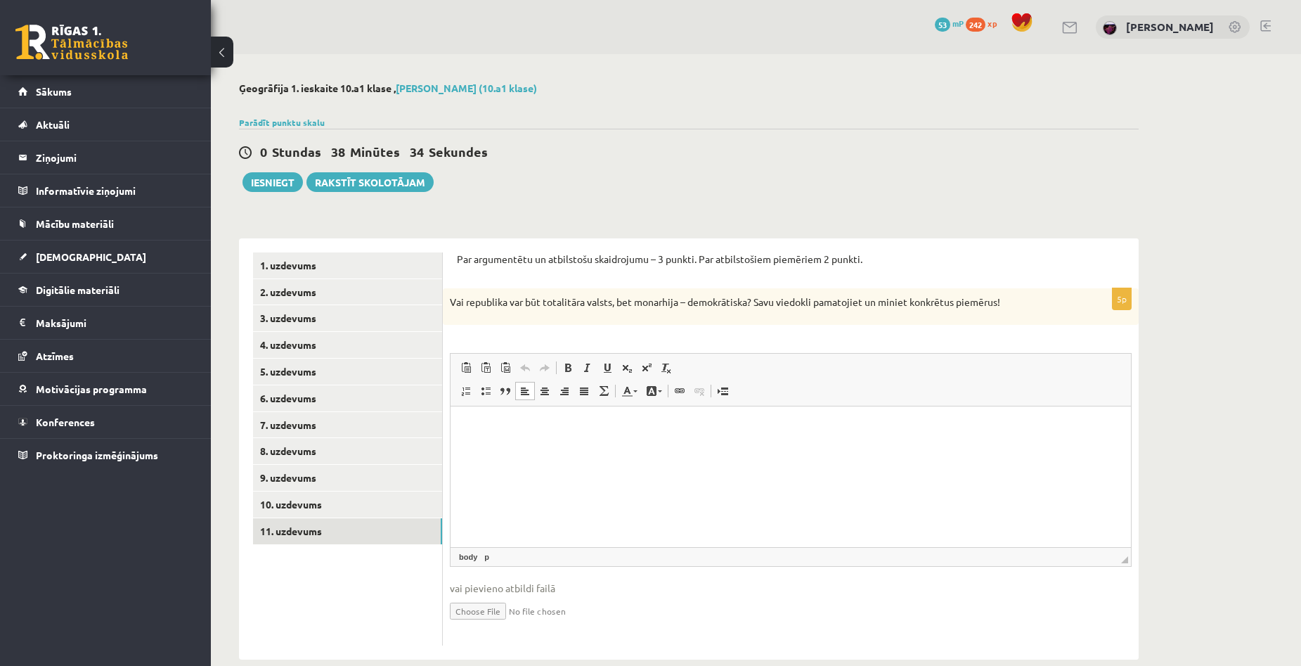
click at [562, 439] on html at bounding box center [791, 427] width 681 height 43
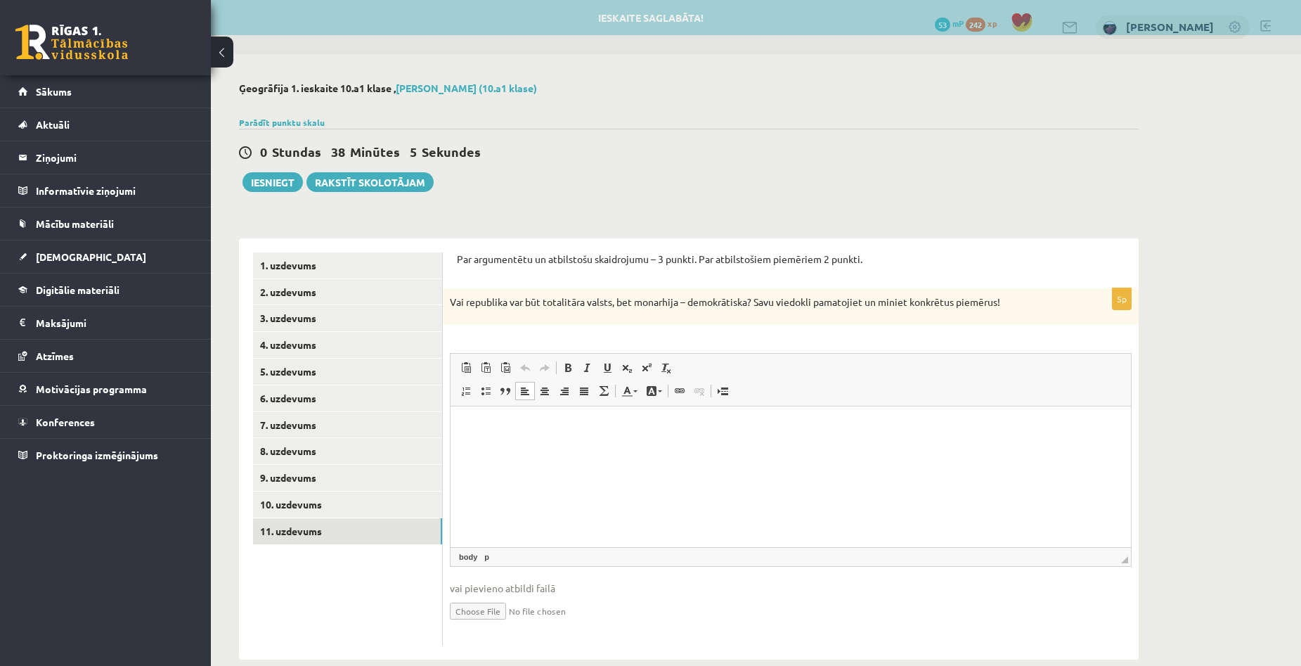
click at [1235, 356] on div "Ģeogrāfija 1. ieskaite 10.a1 klase , Aivars Brālis (10.a1 klase) Parādīt punktu…" at bounding box center [756, 370] width 1090 height 633
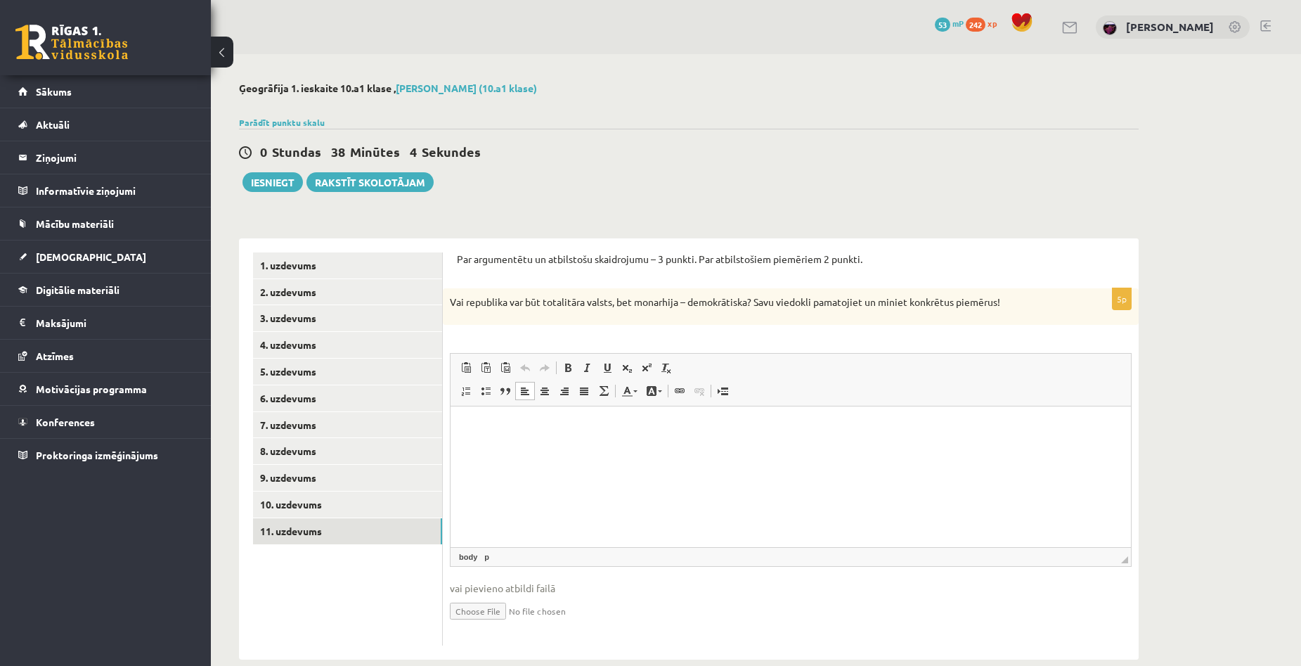
click at [765, 430] on p "Editor, wiswyg-editor-user-answer-47024726875980" at bounding box center [791, 427] width 652 height 15
click at [307, 497] on link "10. uzdevums" at bounding box center [347, 504] width 189 height 26
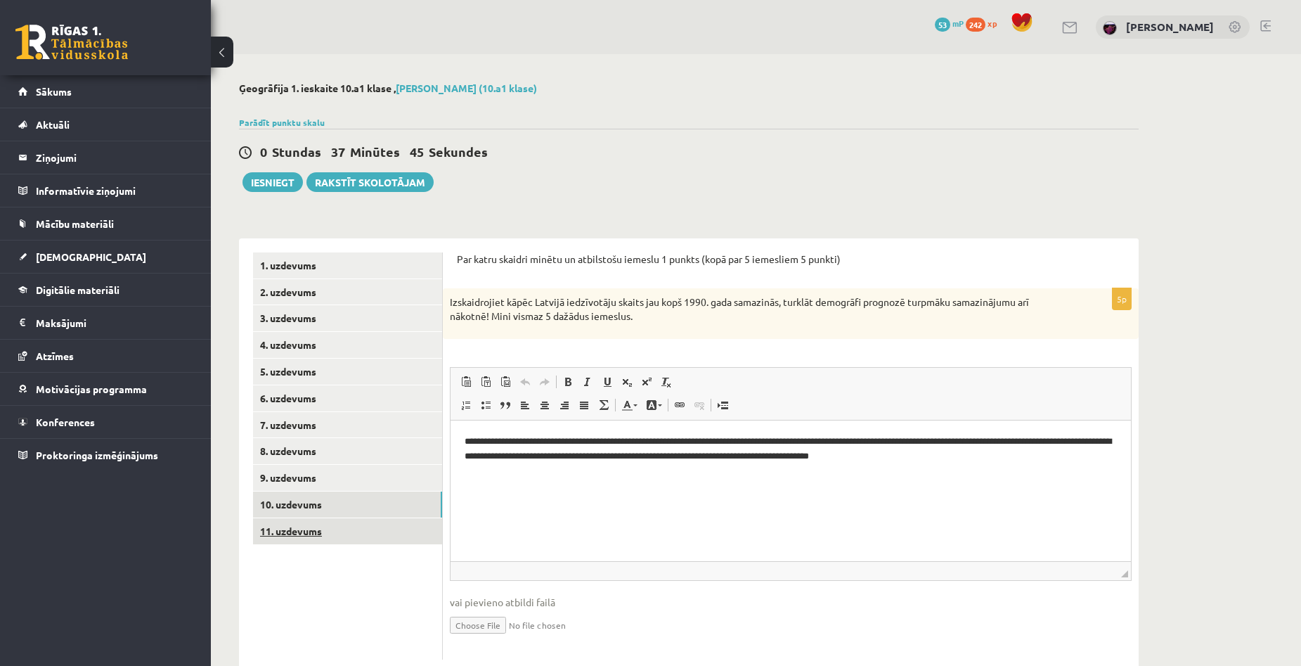
click at [297, 535] on link "11. uzdevums" at bounding box center [347, 531] width 189 height 26
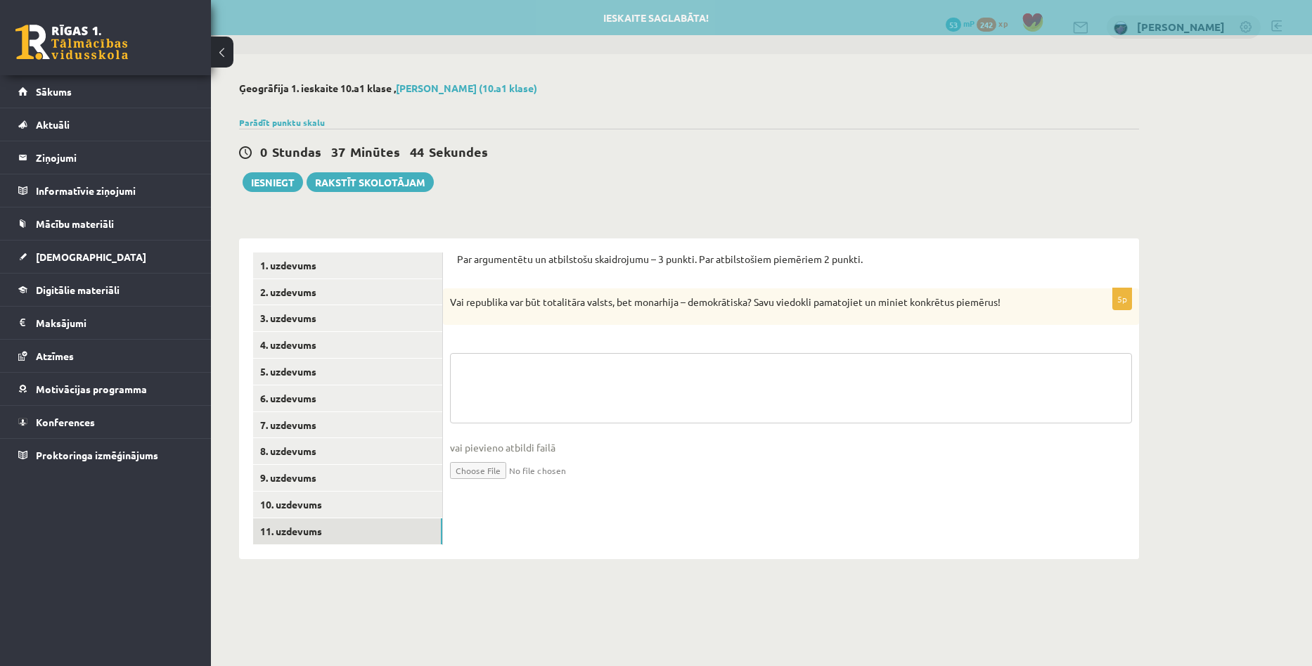
click at [556, 371] on textarea at bounding box center [791, 388] width 682 height 70
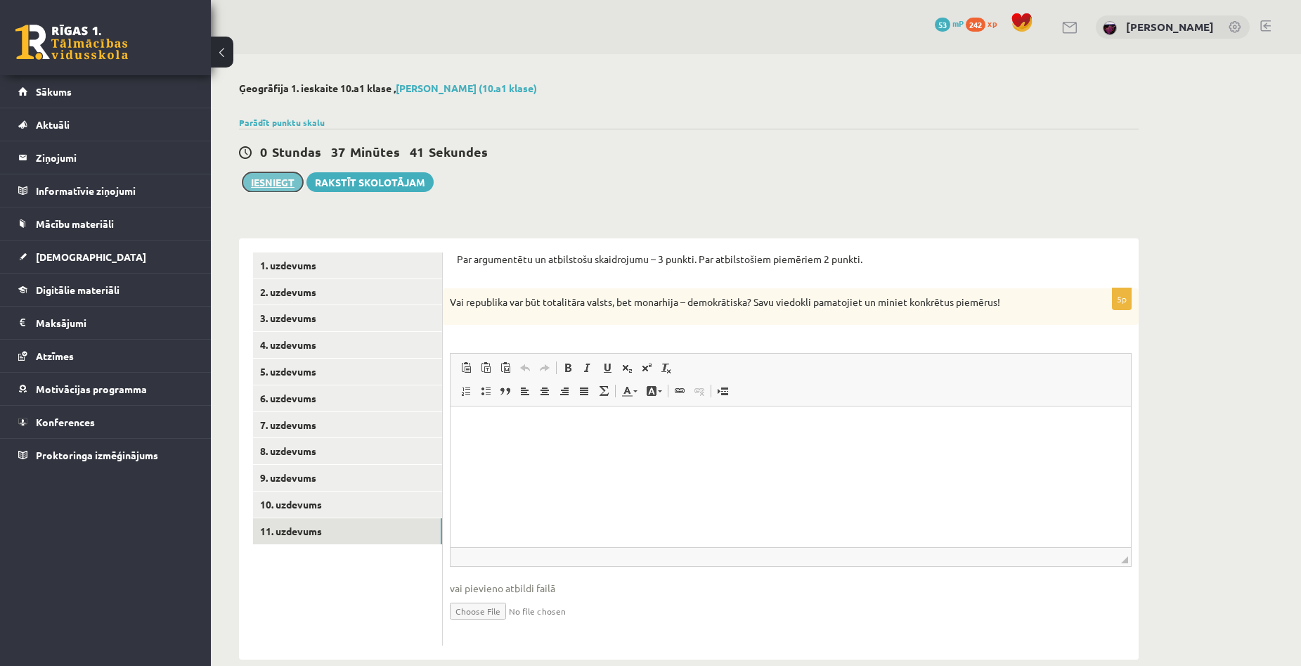
click at [259, 191] on button "Iesniegt" at bounding box center [273, 182] width 60 height 20
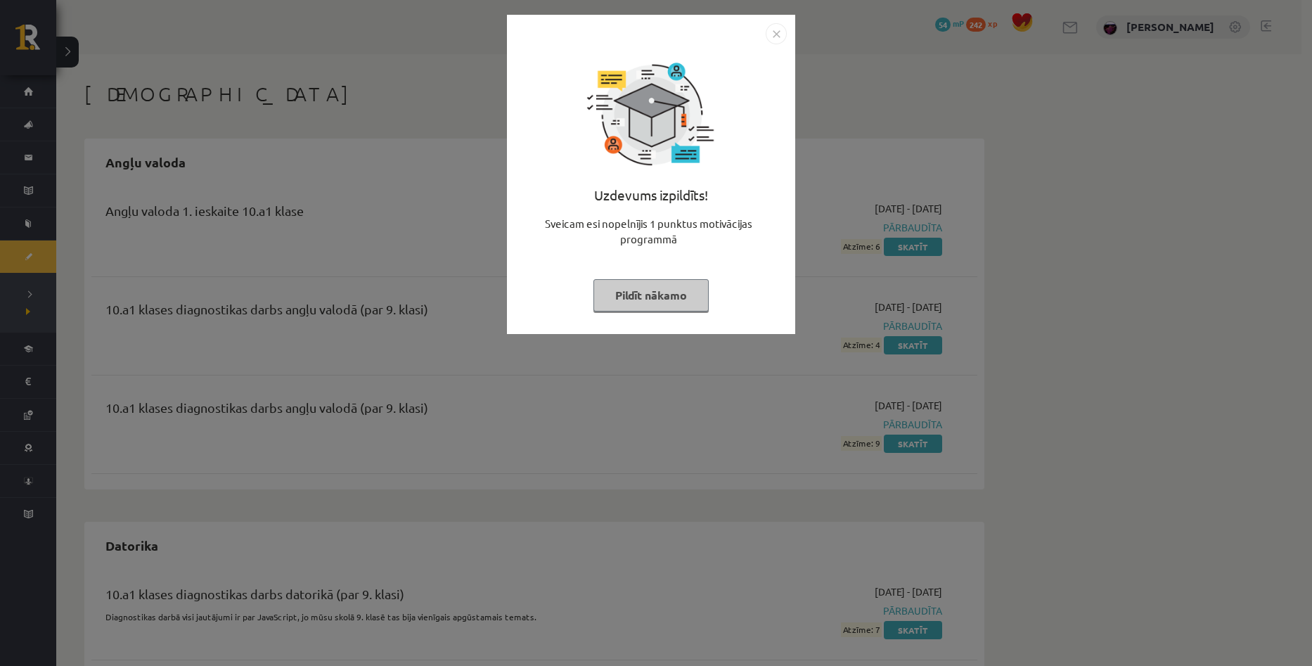
click at [676, 291] on button "Pildīt nākamo" at bounding box center [650, 295] width 115 height 32
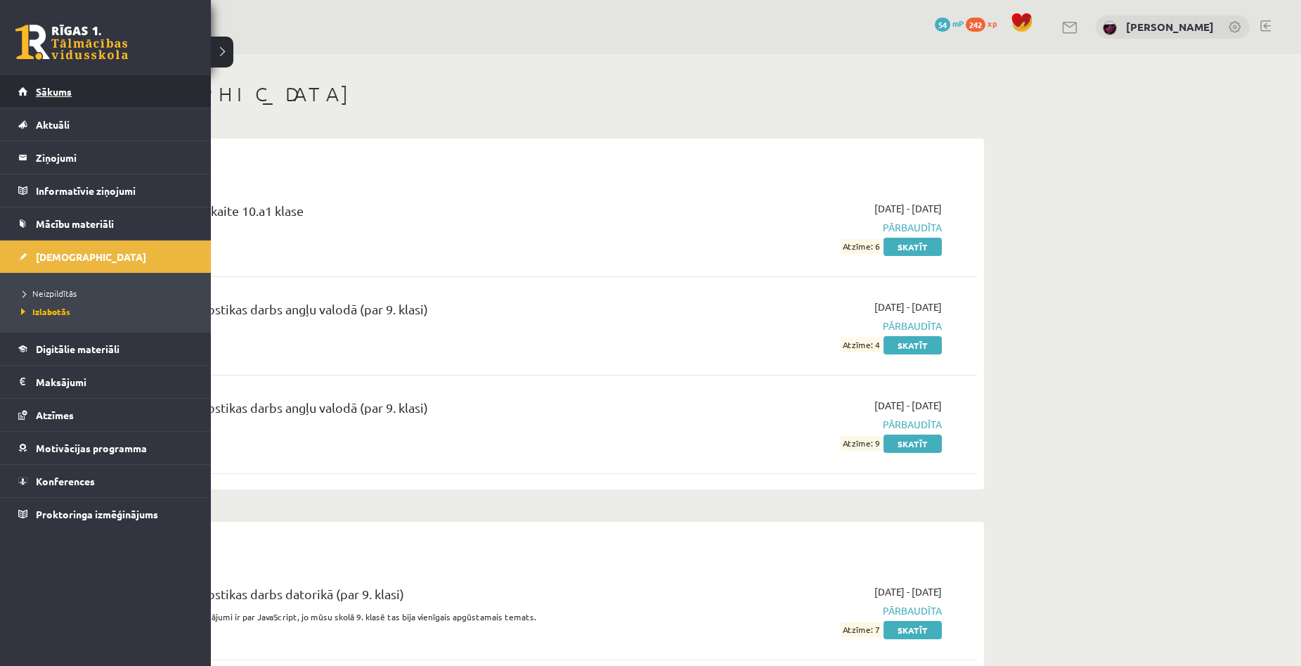
click at [37, 97] on link "Sākums" at bounding box center [105, 91] width 175 height 32
